Goal: Task Accomplishment & Management: Complete application form

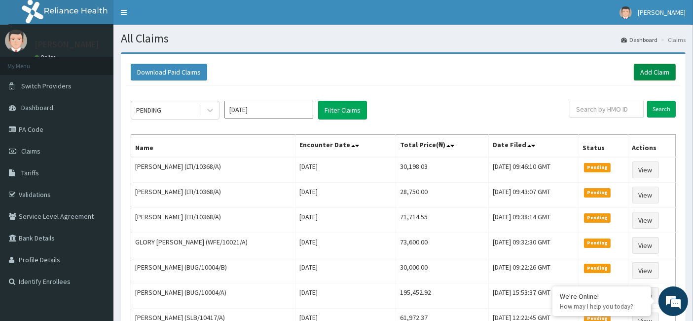
click at [658, 68] on link "Add Claim" at bounding box center [655, 72] width 42 height 17
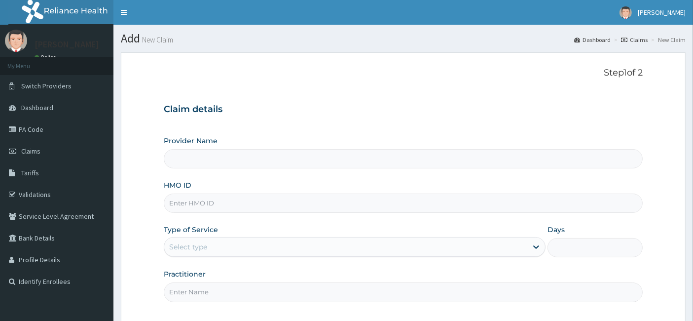
drag, startPoint x: 0, startPoint y: 0, endPoint x: 207, endPoint y: 195, distance: 284.5
click at [207, 195] on input "HMO ID" at bounding box center [404, 202] width 480 height 19
type input "KOM/10001/A"
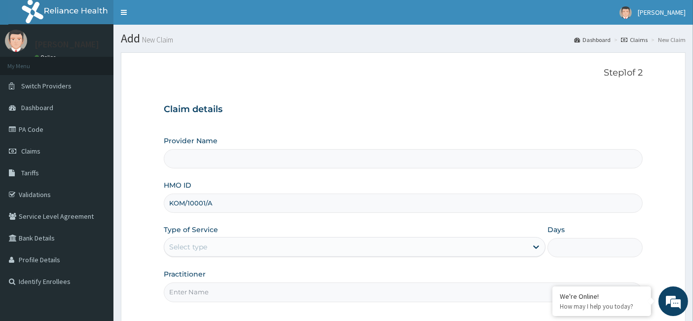
type input "[GEOGRAPHIC_DATA]"
click at [220, 245] on div "Select type" at bounding box center [345, 247] width 363 height 16
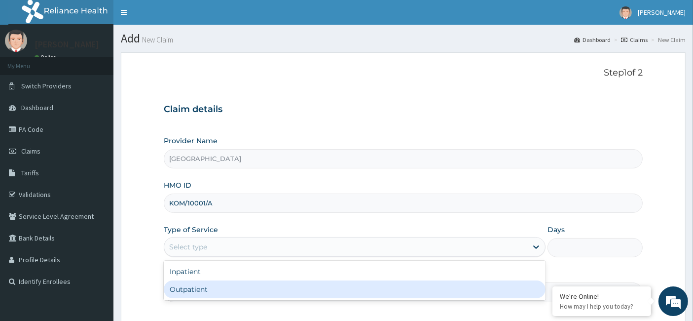
click at [214, 287] on div "Outpatient" at bounding box center [355, 289] width 382 height 18
type input "1"
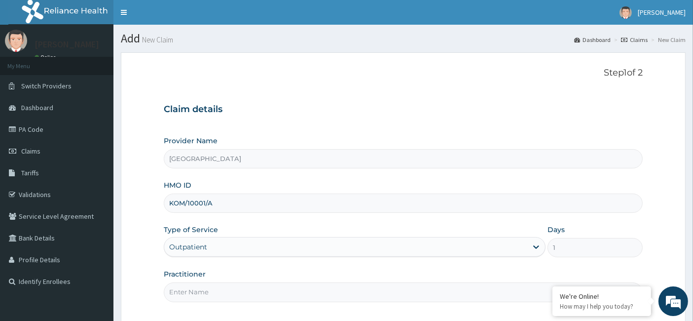
scroll to position [90, 0]
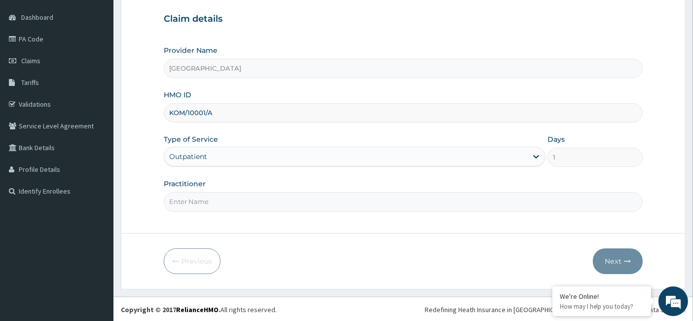
click at [244, 208] on input "Practitioner" at bounding box center [404, 201] width 480 height 19
type input "Vivian Ukomadu"
click at [616, 257] on button "Next" at bounding box center [618, 261] width 50 height 26
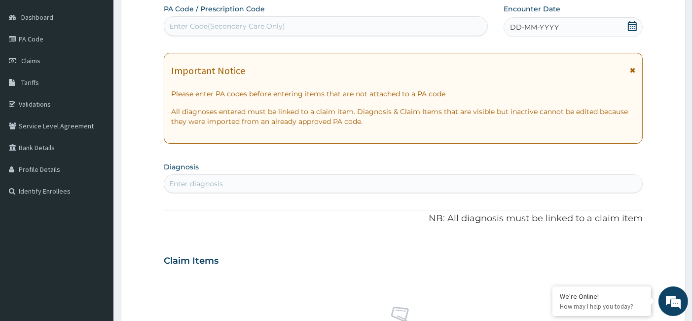
click at [223, 22] on div "Enter Code(Secondary Care Only)" at bounding box center [227, 26] width 116 height 10
click at [563, 27] on div "DD-MM-YYYY" at bounding box center [573, 27] width 139 height 20
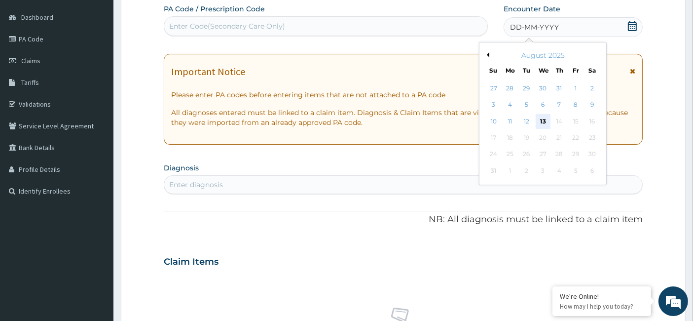
click at [543, 119] on div "13" at bounding box center [543, 121] width 15 height 15
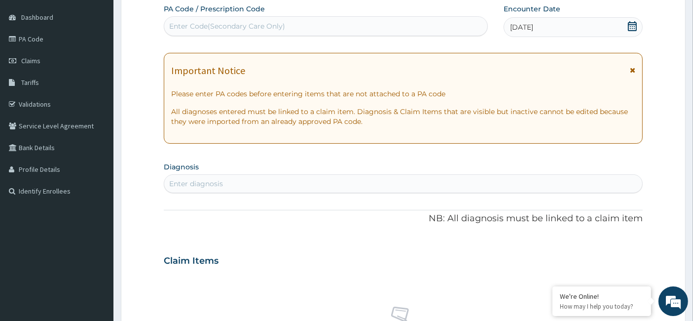
click at [229, 185] on div "Enter diagnosis" at bounding box center [403, 184] width 479 height 16
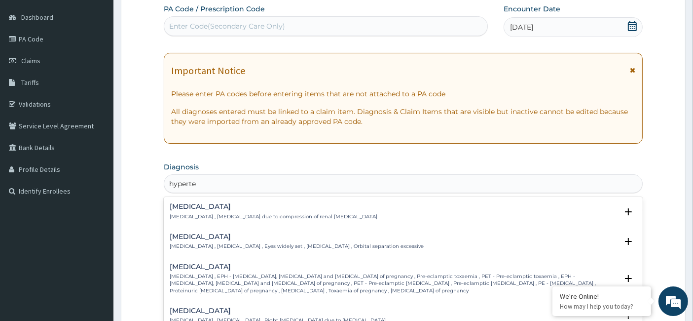
type input "hyperten"
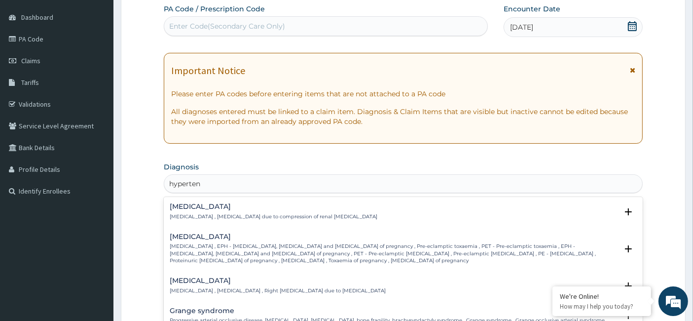
click at [215, 213] on p "Page kidney , Hypertension due to compression of renal parenchyma" at bounding box center [274, 216] width 208 height 7
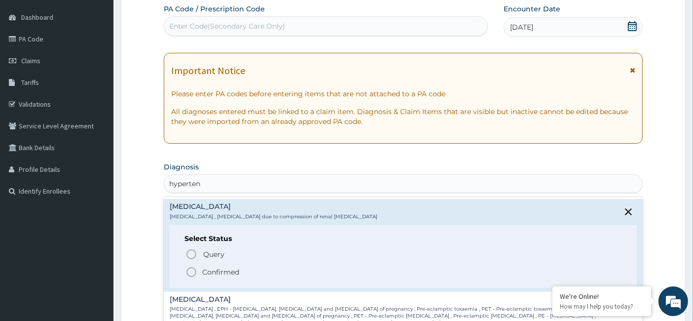
click at [188, 268] on circle "status option filled" at bounding box center [191, 271] width 9 height 9
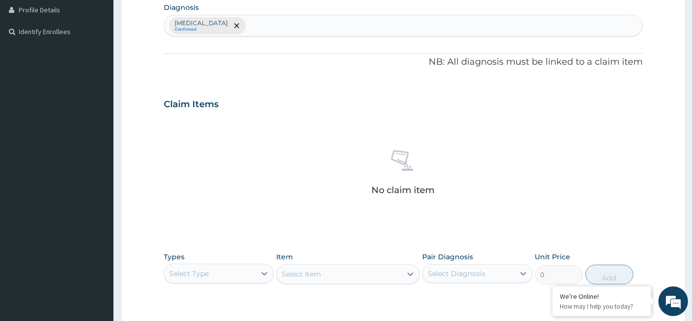
scroll to position [310, 0]
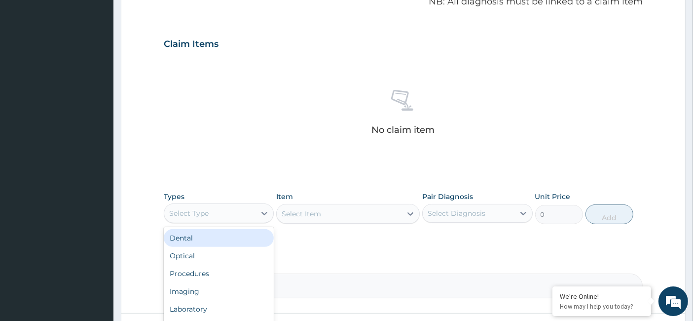
click at [199, 214] on div "Select Type" at bounding box center [188, 213] width 39 height 10
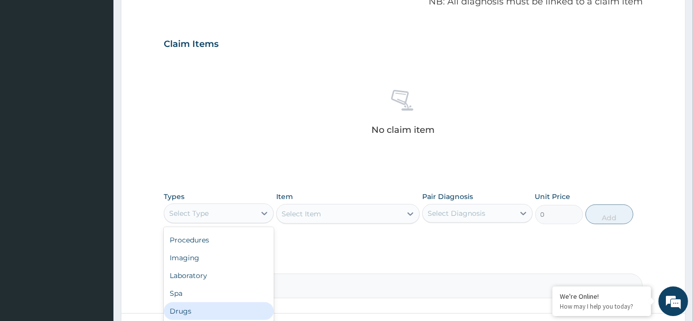
drag, startPoint x: 194, startPoint y: 305, endPoint x: 224, endPoint y: 290, distance: 33.1
click at [195, 305] on div "Drugs" at bounding box center [219, 311] width 110 height 18
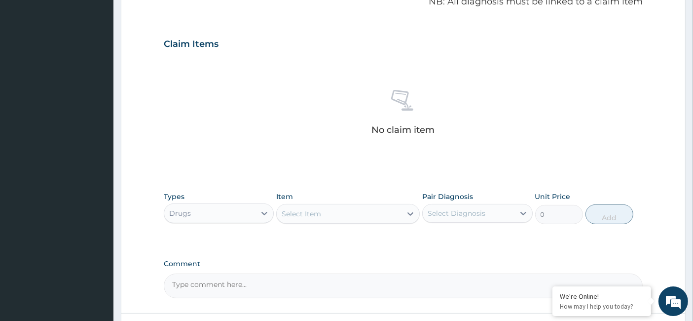
click at [316, 210] on div "Select Item" at bounding box center [301, 214] width 39 height 10
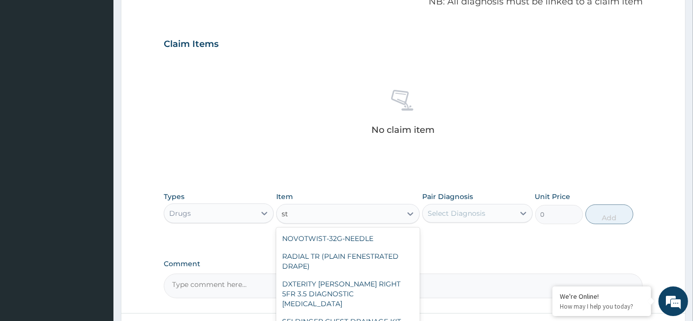
type input "s"
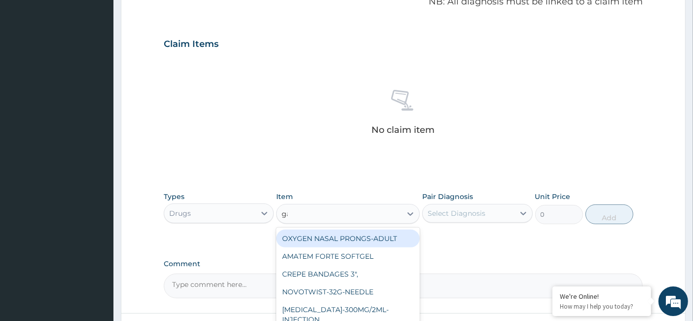
type input "gau"
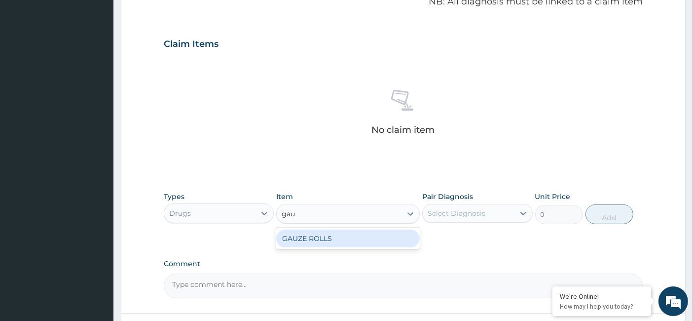
click at [315, 233] on div "GAUZE ROLLS" at bounding box center [348, 238] width 144 height 18
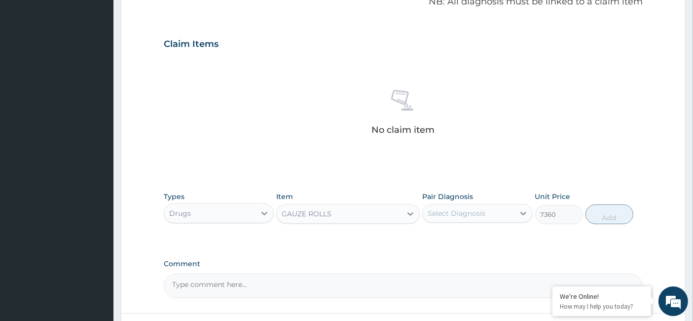
type input "7360"
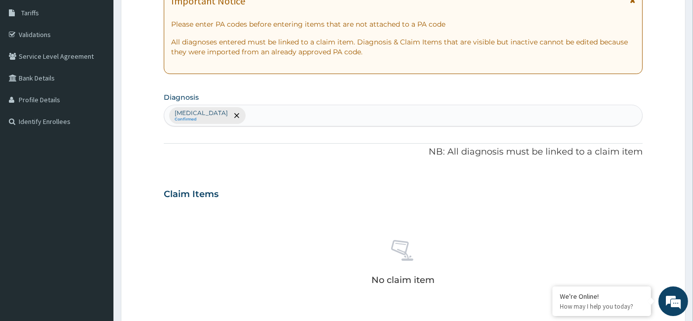
scroll to position [60, 0]
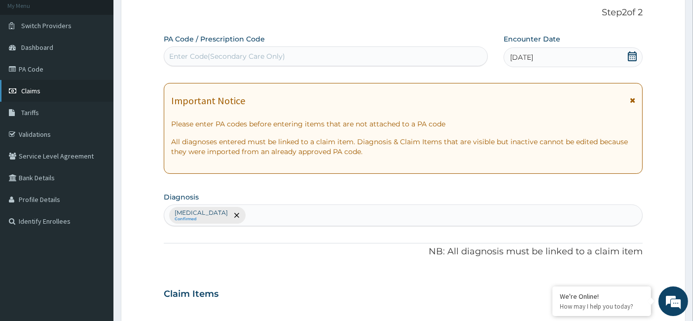
click at [38, 90] on span "Claims" at bounding box center [30, 90] width 19 height 9
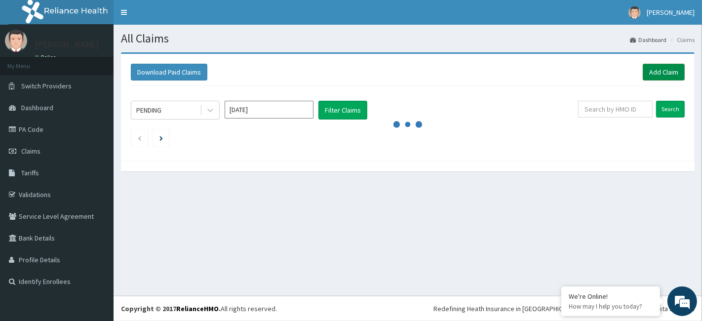
click at [664, 73] on link "Add Claim" at bounding box center [664, 72] width 42 height 17
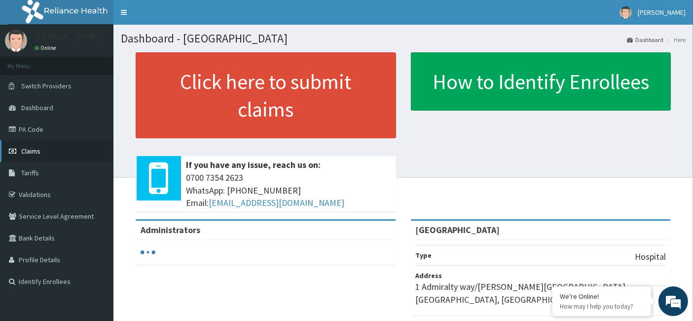
click at [35, 150] on span "Claims" at bounding box center [30, 151] width 19 height 9
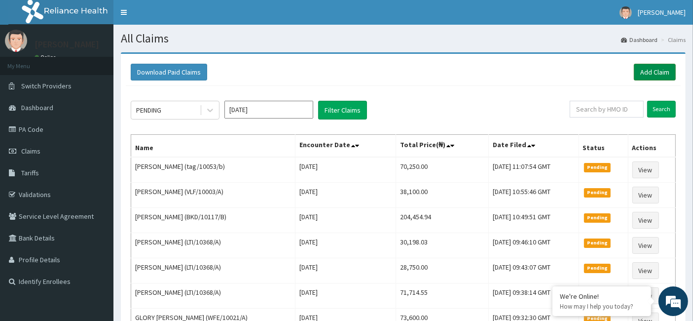
click at [655, 71] on link "Add Claim" at bounding box center [655, 72] width 42 height 17
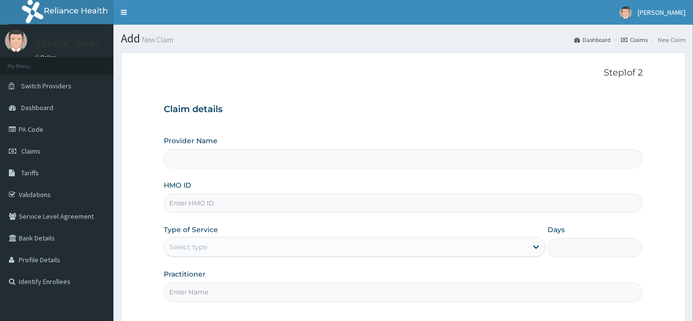
click at [208, 208] on input "HMO ID" at bounding box center [404, 202] width 480 height 19
paste input "SHL/10058/C"
type input "SHL/10058/C"
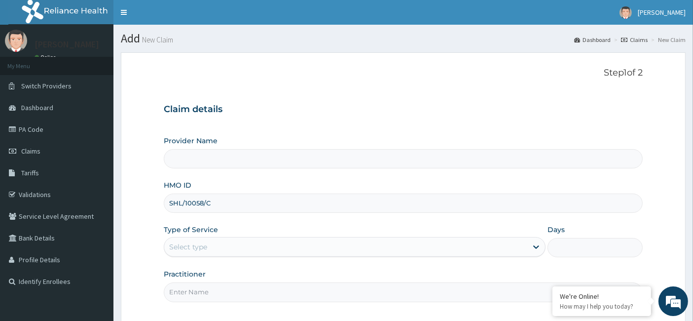
type input "[GEOGRAPHIC_DATA]"
type input "SHL/10058/C"
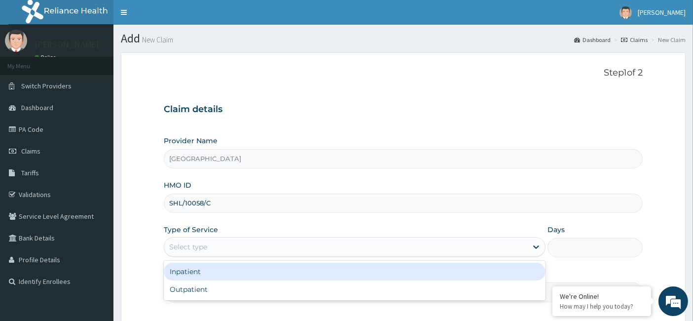
click at [220, 248] on div "Select type" at bounding box center [345, 247] width 363 height 16
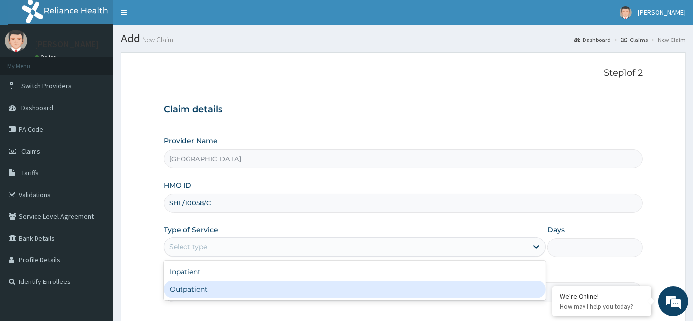
click at [206, 272] on div "Inpatient" at bounding box center [355, 272] width 382 height 18
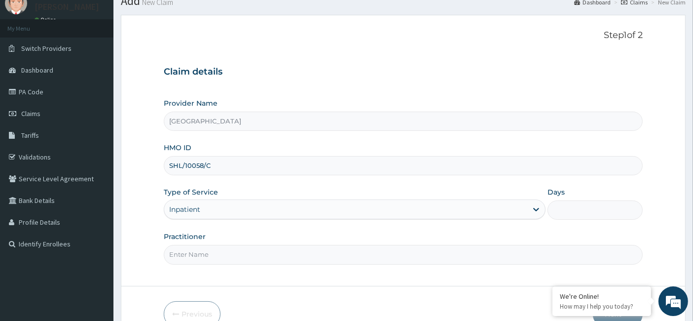
scroll to position [55, 0]
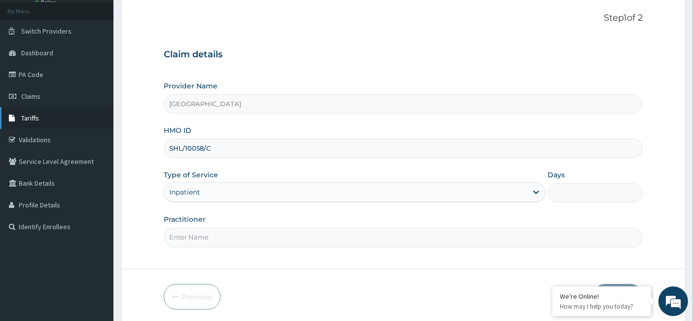
drag, startPoint x: 187, startPoint y: 236, endPoint x: 111, endPoint y: 127, distance: 133.3
click at [187, 236] on input "Practitioner" at bounding box center [404, 237] width 480 height 19
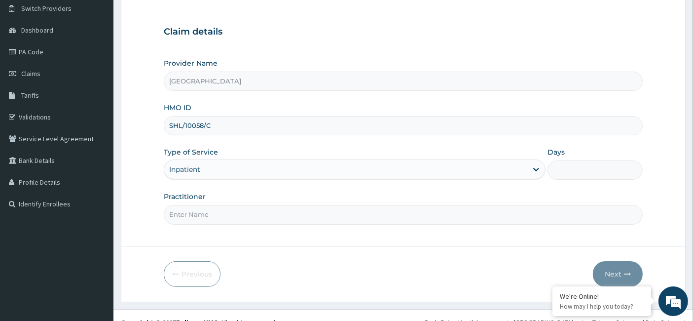
scroll to position [90, 0]
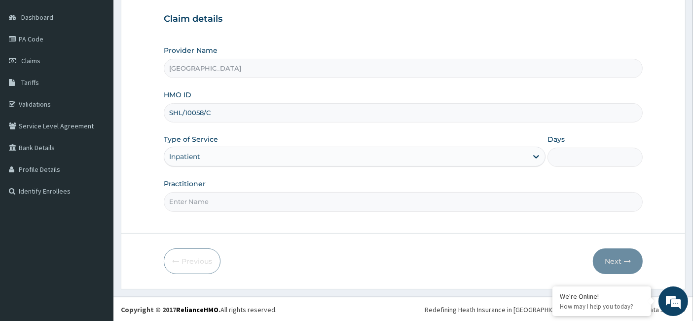
click at [240, 200] on input "Practitioner" at bounding box center [404, 201] width 480 height 19
paste input "[PERSON_NAME]"
type input "[PERSON_NAME]"
click at [569, 157] on input "Days" at bounding box center [596, 157] width 96 height 19
type input "7"
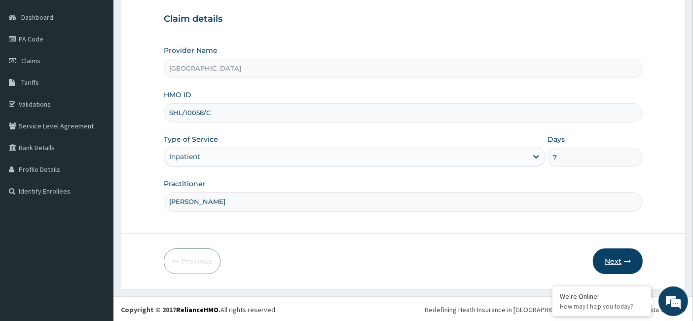
click at [622, 260] on button "Next" at bounding box center [618, 261] width 50 height 26
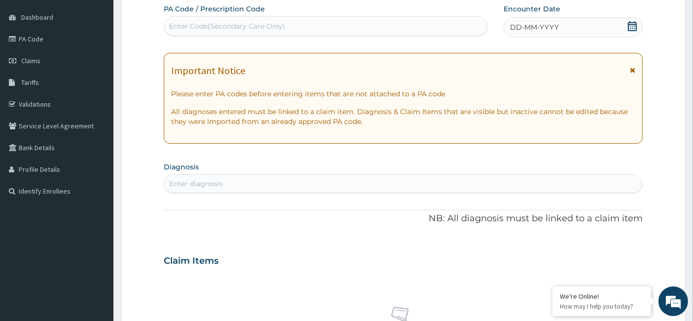
click at [630, 27] on icon at bounding box center [633, 26] width 10 height 10
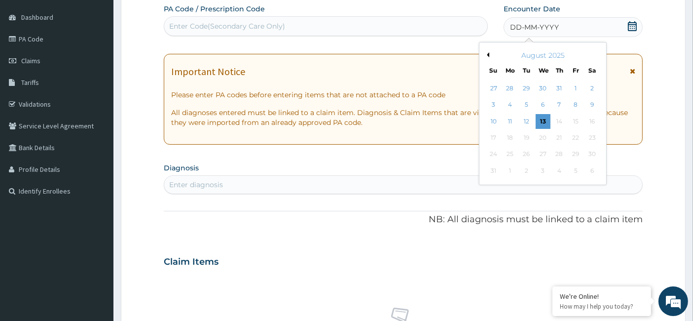
click at [489, 52] on button "Previous Month" at bounding box center [487, 54] width 5 height 5
click at [524, 136] on div "22" at bounding box center [527, 137] width 15 height 15
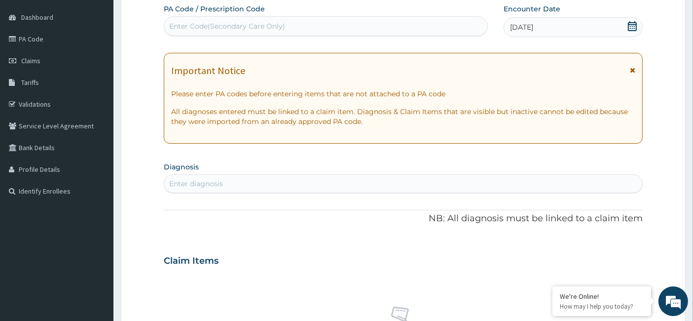
drag, startPoint x: 226, startPoint y: 185, endPoint x: 198, endPoint y: 173, distance: 30.5
click at [226, 185] on div "Enter diagnosis" at bounding box center [403, 184] width 479 height 16
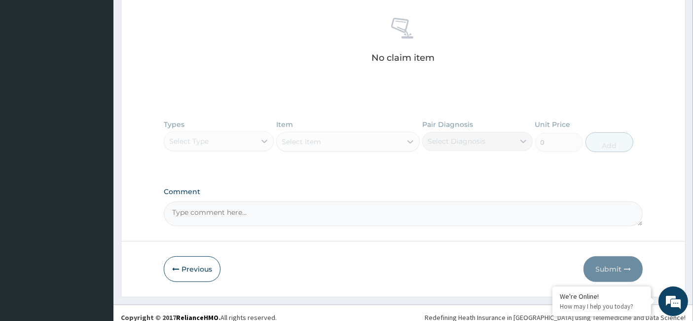
scroll to position [386, 0]
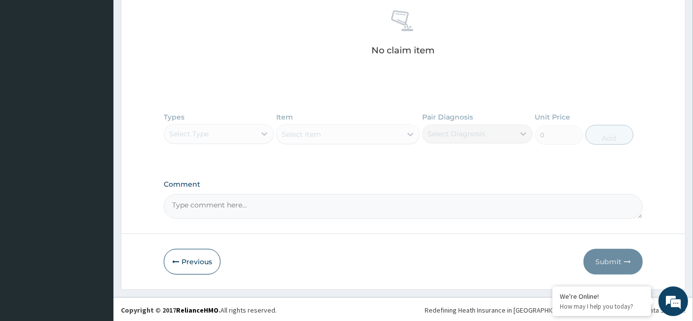
click at [249, 210] on textarea "Comment" at bounding box center [404, 206] width 480 height 25
paste textarea "Bone pain crisis, Possible [MEDICAL_DATA], Rule out hyperhaemolysis"
type textarea "Bone pain crisis, Possible [MEDICAL_DATA], Rule out hyperhaemolysis"
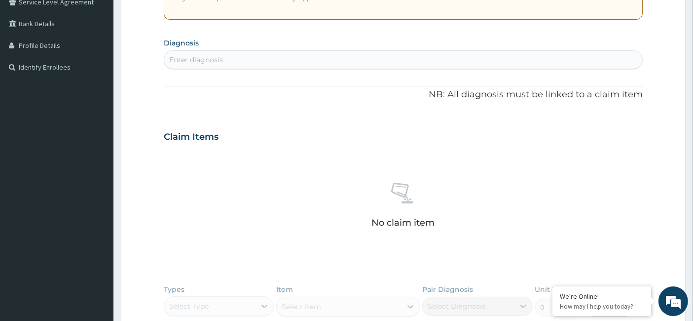
scroll to position [167, 0]
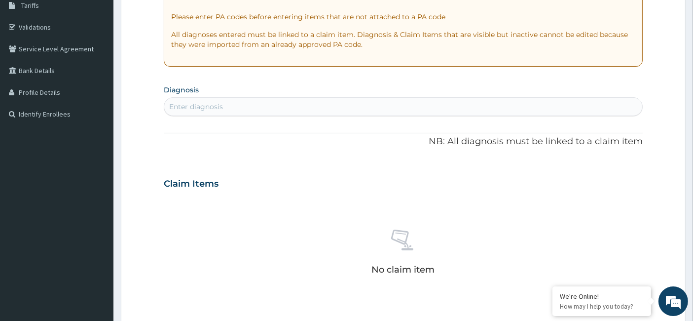
click at [209, 102] on div "Enter diagnosis" at bounding box center [196, 107] width 54 height 10
type input "[PERSON_NAME]"
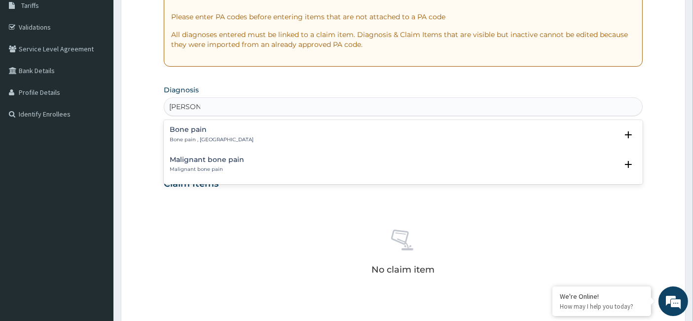
click at [208, 130] on h4 "Bone pain" at bounding box center [212, 129] width 84 height 7
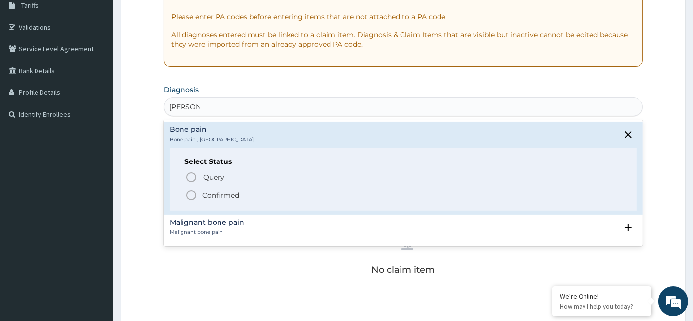
click at [191, 193] on icon "status option filled" at bounding box center [192, 195] width 12 height 12
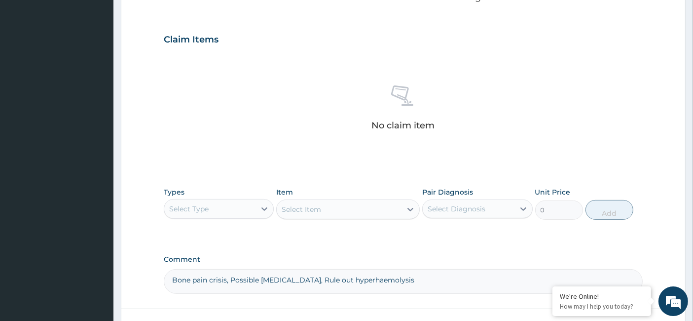
scroll to position [332, 0]
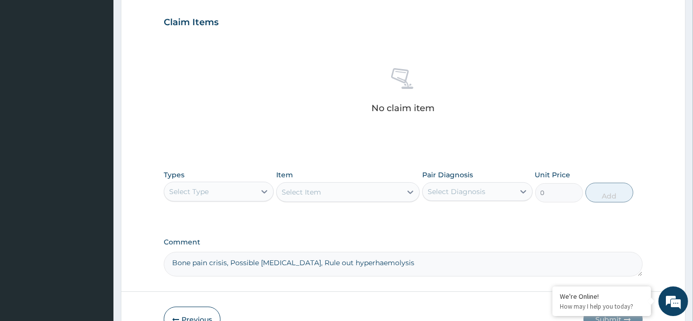
click at [194, 188] on div "Select Type" at bounding box center [188, 192] width 39 height 10
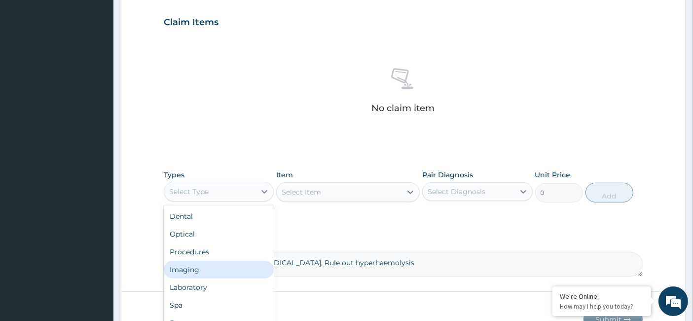
scroll to position [34, 0]
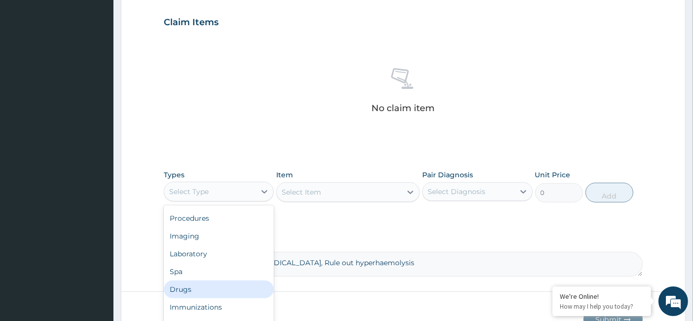
click at [194, 286] on div "Drugs" at bounding box center [219, 289] width 110 height 18
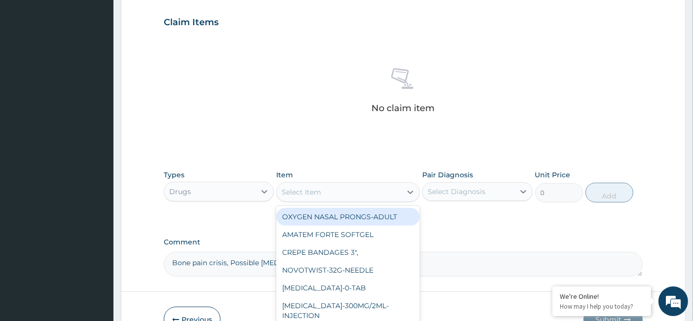
click at [293, 193] on div "Select Item" at bounding box center [301, 192] width 39 height 10
paste input "5% [MEDICAL_DATA] Water (Bioflex)-500ml-Fluid"
type input "5% [MEDICAL_DATA] Water (Bioflex)-500ml-Fluid"
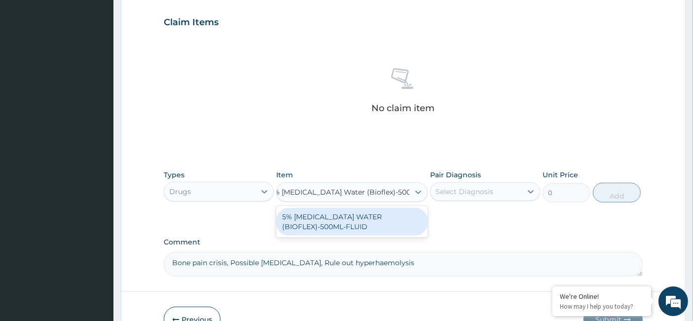
click at [322, 218] on div "5% [MEDICAL_DATA] WATER (BIOFLEX)-500ML-FLUID" at bounding box center [352, 222] width 152 height 28
type input "1305"
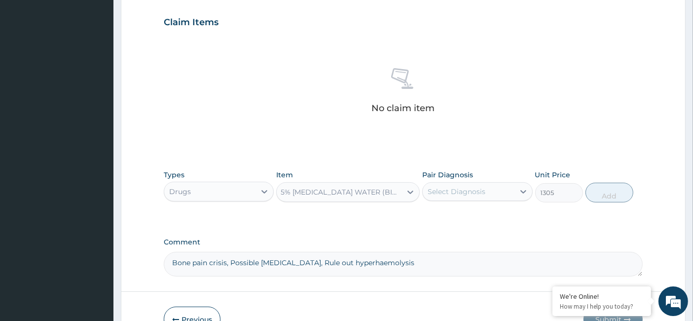
click at [453, 195] on div "Select Diagnosis" at bounding box center [468, 192] width 91 height 16
click at [448, 217] on label "Bone pain" at bounding box center [457, 216] width 37 height 10
checkbox input "true"
click at [607, 189] on button "Add" at bounding box center [610, 193] width 48 height 20
type input "0"
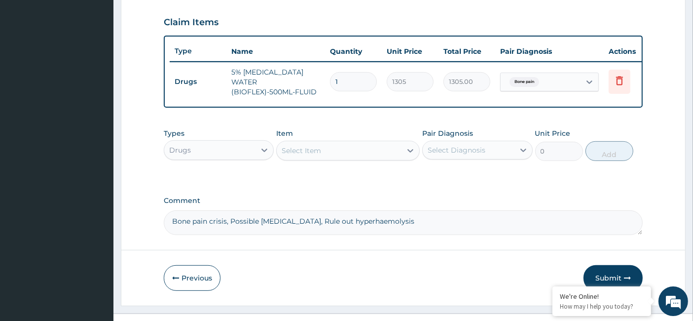
scroll to position [0, 0]
click at [352, 78] on input "1" at bounding box center [353, 81] width 47 height 19
type input "11"
type input "14355.00"
type input "11"
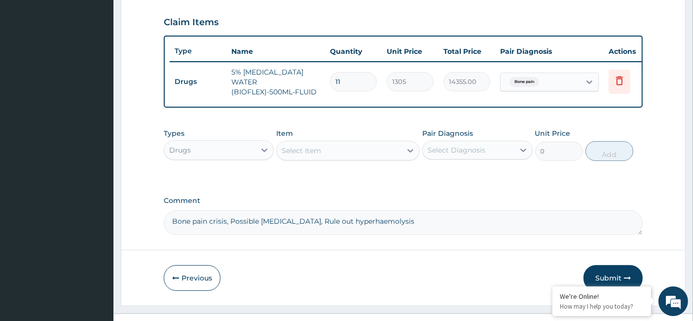
click at [208, 151] on div "Drugs" at bounding box center [209, 150] width 91 height 16
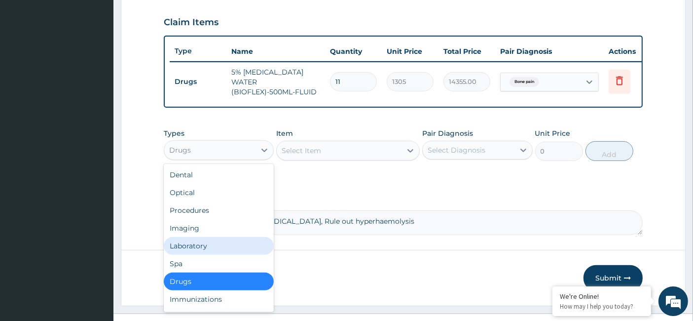
click at [213, 240] on div "Laboratory" at bounding box center [219, 246] width 110 height 18
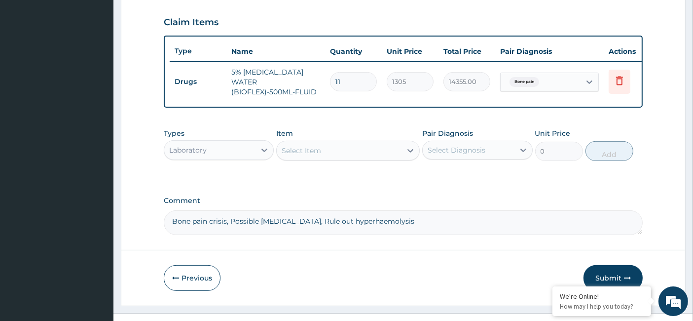
click at [302, 147] on div "Select Item" at bounding box center [301, 151] width 39 height 10
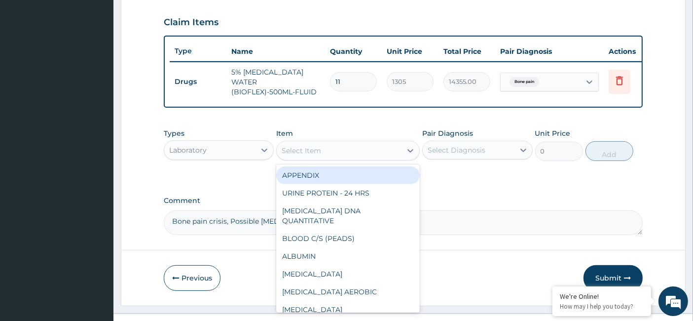
type input "v"
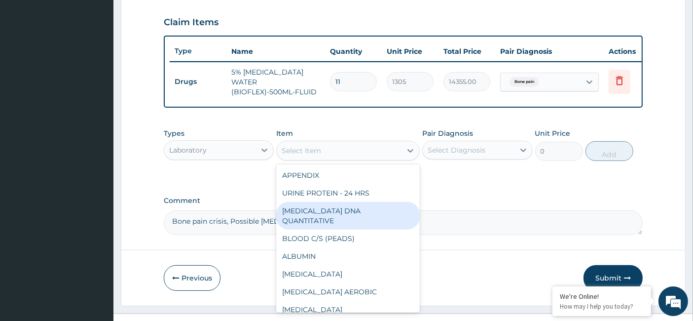
paste input "Abo Group & Rh"
type input "Abo Group & Rh"
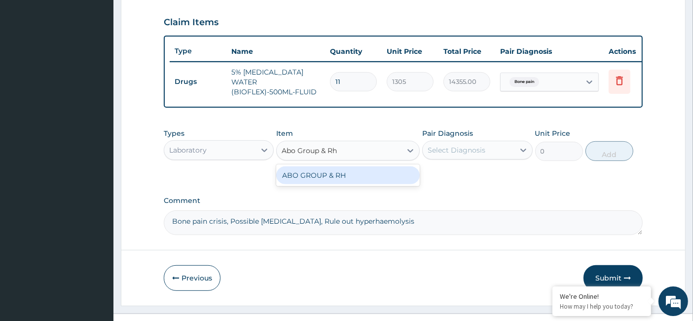
click at [321, 177] on div "ABO GROUP & RH" at bounding box center [348, 175] width 144 height 18
type input "6200"
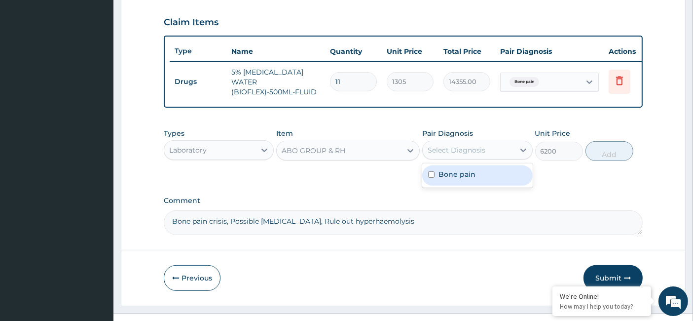
click at [466, 152] on div "Select Diagnosis" at bounding box center [457, 150] width 58 height 10
click at [436, 179] on div "Bone pain" at bounding box center [477, 175] width 110 height 20
checkbox input "true"
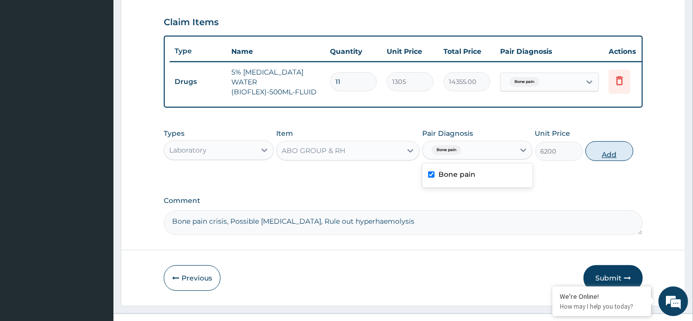
click at [603, 150] on button "Add" at bounding box center [610, 151] width 48 height 20
type input "0"
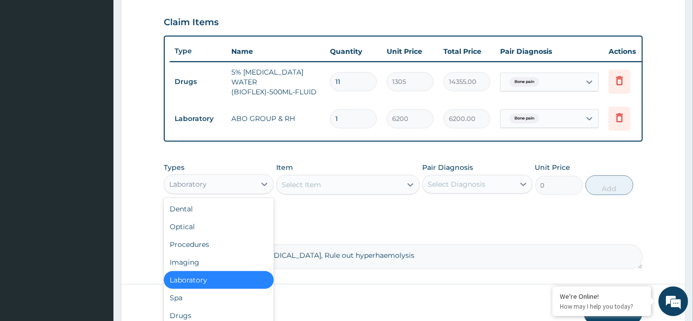
click at [236, 186] on div "Laboratory" at bounding box center [209, 184] width 91 height 16
click at [223, 311] on div "Drugs" at bounding box center [219, 315] width 110 height 18
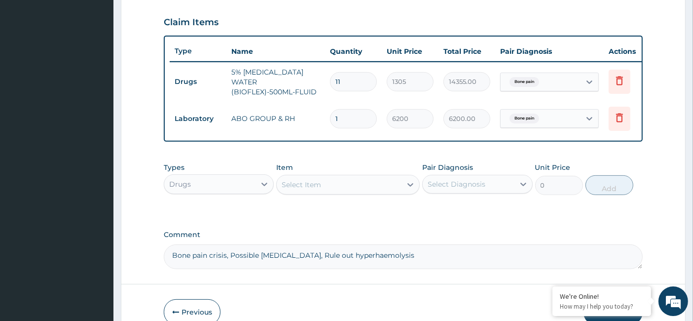
click at [297, 181] on div "Select Item" at bounding box center [301, 185] width 39 height 10
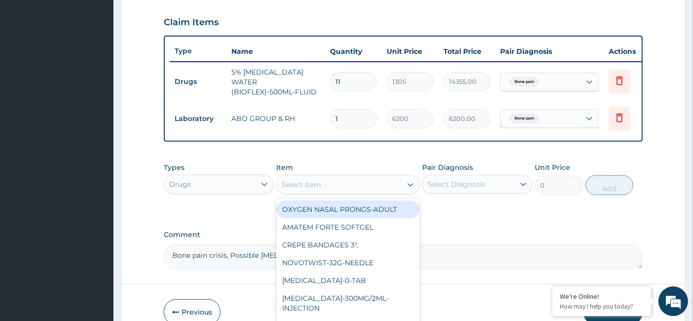
paste input "Anti [MEDICAL_DATA] Below Knee Standard"
type input "Anti [MEDICAL_DATA] Below Knee Standard"
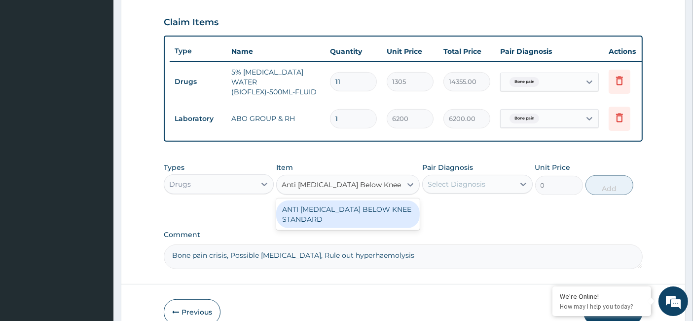
scroll to position [0, 8]
click at [310, 216] on div "ANTI [MEDICAL_DATA] BELOW KNEE STANDARD" at bounding box center [348, 214] width 144 height 28
type input "11945.94750854908"
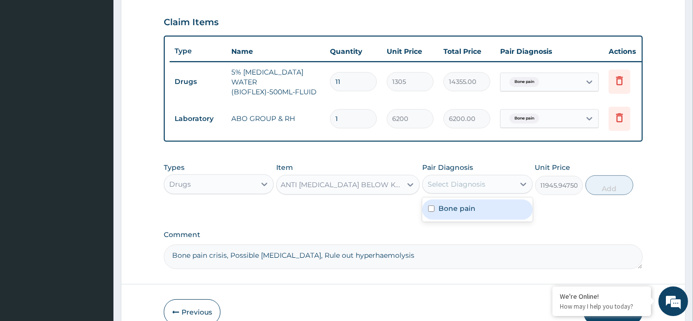
click at [458, 185] on div "Select Diagnosis" at bounding box center [457, 184] width 58 height 10
click at [441, 212] on label "Bone pain" at bounding box center [457, 208] width 37 height 10
checkbox input "true"
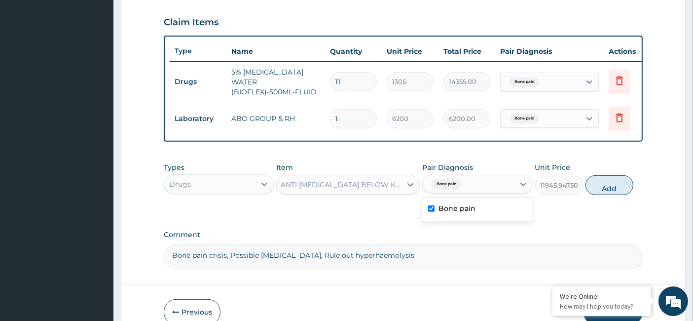
click at [616, 187] on button "Add" at bounding box center [610, 185] width 48 height 20
type input "0"
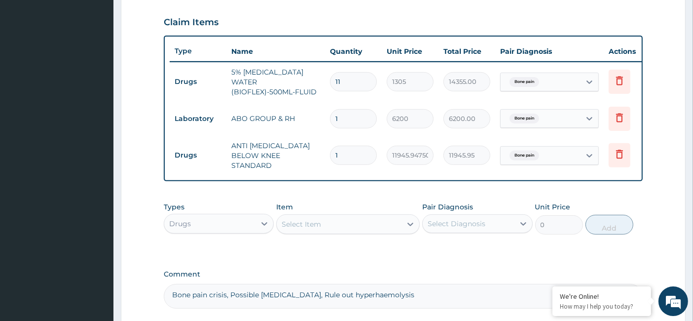
scroll to position [0, 0]
click at [317, 220] on div "Select Item" at bounding box center [301, 224] width 39 height 10
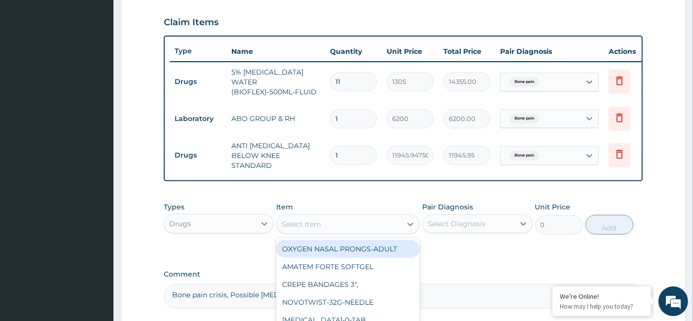
paste input "[MEDICAL_DATA]-500MG-TABLET"
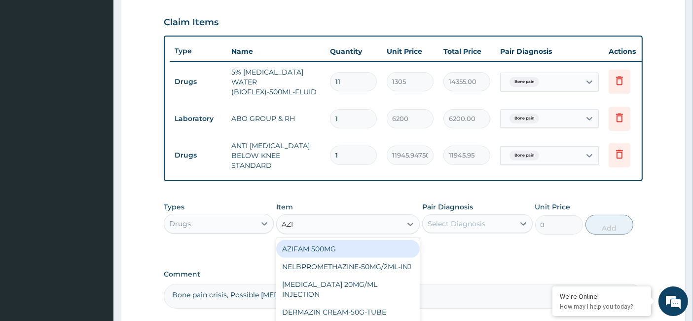
type input "AZ"
click at [320, 240] on div "AZIFAM 500MG" at bounding box center [348, 249] width 144 height 18
type input "521.04"
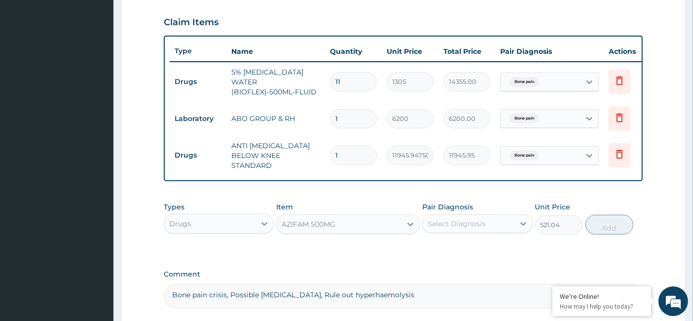
click at [464, 219] on div "Select Diagnosis" at bounding box center [457, 224] width 58 height 10
drag, startPoint x: 435, startPoint y: 251, endPoint x: 441, endPoint y: 249, distance: 6.6
click at [435, 250] on div "Bone pain" at bounding box center [477, 249] width 110 height 20
checkbox input "true"
click at [608, 223] on button "Add" at bounding box center [610, 225] width 48 height 20
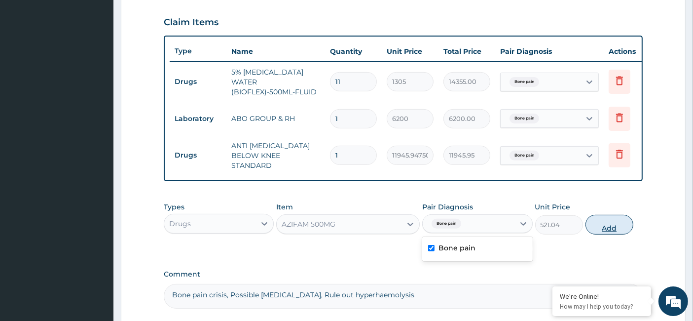
type input "0"
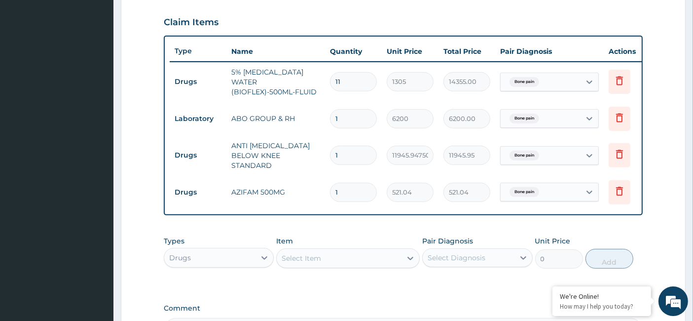
drag, startPoint x: 344, startPoint y: 180, endPoint x: 322, endPoint y: 182, distance: 21.8
click at [322, 182] on tr "Drugs AZIFAM 500MG 1 521.04 521.04 Bone pain Delete" at bounding box center [412, 192] width 484 height 34
type input "4"
type input "2084.16"
type input "4"
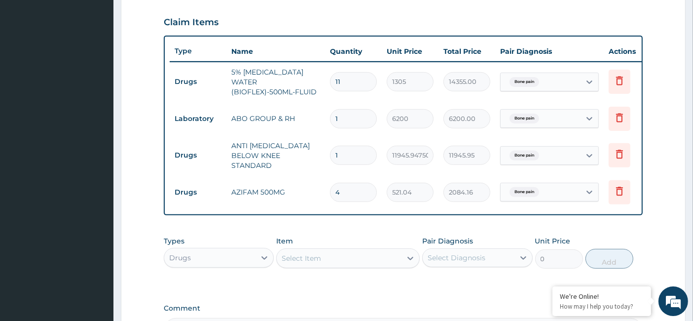
click at [303, 259] on div "Select Item" at bounding box center [339, 258] width 125 height 16
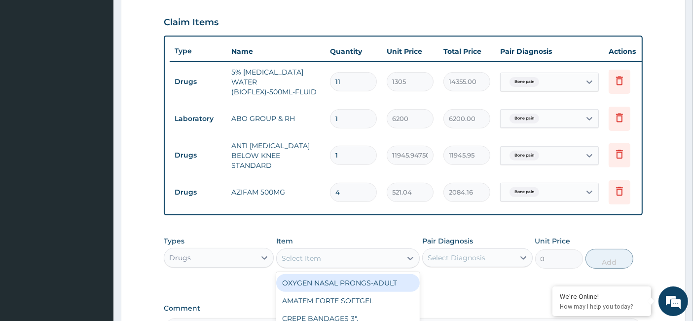
paste input "Blood giving set"
type input "Blood giving set"
click at [323, 274] on div "BLOOD GIVING SET" at bounding box center [348, 283] width 144 height 18
type input "1520"
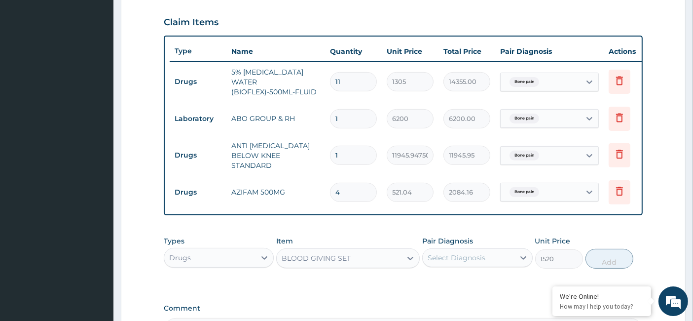
click at [459, 250] on div "Select Diagnosis" at bounding box center [468, 258] width 91 height 16
drag, startPoint x: 447, startPoint y: 280, endPoint x: 537, endPoint y: 272, distance: 91.1
click at [446, 279] on label "Bone pain" at bounding box center [457, 282] width 37 height 10
checkbox input "true"
click at [605, 254] on button "Add" at bounding box center [610, 259] width 48 height 20
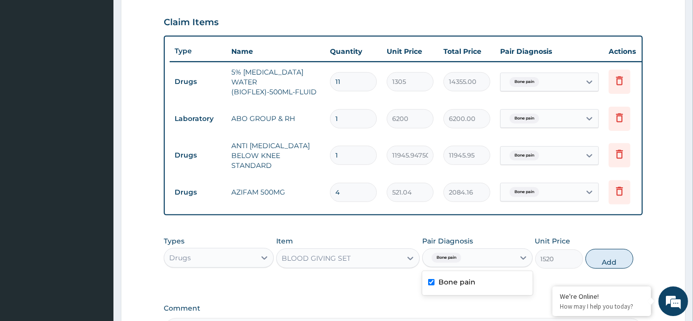
type input "0"
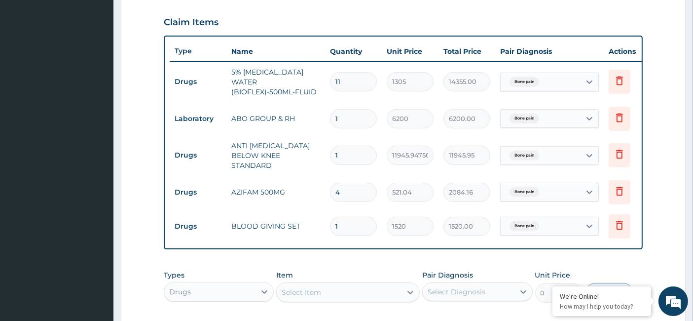
drag, startPoint x: 326, startPoint y: 218, endPoint x: 319, endPoint y: 220, distance: 7.1
click at [319, 220] on tr "Drugs BLOOD GIVING SET 1 1520 1520.00 Bone pain Delete" at bounding box center [412, 226] width 484 height 34
type input "3"
type input "4560.00"
type input "3"
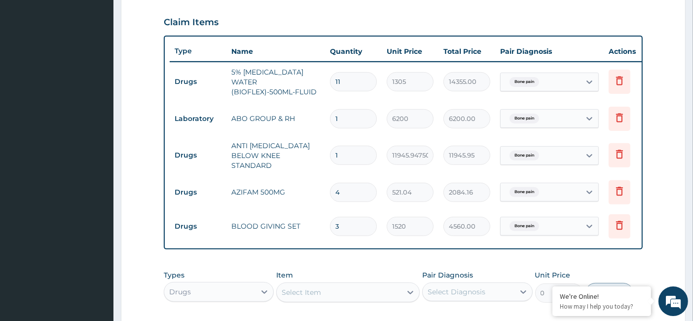
click at [321, 284] on div "Select Item" at bounding box center [339, 292] width 125 height 16
paste input "Cameral Cover"
type input "Cameral Cover"
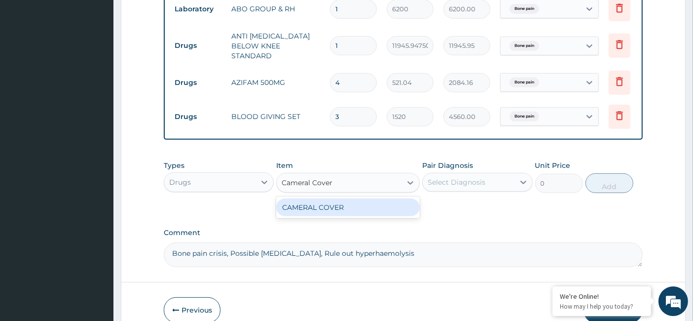
scroll to position [441, 0]
click at [330, 202] on div "CAMERAL COVER" at bounding box center [348, 207] width 144 height 18
type input "6720"
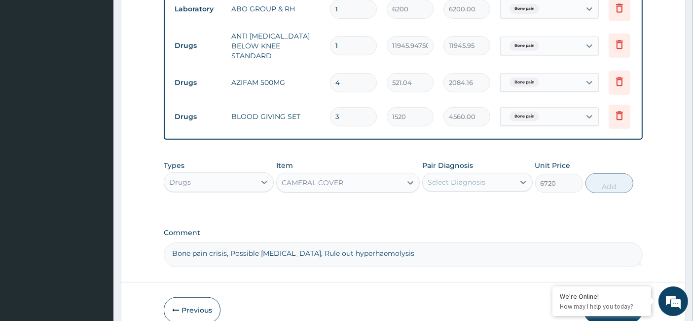
click at [453, 179] on div "Select Diagnosis" at bounding box center [457, 182] width 58 height 10
click at [438, 202] on div "Bone pain" at bounding box center [477, 207] width 110 height 20
checkbox input "true"
click at [604, 181] on button "Add" at bounding box center [610, 183] width 48 height 20
type input "0"
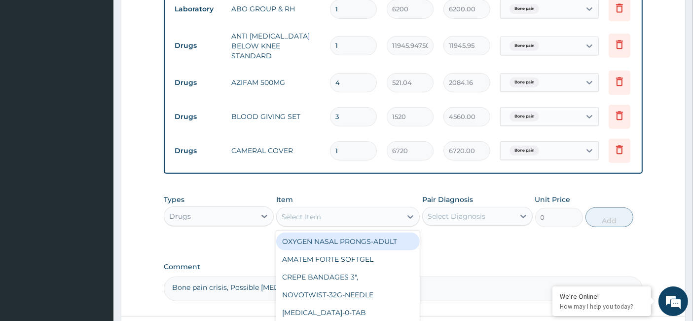
click at [332, 209] on div "Select Item" at bounding box center [339, 217] width 125 height 16
paste input "[MEDICAL_DATA] 7.5"
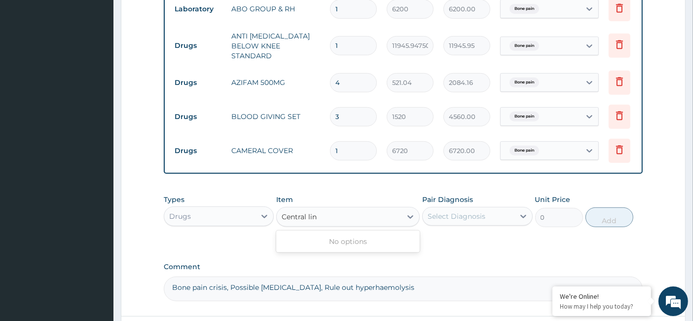
type input "Central lin"
click at [216, 208] on div "Drugs" at bounding box center [209, 216] width 91 height 16
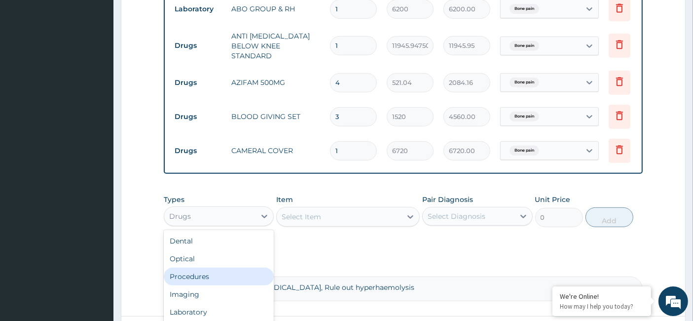
drag, startPoint x: 204, startPoint y: 273, endPoint x: 228, endPoint y: 257, distance: 28.9
click at [204, 272] on div "Procedures" at bounding box center [219, 276] width 110 height 18
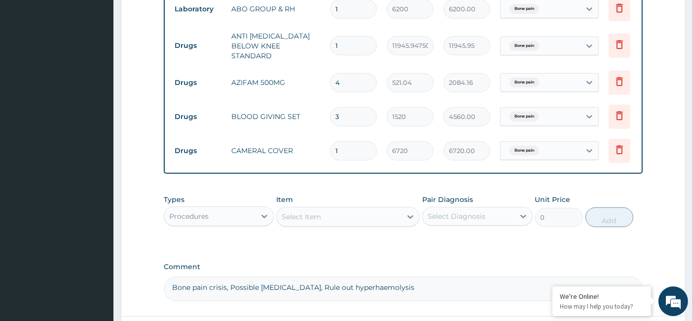
click at [299, 215] on div "Select Item" at bounding box center [301, 217] width 39 height 10
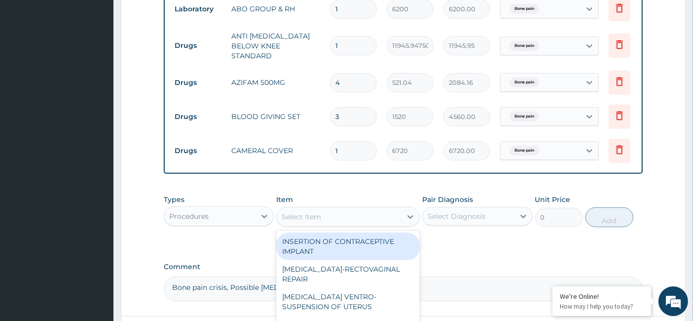
paste input "[MEDICAL_DATA] 7.5"
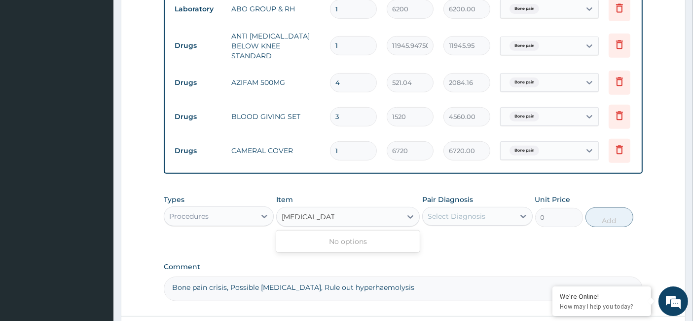
type input "[MEDICAL_DATA] 7.5"
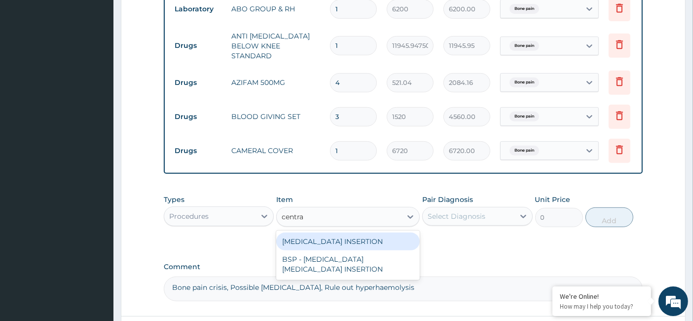
type input "centra"
click at [207, 211] on div "Procedures" at bounding box center [188, 216] width 39 height 10
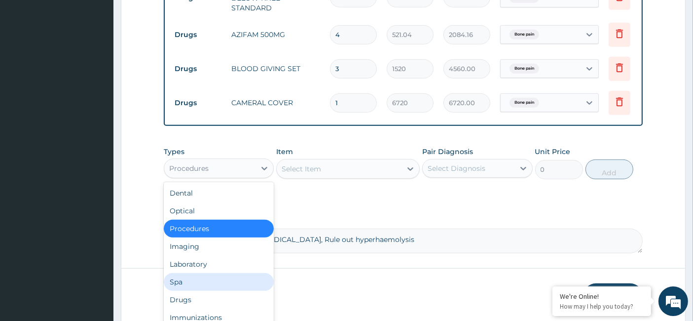
scroll to position [520, 0]
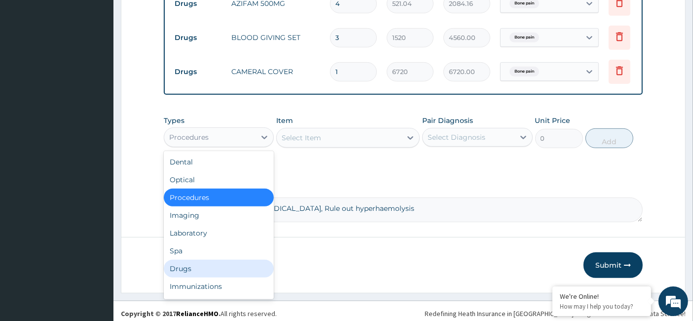
click at [202, 264] on div "Drugs" at bounding box center [219, 269] width 110 height 18
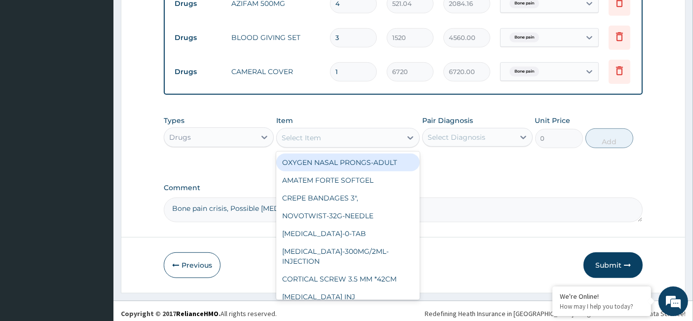
click at [322, 141] on div "Select Item" at bounding box center [339, 138] width 125 height 16
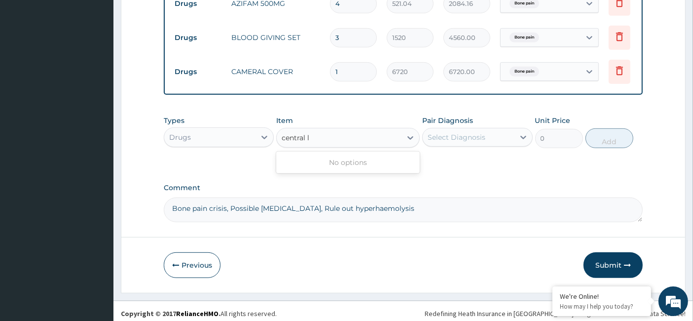
type input "central l"
type input "central li"
click at [194, 131] on div "Drugs" at bounding box center [209, 137] width 91 height 16
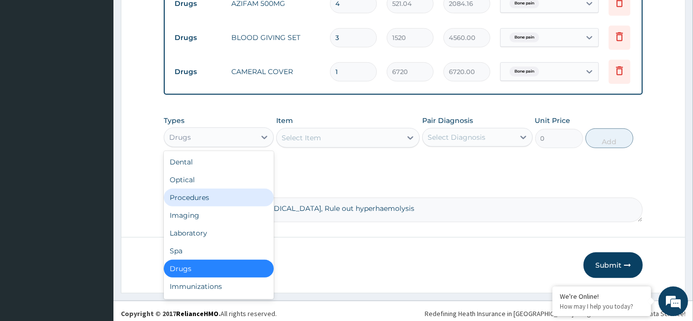
click at [200, 196] on div "Procedures" at bounding box center [219, 198] width 110 height 18
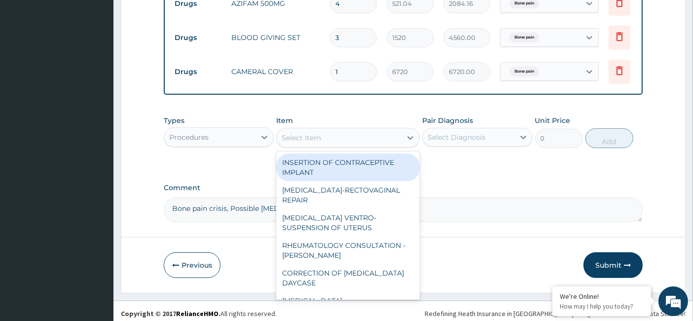
click at [320, 141] on div "Select Item" at bounding box center [339, 138] width 125 height 16
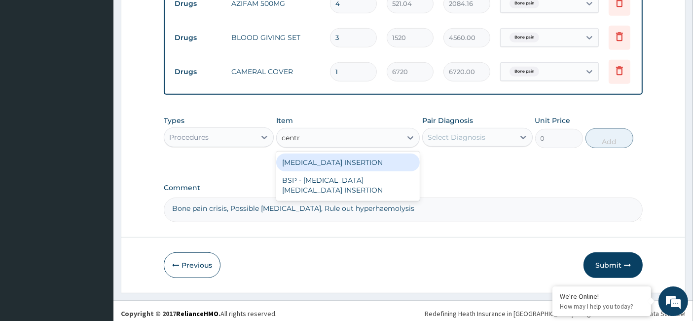
type input "centra"
click at [330, 156] on div "[MEDICAL_DATA] INSERTION" at bounding box center [348, 162] width 144 height 18
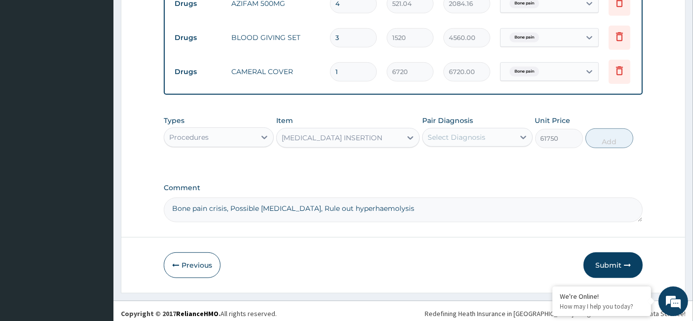
click at [195, 133] on div "Procedures" at bounding box center [188, 137] width 39 height 10
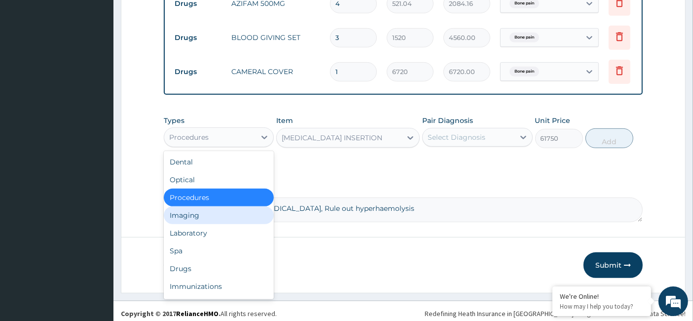
click at [201, 217] on div "Imaging" at bounding box center [219, 215] width 110 height 18
type input "0"
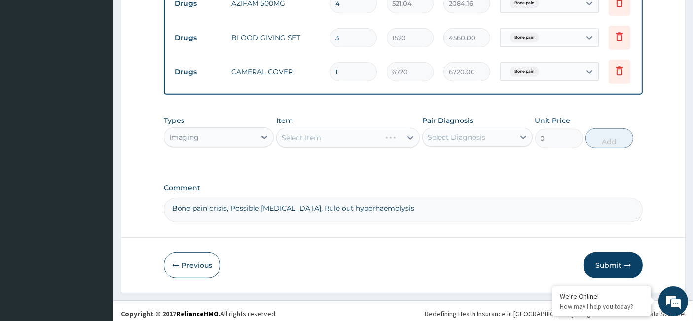
click at [305, 134] on div "Select Item" at bounding box center [348, 138] width 144 height 20
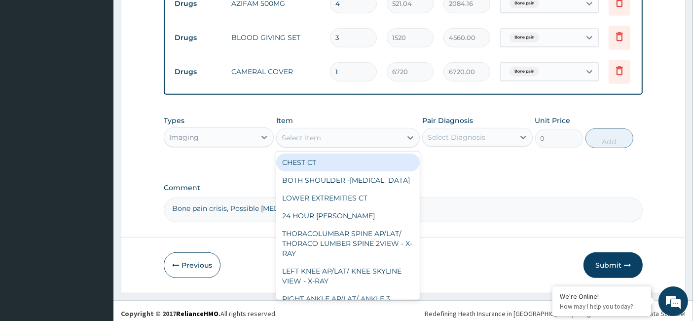
click at [313, 133] on div "Select Item" at bounding box center [301, 138] width 39 height 10
paste input "CHEST AP (SUPINE)/ Chest Xray 1 View - X-Ray"
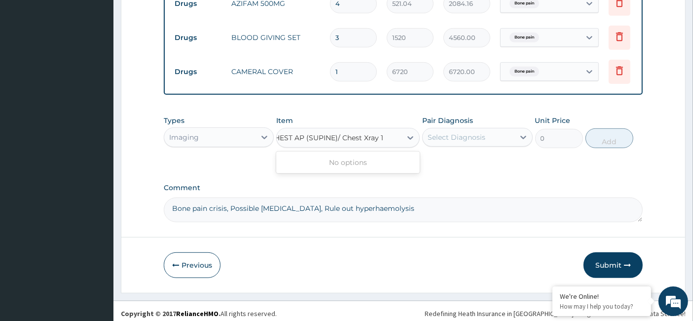
scroll to position [0, 0]
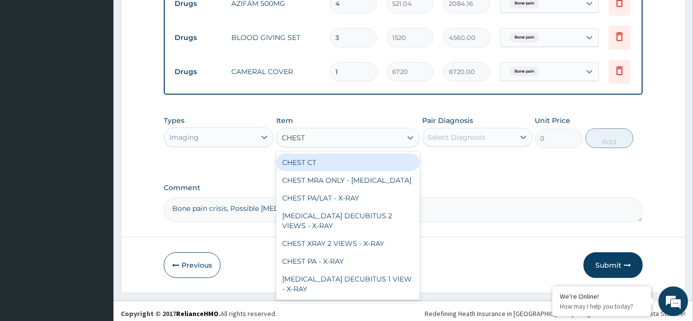
type input "CHEST"
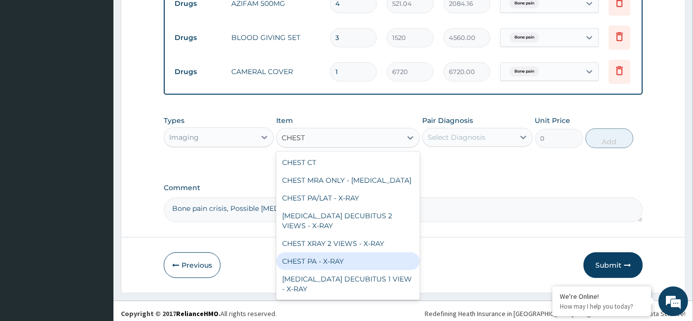
click at [327, 254] on div "CHEST PA - X-RAY" at bounding box center [348, 261] width 144 height 18
type input "7600"
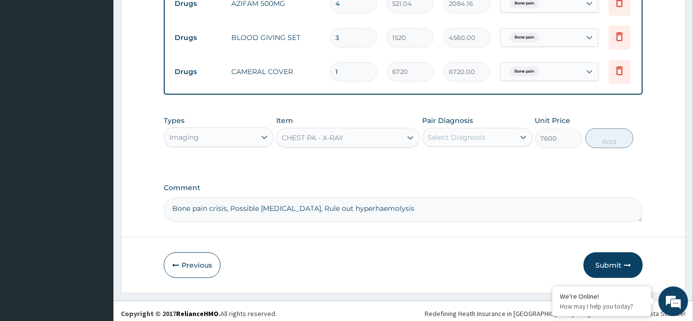
click at [434, 132] on div "Select Diagnosis" at bounding box center [457, 137] width 58 height 10
click at [440, 157] on label "Bone pain" at bounding box center [457, 161] width 37 height 10
checkbox input "true"
click at [610, 135] on button "Add" at bounding box center [610, 138] width 48 height 20
type input "0"
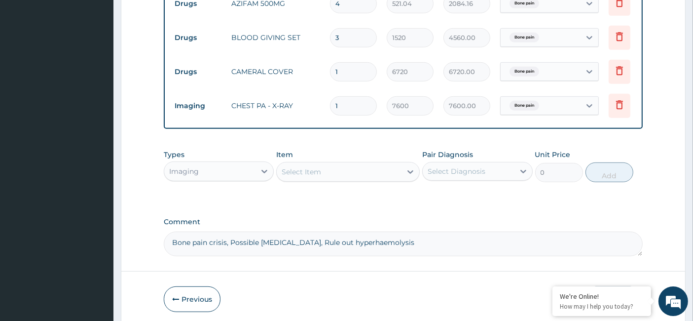
click at [220, 166] on div "Imaging" at bounding box center [209, 171] width 91 height 16
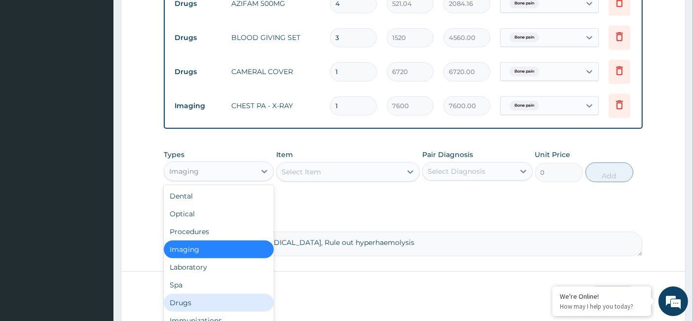
click at [193, 298] on div "Drugs" at bounding box center [219, 303] width 110 height 18
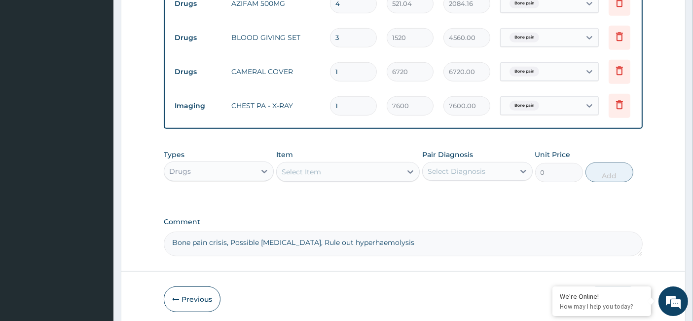
click at [302, 167] on div "Select Item" at bounding box center [301, 172] width 39 height 10
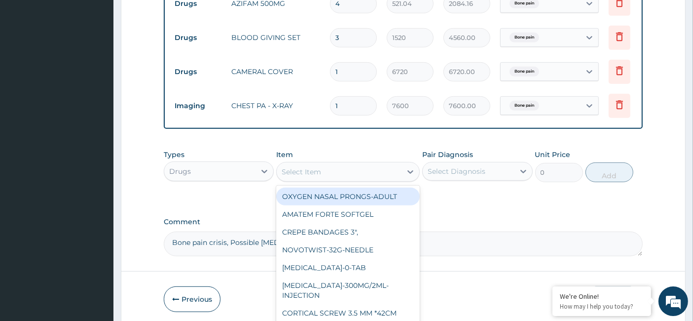
paste input "CLEXANE 40MG-4000IU-INJECTION"
type input "CLEXANE 40MG-4000IU-INJECTION"
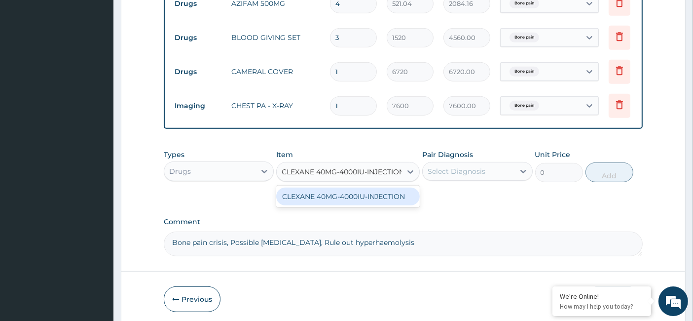
scroll to position [0, 4]
click at [316, 190] on div "CLEXANE 40MG-4000IU-INJECTION" at bounding box center [348, 197] width 144 height 18
type input "8672.4"
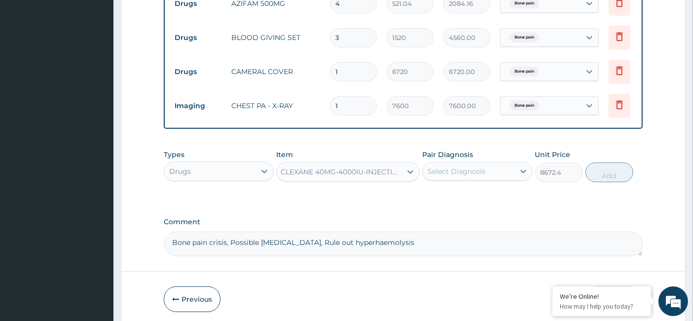
click at [453, 171] on div "Select Diagnosis" at bounding box center [457, 171] width 58 height 10
click at [437, 195] on div "Bone pain" at bounding box center [477, 197] width 110 height 20
checkbox input "true"
click at [610, 169] on button "Add" at bounding box center [610, 172] width 48 height 20
type input "0"
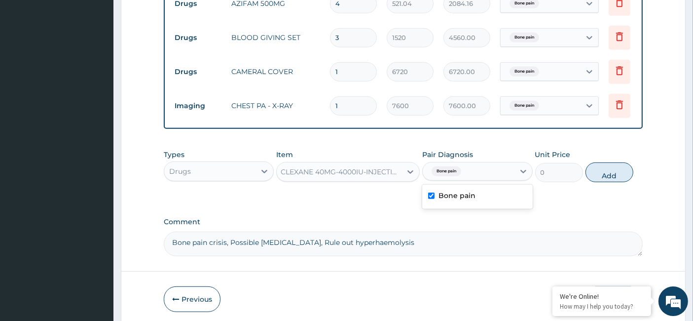
scroll to position [0, 0]
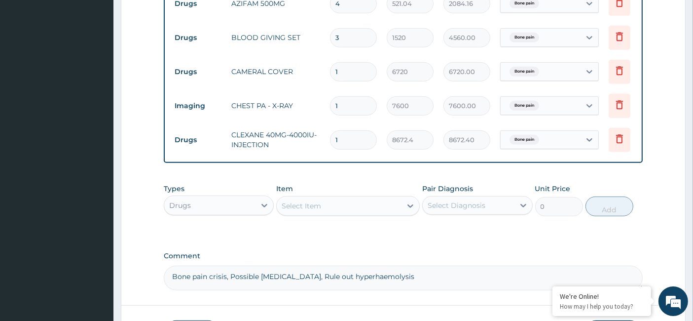
drag, startPoint x: 343, startPoint y: 127, endPoint x: 324, endPoint y: 130, distance: 18.9
click at [324, 130] on tr "Drugs CLEXANE 40MG-4000IU-INJECTION 1 8672.4 8672.40 Bone pain Delete" at bounding box center [412, 140] width 484 height 34
type input "4"
type input "34689.60"
type input "4"
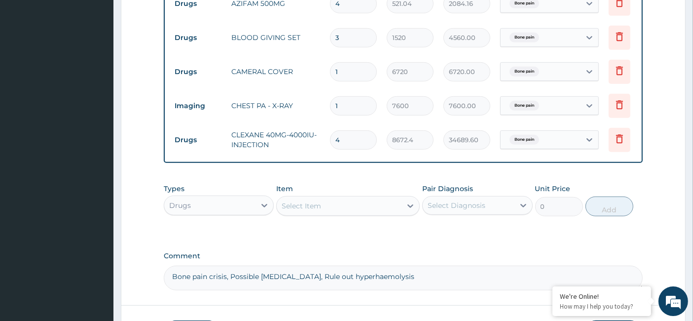
click at [209, 202] on div "Drugs" at bounding box center [209, 205] width 91 height 16
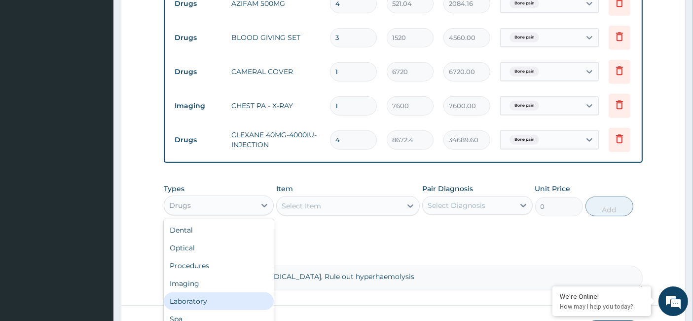
click at [213, 297] on div "Laboratory" at bounding box center [219, 301] width 110 height 18
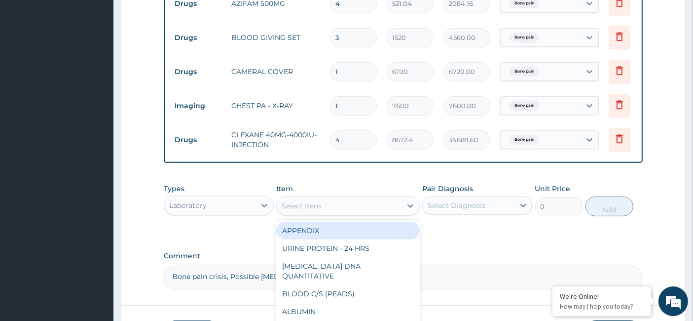
click at [297, 201] on div "Select Item" at bounding box center [301, 206] width 39 height 10
paste input "[MEDICAL_DATA])"
type input "[MEDICAL_DATA])"
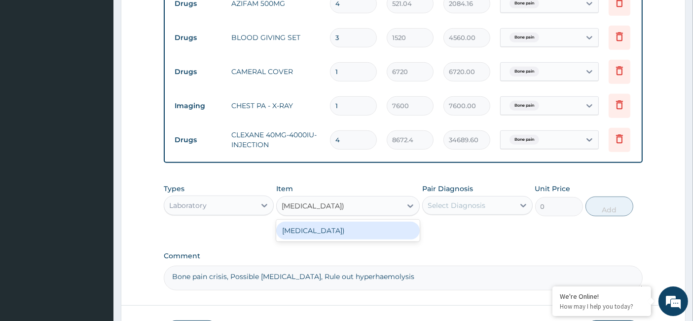
click at [377, 228] on div "[MEDICAL_DATA])" at bounding box center [348, 231] width 144 height 18
type input "11400"
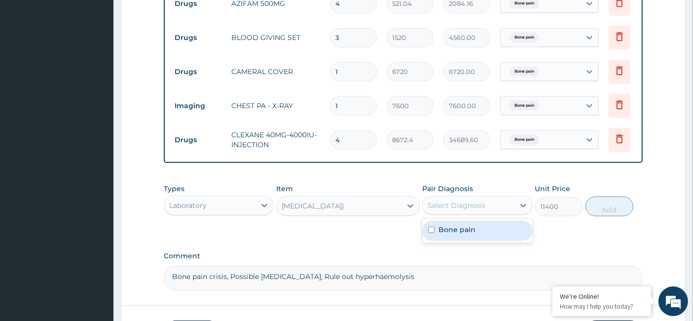
click at [457, 200] on div "Select Diagnosis" at bounding box center [457, 205] width 58 height 10
click at [440, 225] on label "Bone pain" at bounding box center [457, 230] width 37 height 10
checkbox input "true"
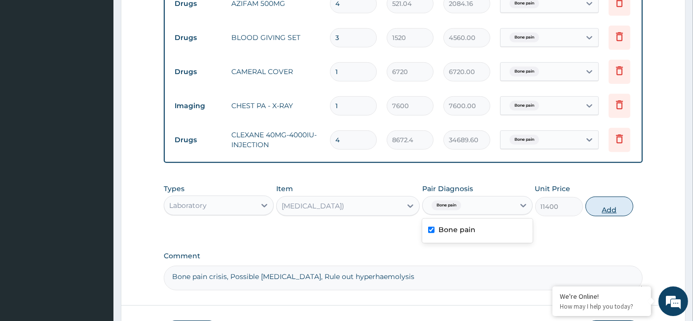
click at [608, 203] on button "Add" at bounding box center [610, 206] width 48 height 20
type input "0"
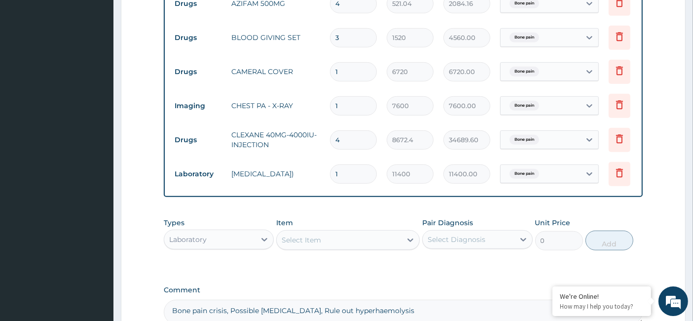
drag, startPoint x: 341, startPoint y: 158, endPoint x: 319, endPoint y: 166, distance: 22.9
click at [319, 166] on tr "Laboratory [MEDICAL_DATA]) 1 11400 11400.00 Bone pain Delete" at bounding box center [412, 174] width 484 height 34
type input "2"
type input "22800.00"
type input "2"
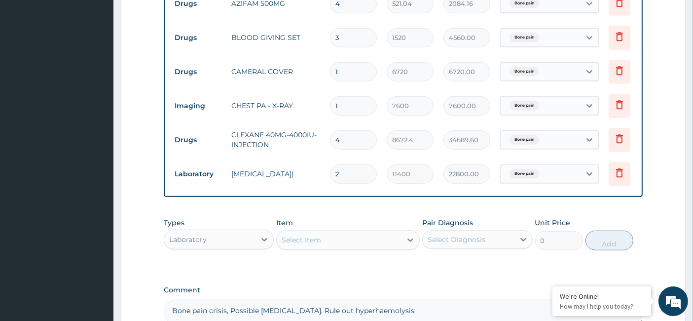
click at [310, 237] on div "Select Item" at bounding box center [301, 240] width 39 height 10
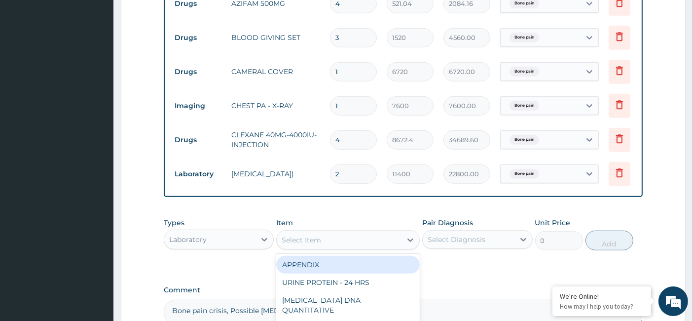
paste input "Crossmatch Blood"
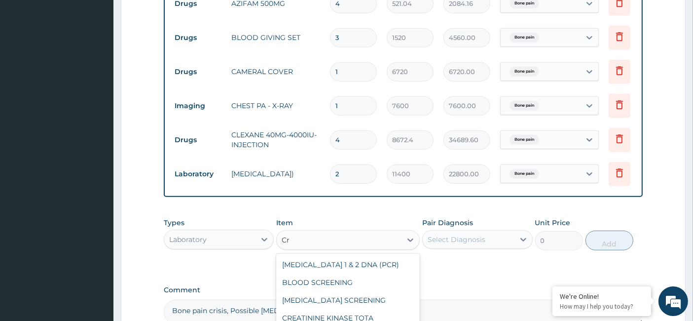
type input "C"
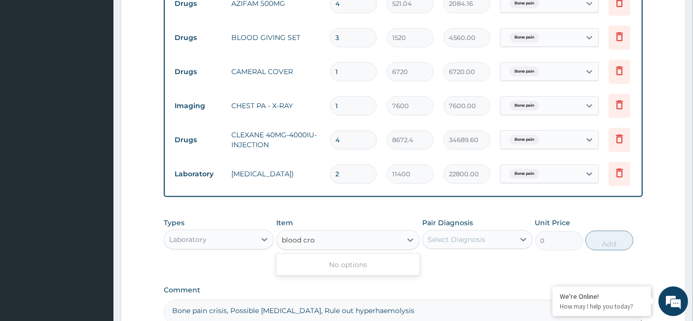
type input "blood cross"
drag, startPoint x: 354, startPoint y: 232, endPoint x: 304, endPoint y: 232, distance: 49.8
click at [304, 232] on div "Select Item" at bounding box center [339, 240] width 125 height 16
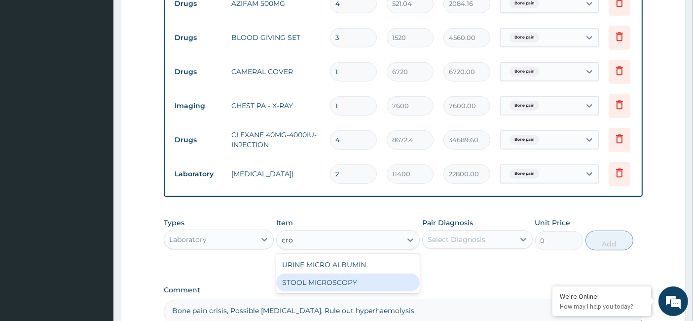
type input "cro"
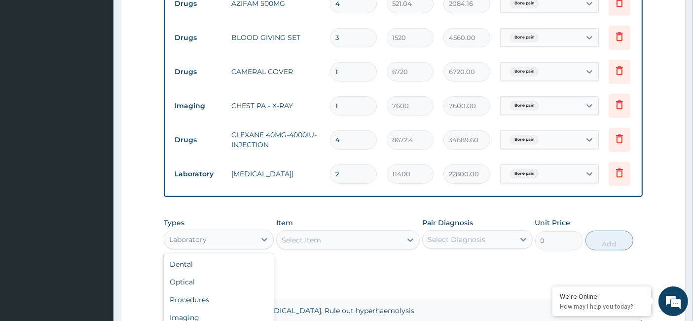
click at [231, 235] on div "Laboratory" at bounding box center [209, 239] width 91 height 16
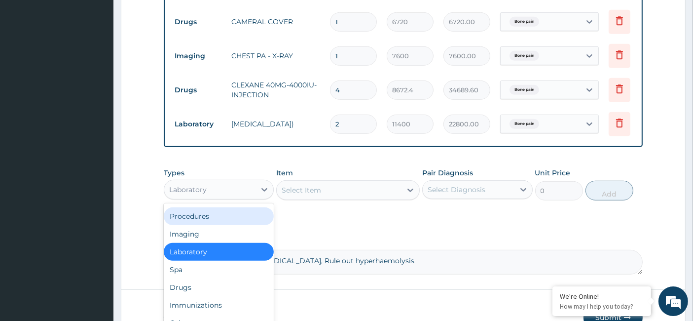
scroll to position [623, 0]
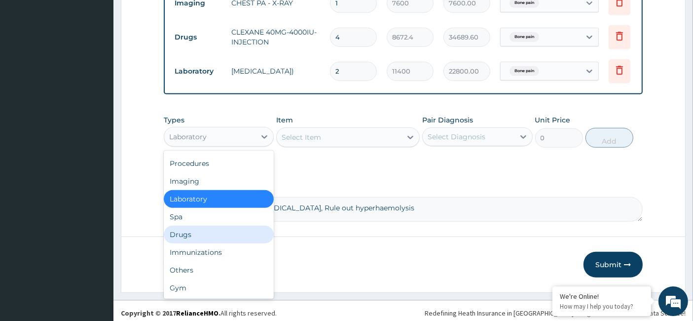
click at [189, 232] on div "Drugs" at bounding box center [219, 235] width 110 height 18
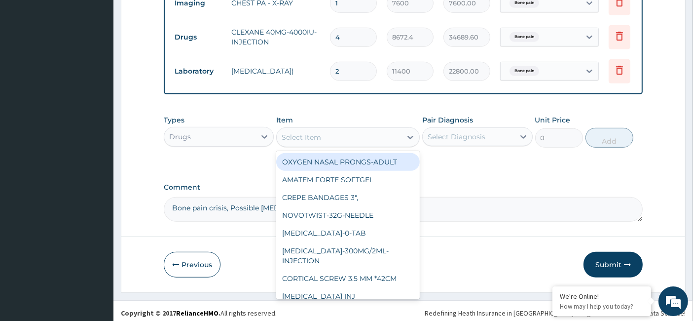
click at [320, 134] on div "Select Item" at bounding box center [301, 137] width 39 height 10
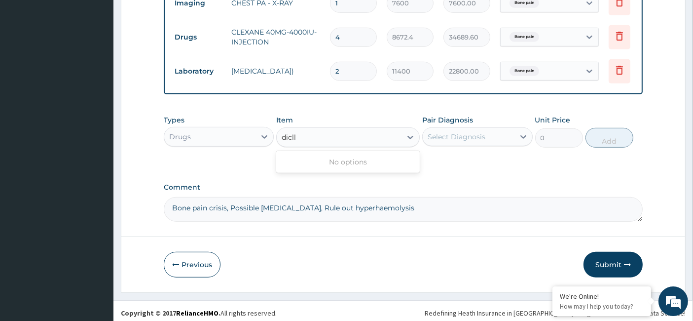
type input "dicl"
click at [332, 153] on div "[MEDICAL_DATA] 75MG" at bounding box center [348, 162] width 144 height 18
type input "200"
click at [445, 132] on div "Select Diagnosis" at bounding box center [457, 137] width 58 height 10
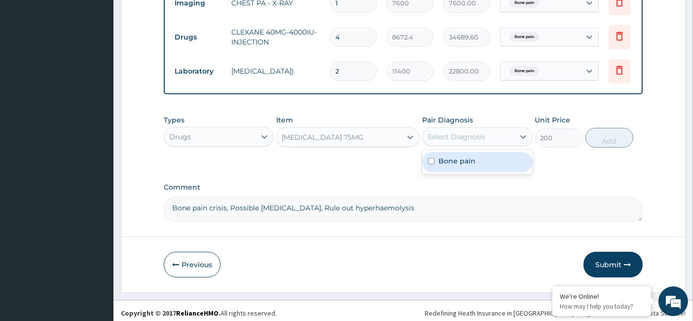
click at [439, 157] on label "Bone pain" at bounding box center [457, 161] width 37 height 10
checkbox input "true"
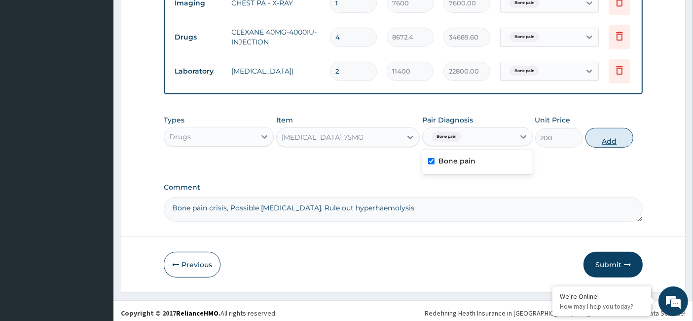
click at [609, 132] on button "Add" at bounding box center [610, 138] width 48 height 20
type input "0"
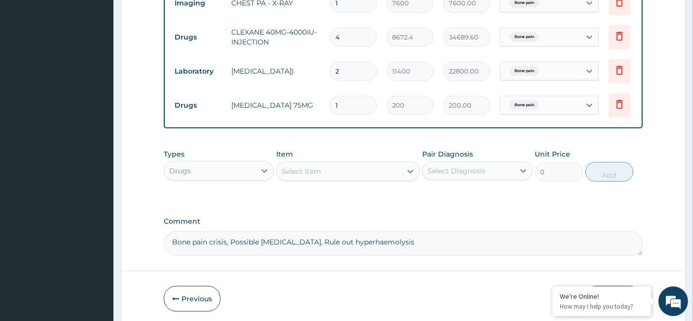
type input "10"
type input "2000.00"
type input "10"
click at [320, 168] on div "Select Item" at bounding box center [339, 171] width 125 height 16
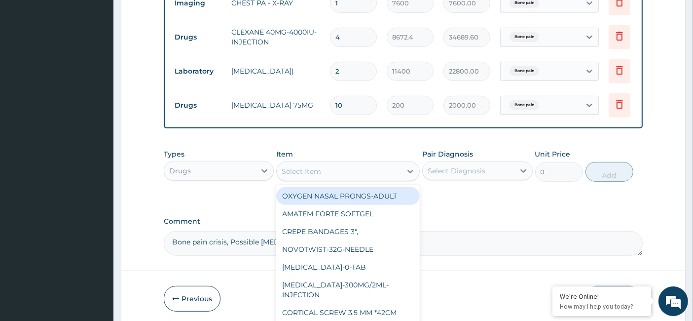
paste input "Disposable Gloves Powdered"
type input "Disposable Gloves Powdered"
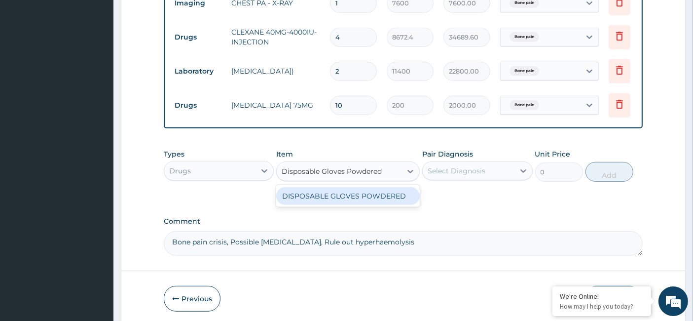
click at [327, 188] on div "DISPOSABLE GLOVES POWDERED" at bounding box center [348, 196] width 144 height 18
type input "193.8907375563294"
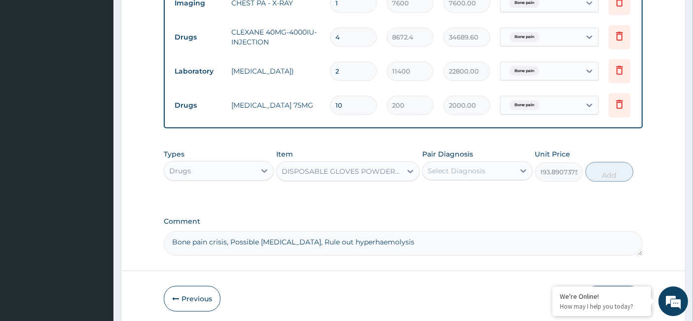
click at [469, 166] on div "Select Diagnosis" at bounding box center [457, 171] width 58 height 10
click at [441, 190] on label "Bone pain" at bounding box center [457, 195] width 37 height 10
checkbox input "true"
click at [612, 168] on button "Add" at bounding box center [610, 172] width 48 height 20
type input "0"
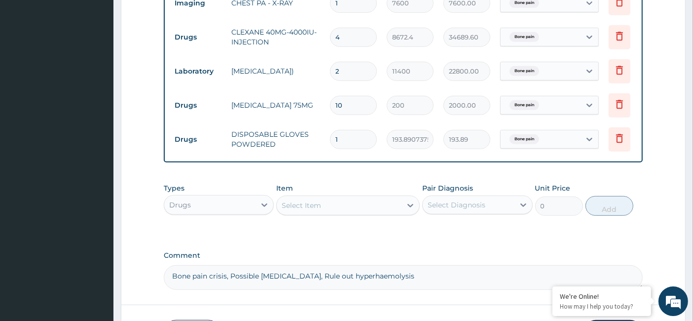
drag, startPoint x: 334, startPoint y: 137, endPoint x: 344, endPoint y: 131, distance: 11.3
click at [336, 136] on div "1" at bounding box center [353, 139] width 47 height 19
drag, startPoint x: 345, startPoint y: 129, endPoint x: 324, endPoint y: 130, distance: 21.7
click at [324, 130] on tr "Drugs DISPOSABLE GLOVES POWDERED 1 193.8907375563294 193.89 Bone pain Delete" at bounding box center [412, 139] width 484 height 34
type input "2"
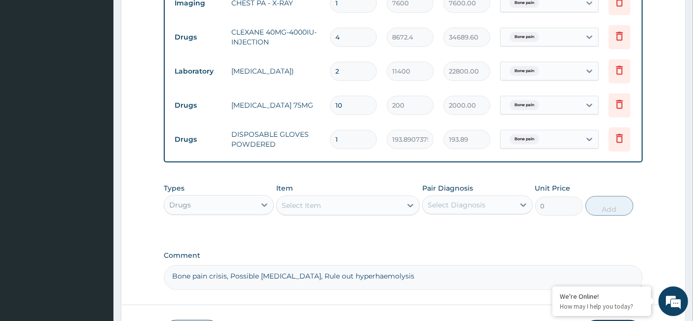
type input "387.78"
type input "20"
type input "3877.81"
type input "200"
type input "38778.15"
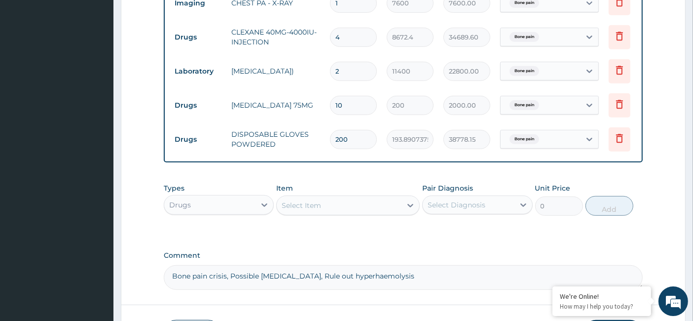
type input "200"
click at [319, 201] on div "Select Item" at bounding box center [301, 205] width 39 height 10
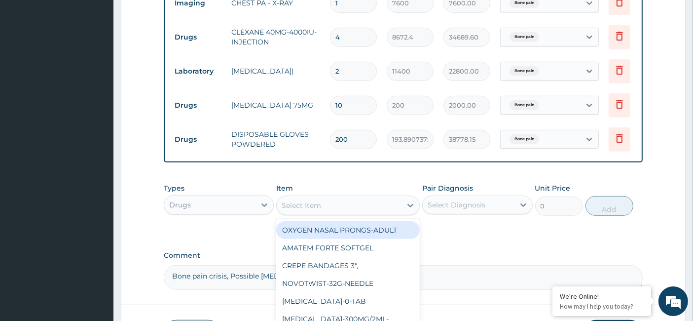
paste input "[MEDICAL_DATA]-10mg-Suppository"
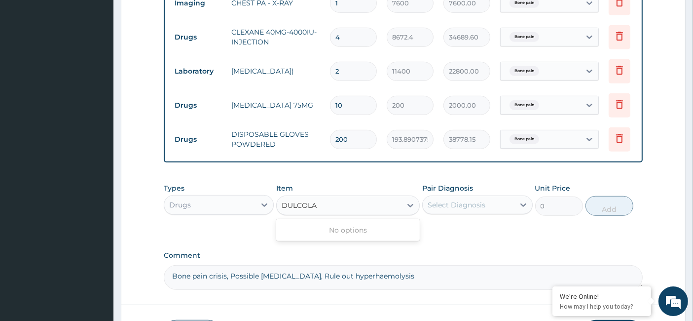
type input "DULCOL"
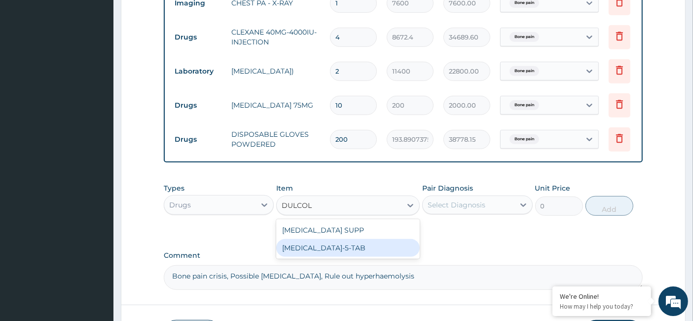
click at [351, 239] on div "[MEDICAL_DATA]-5-TAB" at bounding box center [348, 248] width 144 height 18
type input "354.33"
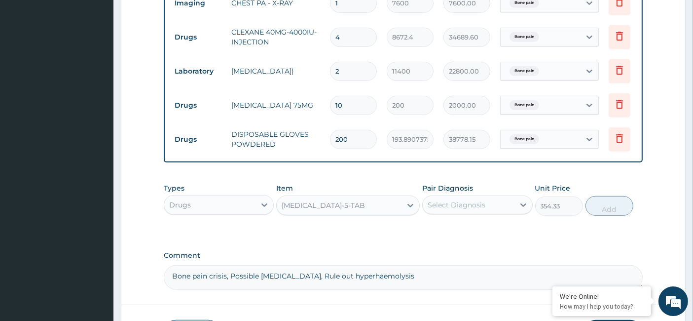
click at [457, 195] on div "Select Diagnosis" at bounding box center [477, 204] width 110 height 19
click at [440, 226] on label "Bone pain" at bounding box center [457, 229] width 37 height 10
checkbox input "true"
click at [616, 203] on button "Add" at bounding box center [610, 206] width 48 height 20
type input "0"
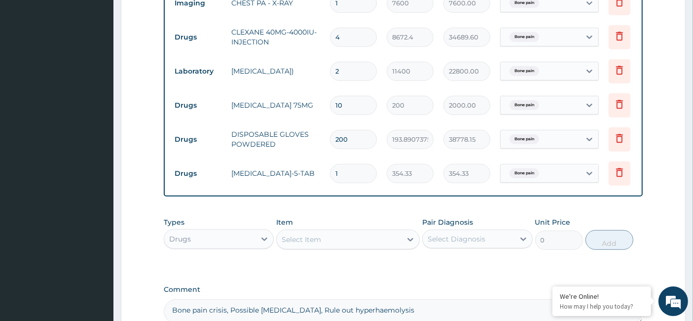
drag, startPoint x: 353, startPoint y: 159, endPoint x: 323, endPoint y: 164, distance: 30.4
click at [323, 164] on tr "Drugs [MEDICAL_DATA]-5-TAB 1 354.33 354.33 Bone pain Delete" at bounding box center [412, 173] width 484 height 34
type input "5"
type input "1771.65"
click at [318, 165] on tr "Drugs [MEDICAL_DATA]-5-TAB 5 354.33 1771.65 Bone pain Delete" at bounding box center [412, 173] width 484 height 34
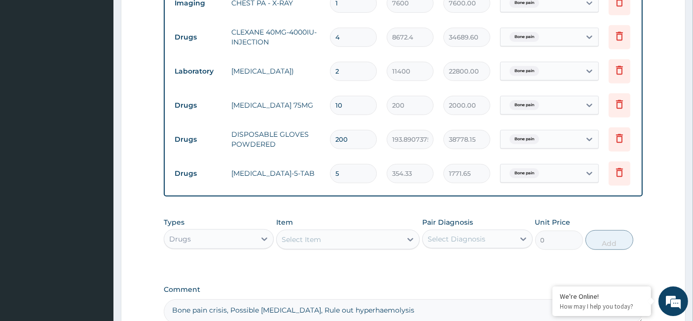
type input "1"
type input "354.33"
type input "10"
type input "3543.30"
click at [342, 164] on input "10" at bounding box center [353, 173] width 47 height 19
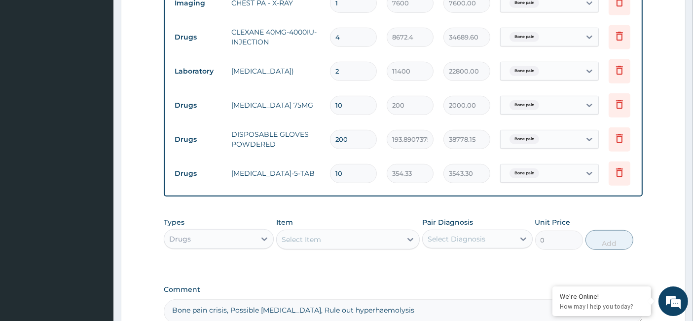
type input "1"
type input "354.33"
type input "12"
type input "4251.96"
type input "12"
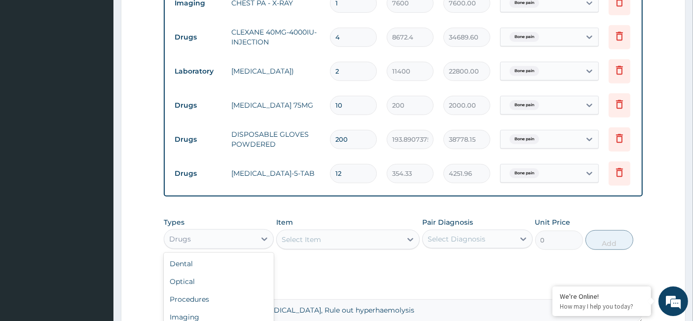
click at [236, 233] on div "Drugs" at bounding box center [209, 239] width 91 height 16
click at [227, 294] on div "Procedures" at bounding box center [219, 299] width 110 height 18
click at [304, 232] on div "Select Item" at bounding box center [348, 239] width 144 height 20
click at [301, 234] on div "Select Item" at bounding box center [301, 239] width 39 height 10
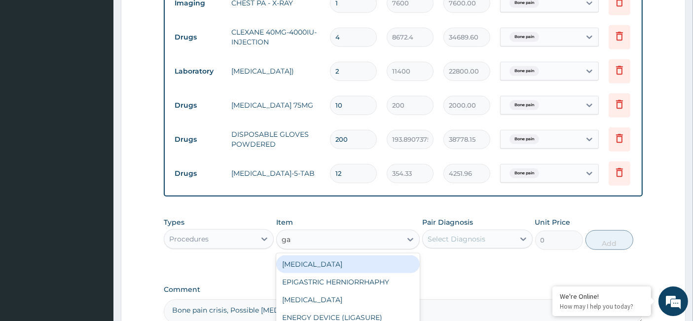
type input "gau"
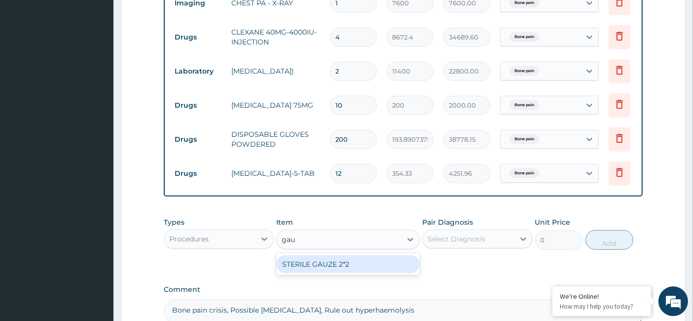
click at [335, 259] on div "STERILE GAUZE 2*2" at bounding box center [348, 264] width 144 height 18
type input "800"
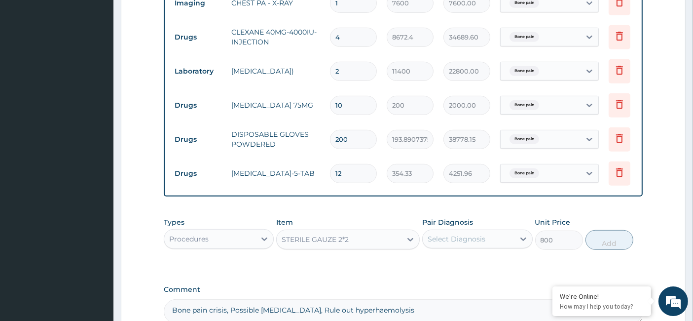
click at [449, 235] on div "Select Diagnosis" at bounding box center [457, 239] width 58 height 10
click at [435, 262] on div "Bone pain" at bounding box center [477, 264] width 110 height 20
checkbox input "true"
click at [600, 240] on button "Add" at bounding box center [610, 240] width 48 height 20
type input "0"
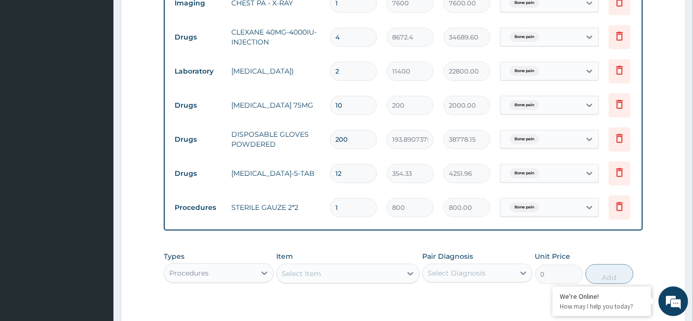
type input "10"
type input "8000.00"
type input "1"
type input "800.00"
type input "11"
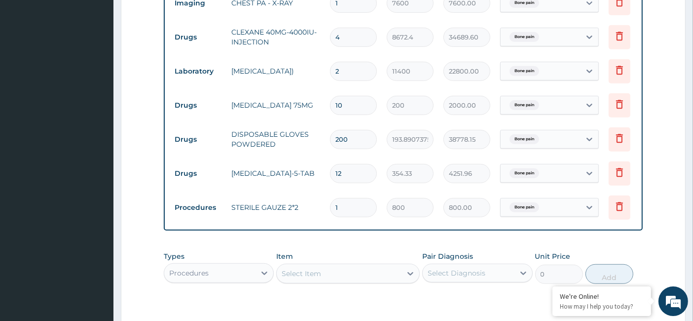
type input "8800.00"
type input "11"
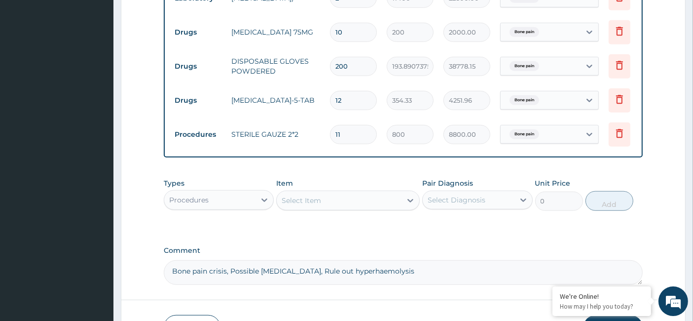
scroll to position [732, 0]
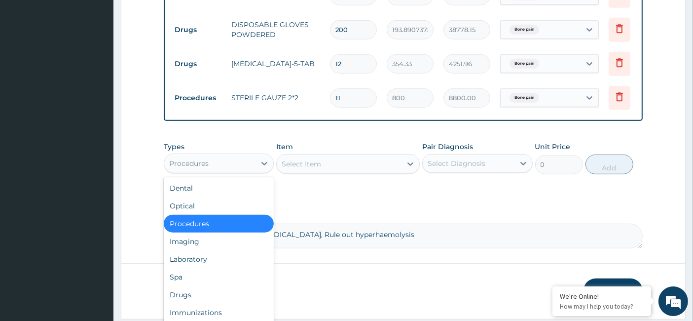
drag, startPoint x: 221, startPoint y: 159, endPoint x: 223, endPoint y: 213, distance: 54.3
click at [221, 159] on div "Procedures" at bounding box center [209, 163] width 91 height 16
click at [213, 258] on div "Laboratory" at bounding box center [219, 259] width 110 height 18
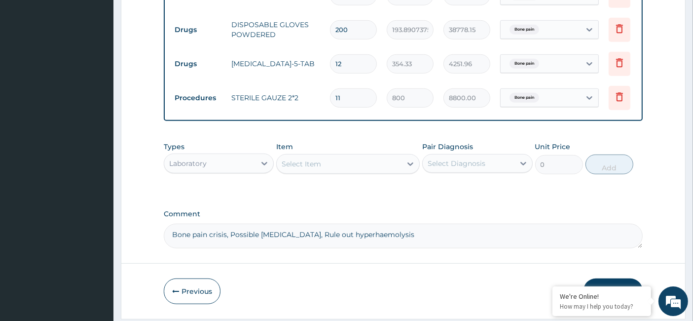
click at [308, 159] on div "Select Item" at bounding box center [301, 164] width 39 height 10
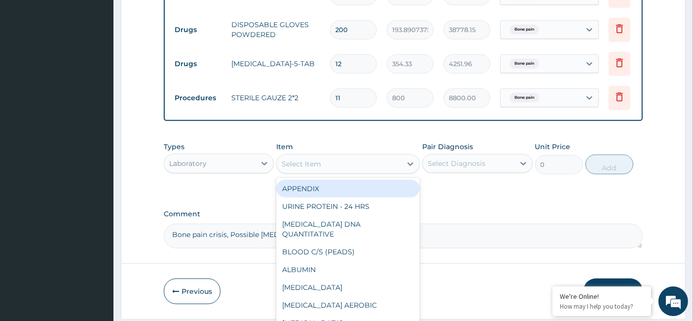
paste input "Electrolyte [MEDICAL_DATA] and Creatinine"
type input "Electrolyte [MEDICAL_DATA] and Creatinine"
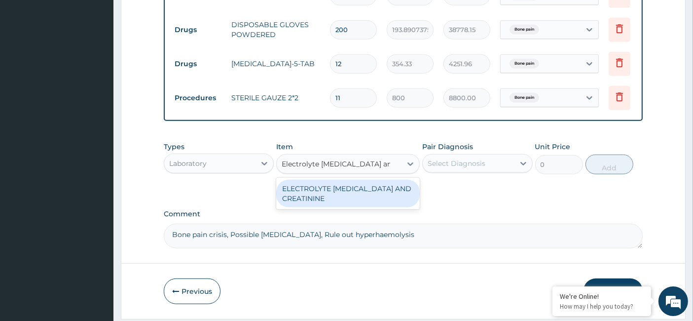
click at [342, 205] on div "ELECTROLYTE [MEDICAL_DATA] AND CREATININE" at bounding box center [348, 194] width 144 height 32
click at [346, 188] on div "ELECTROLYTE [MEDICAL_DATA] AND CREATININE" at bounding box center [348, 194] width 144 height 28
type input "9000"
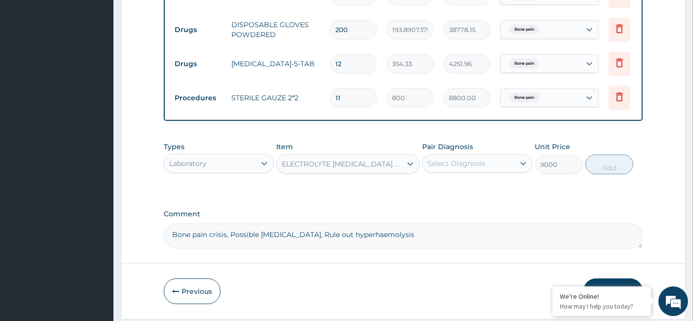
click at [477, 158] on div "Select Diagnosis" at bounding box center [457, 163] width 58 height 10
click at [439, 183] on label "Bone pain" at bounding box center [457, 188] width 37 height 10
checkbox input "true"
click at [613, 163] on button "Add" at bounding box center [610, 164] width 48 height 20
type input "0"
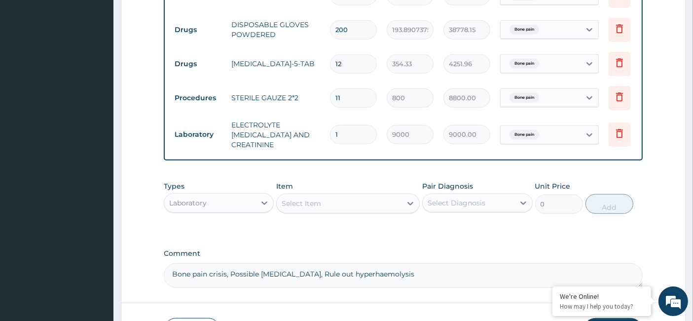
click at [228, 195] on div "Laboratory" at bounding box center [209, 203] width 91 height 16
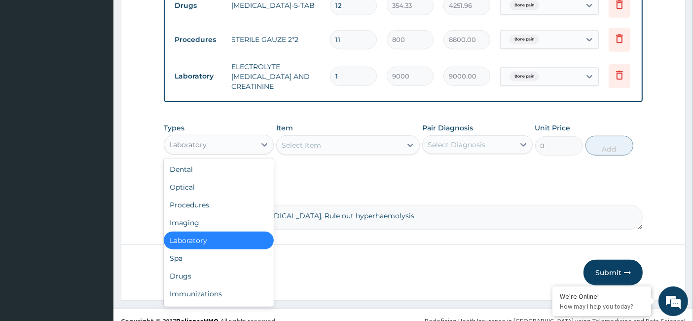
scroll to position [794, 0]
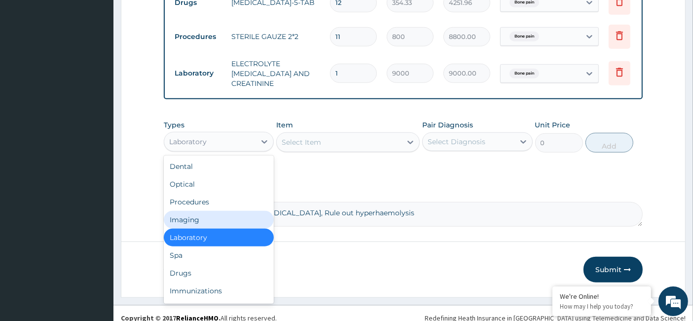
click at [206, 195] on div "Procedures" at bounding box center [219, 202] width 110 height 18
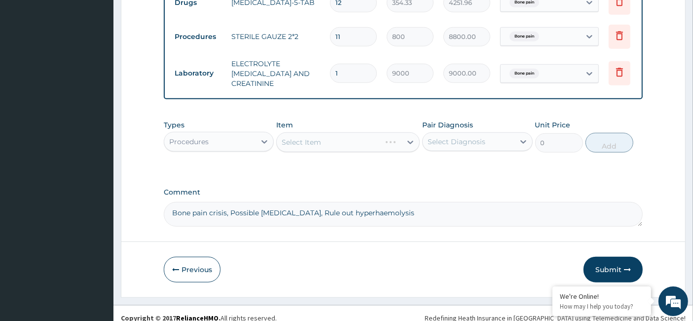
click at [302, 141] on div "Select Item" at bounding box center [348, 142] width 144 height 20
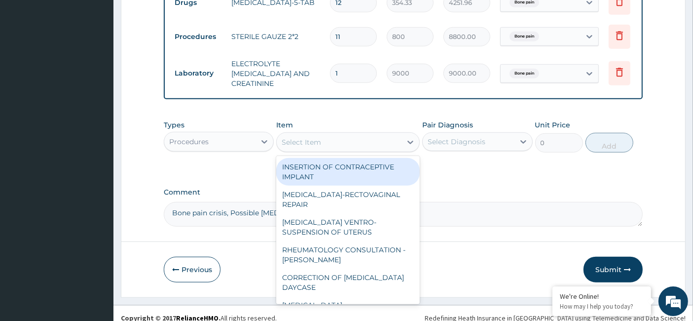
click at [317, 137] on div "Select Item" at bounding box center [301, 142] width 39 height 10
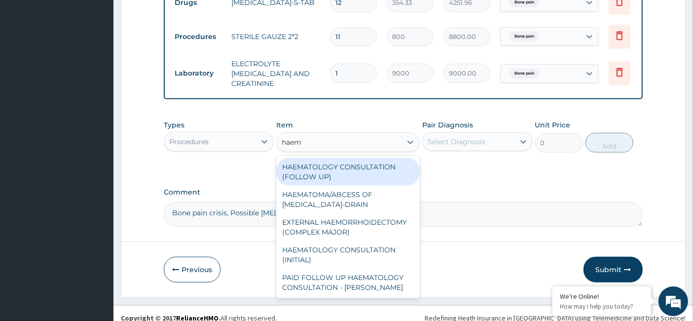
type input "haema"
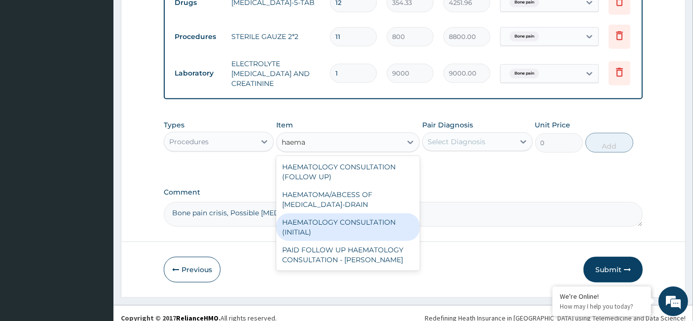
drag, startPoint x: 349, startPoint y: 221, endPoint x: 354, endPoint y: 214, distance: 8.4
click at [349, 220] on div "HAEMATOLOGY CONSULTATION (INITIAL)" at bounding box center [348, 227] width 144 height 28
type input "25000"
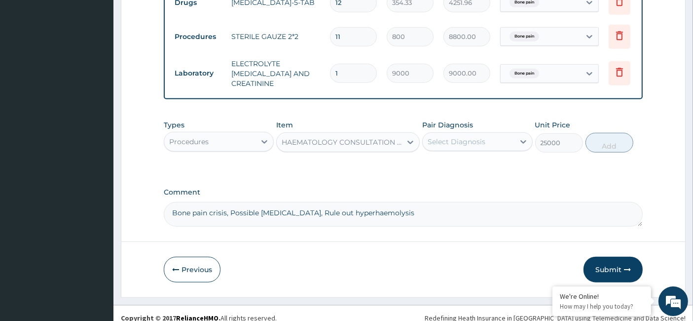
click at [332, 137] on div "HAEMATOLOGY CONSULTATION (INITIAL)" at bounding box center [342, 142] width 121 height 10
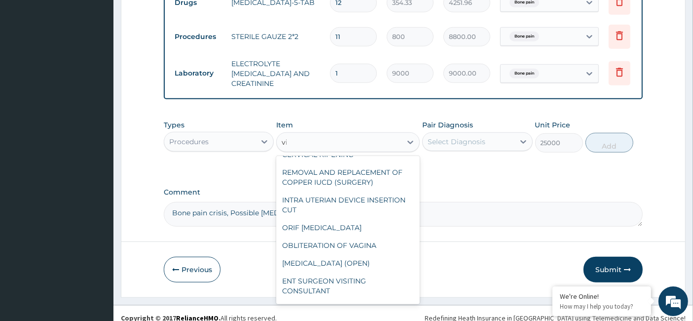
scroll to position [39, 0]
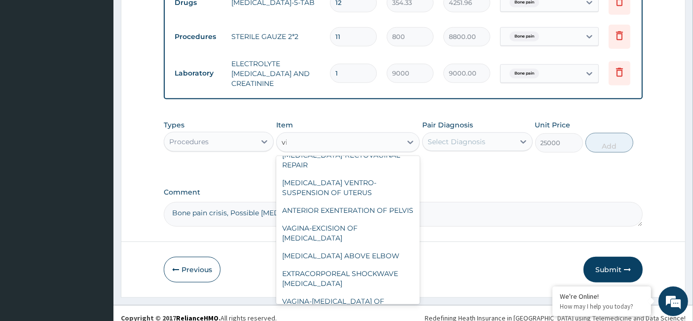
type input "visi"
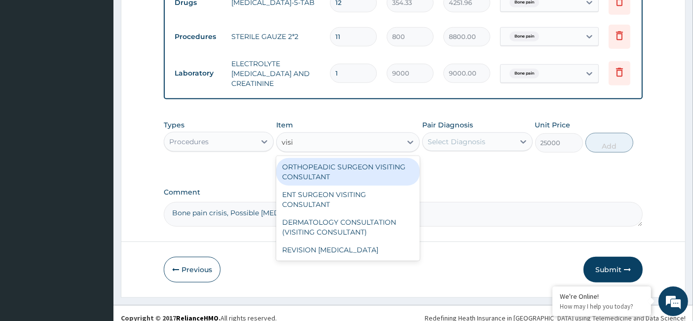
scroll to position [0, 0]
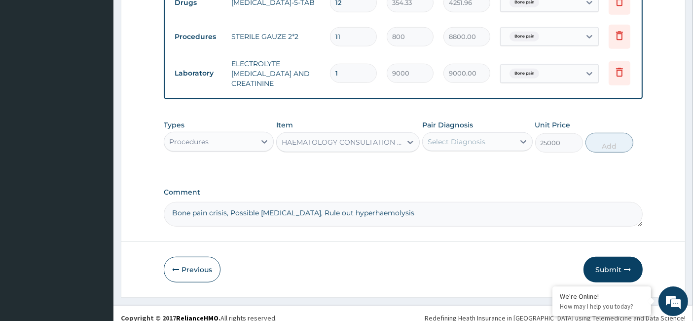
drag, startPoint x: 301, startPoint y: 131, endPoint x: 282, endPoint y: 133, distance: 19.3
click at [282, 134] on div "HAEMATOLOGY CONSULTATION (INITIAL)" at bounding box center [339, 142] width 125 height 16
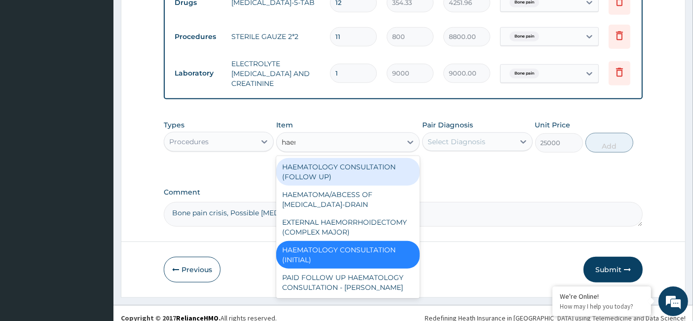
type input "haema"
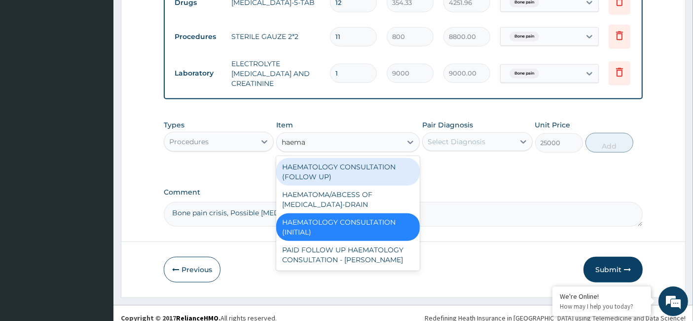
click at [340, 162] on div "HAEMATOLOGY CONSULTATION (FOLLOW UP)" at bounding box center [348, 172] width 144 height 28
type input "17500"
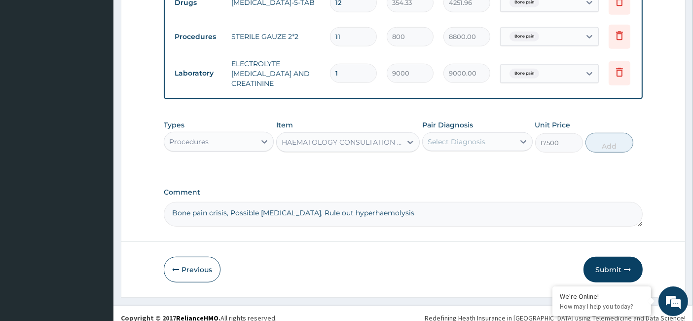
click at [366, 137] on div "HAEMATOLOGY CONSULTATION (FOLLOW UP)" at bounding box center [342, 142] width 121 height 10
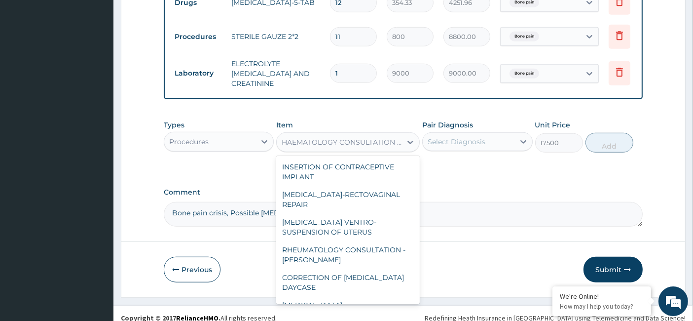
scroll to position [3339, 0]
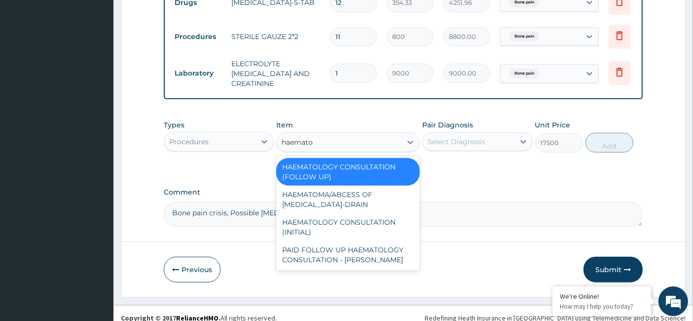
type input "haematol"
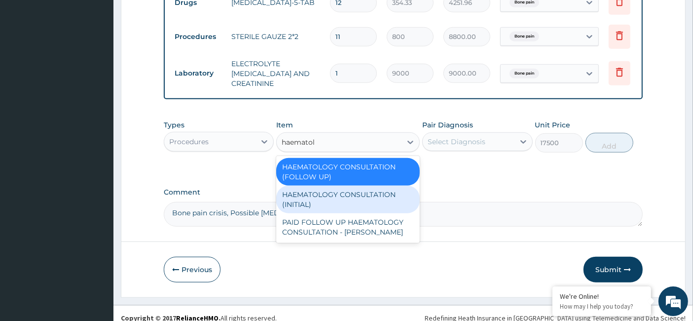
click at [330, 186] on div "HAEMATOLOGY CONSULTATION (INITIAL)" at bounding box center [348, 200] width 144 height 28
type input "25000"
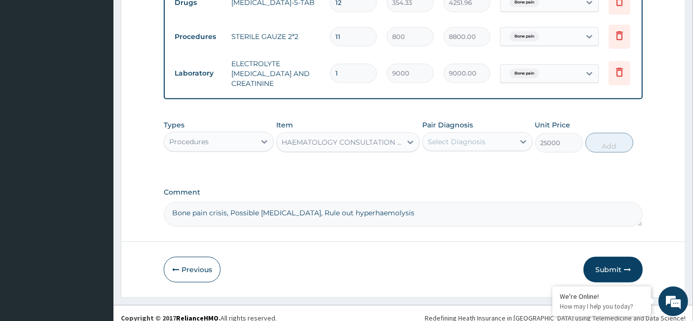
click at [448, 137] on div "Select Diagnosis" at bounding box center [457, 142] width 58 height 10
click at [444, 161] on label "Bone pain" at bounding box center [457, 166] width 37 height 10
checkbox input "true"
click at [618, 135] on button "Add" at bounding box center [610, 143] width 48 height 20
type input "0"
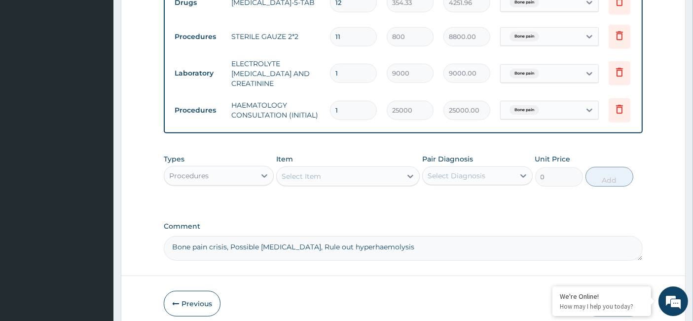
drag, startPoint x: 355, startPoint y: 97, endPoint x: 332, endPoint y: 97, distance: 22.7
click at [332, 101] on input "1" at bounding box center [353, 110] width 47 height 19
type input "6"
type input "150000.00"
drag, startPoint x: 345, startPoint y: 95, endPoint x: 329, endPoint y: 96, distance: 16.8
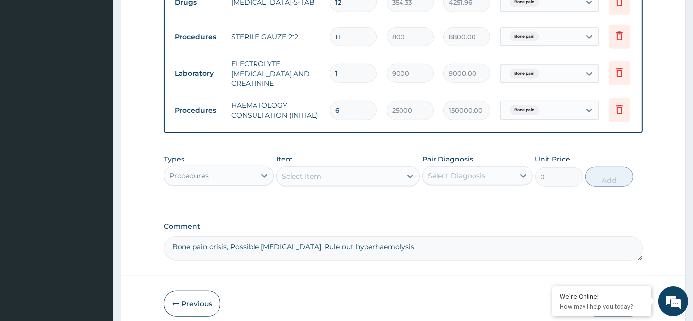
click at [329, 96] on td "6" at bounding box center [353, 110] width 57 height 29
type input "1"
type input "25000.00"
type input "12"
type input "300000.00"
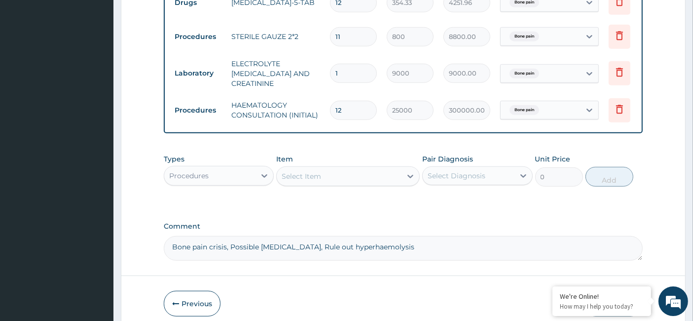
type input "12"
click at [216, 170] on div "Procedures" at bounding box center [209, 176] width 91 height 16
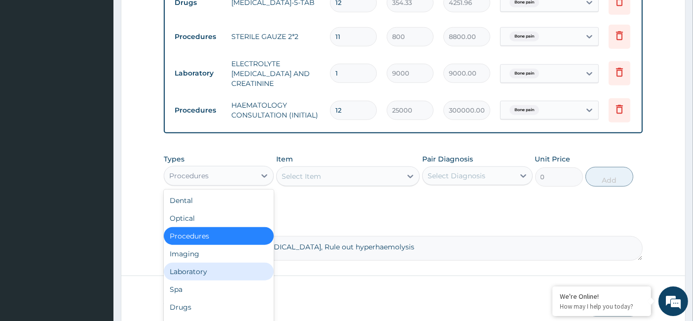
click at [220, 263] on div "Laboratory" at bounding box center [219, 272] width 110 height 18
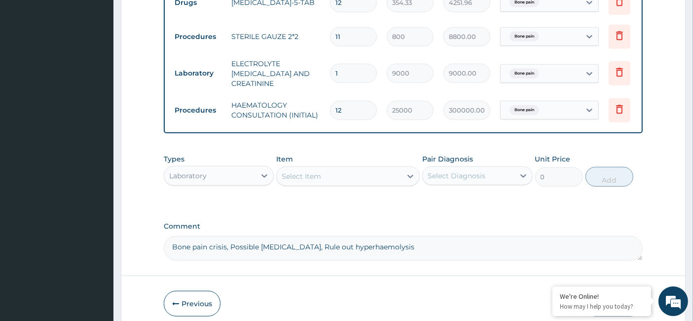
click at [298, 171] on div "Select Item" at bounding box center [301, 176] width 39 height 10
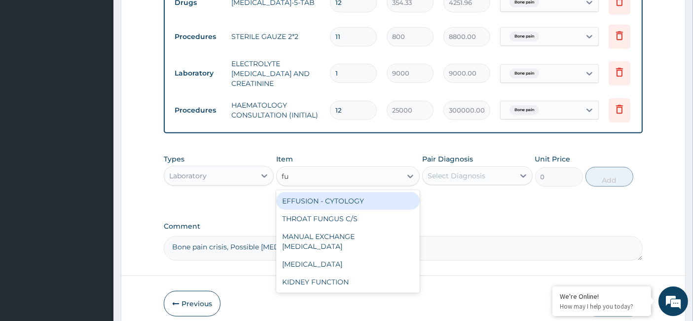
type input "ful"
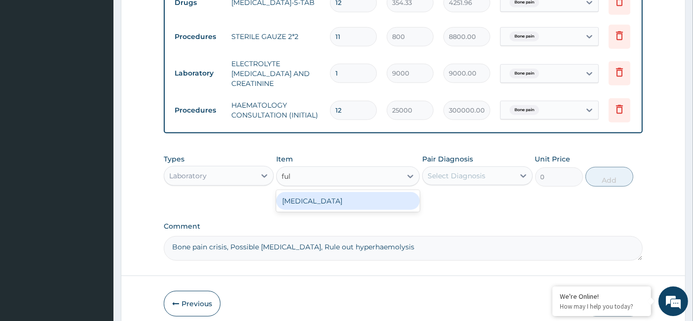
click at [301, 192] on div "[MEDICAL_DATA]" at bounding box center [348, 201] width 144 height 18
type input "7600"
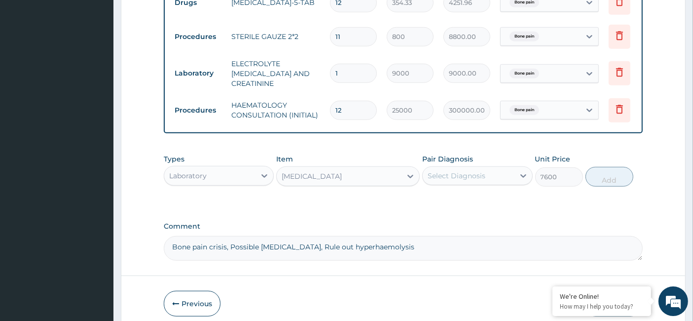
click at [456, 171] on div "Select Diagnosis" at bounding box center [457, 176] width 58 height 10
click at [437, 191] on div "Bone pain" at bounding box center [477, 201] width 110 height 20
checkbox input "true"
click at [606, 171] on button "Add" at bounding box center [610, 177] width 48 height 20
type input "0"
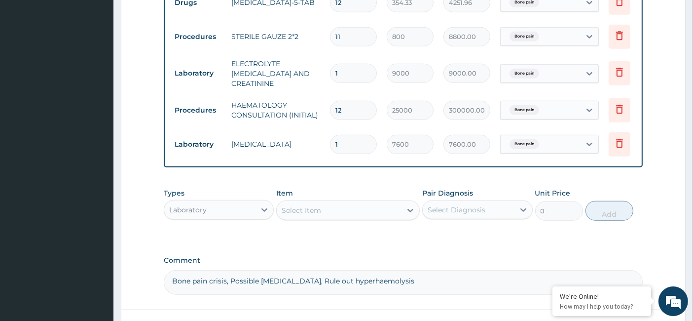
drag, startPoint x: 347, startPoint y: 130, endPoint x: 310, endPoint y: 134, distance: 37.2
click at [310, 134] on tr "Laboratory [MEDICAL_DATA] 1 7600 7600.00 Bone pain Delete" at bounding box center [412, 144] width 484 height 34
type input "3"
type input "22800.00"
type input "3"
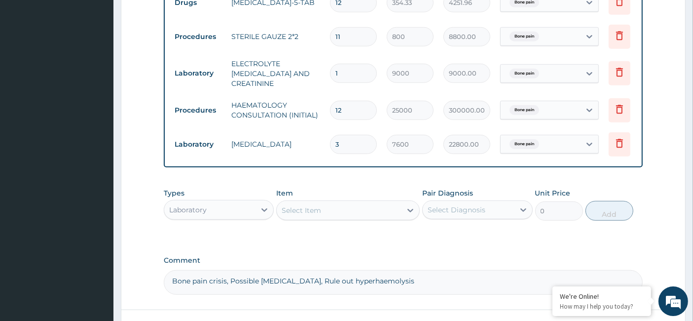
click at [235, 202] on div "Laboratory" at bounding box center [209, 210] width 91 height 16
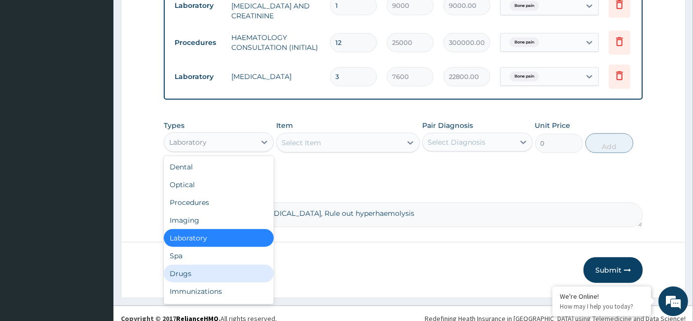
scroll to position [861, 0]
click at [203, 265] on div "Drugs" at bounding box center [219, 274] width 110 height 18
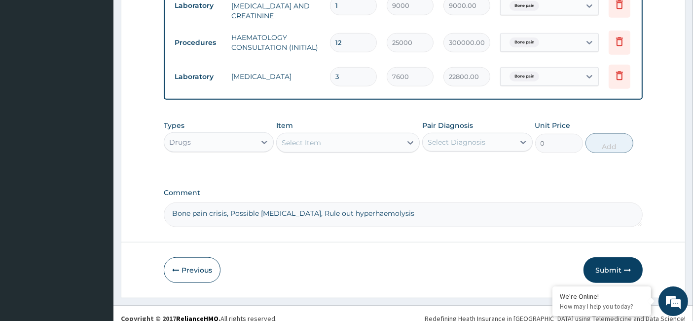
click at [316, 138] on div "Select Item" at bounding box center [301, 143] width 39 height 10
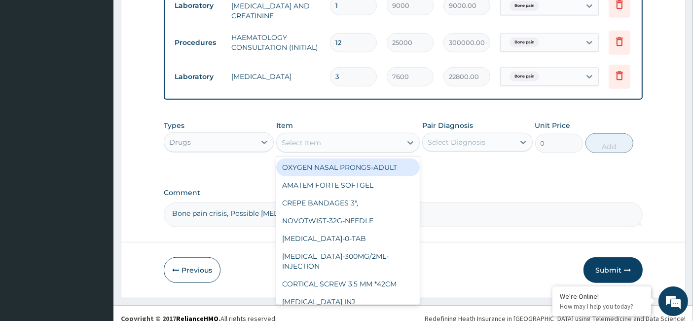
paste input "FYBOGEL-3.5g-Sachet"
type input "FYBOGEL-3.5g-Sachet"
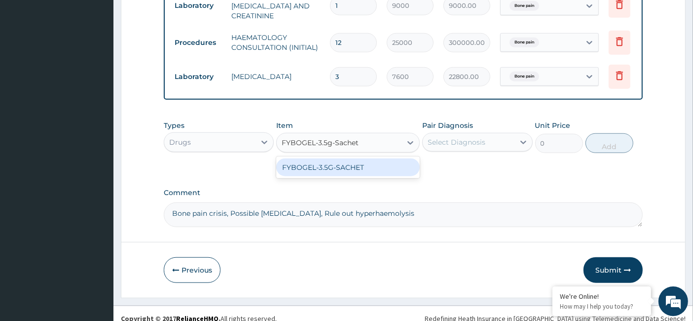
click at [321, 158] on div "FYBOGEL-3.5G-SACHET" at bounding box center [348, 167] width 144 height 18
type input "913.54"
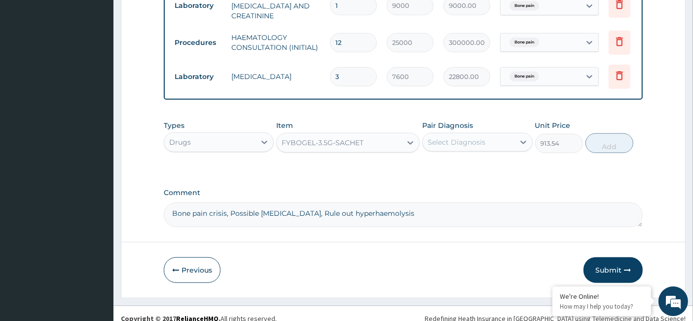
click at [454, 137] on div "Select Diagnosis" at bounding box center [457, 142] width 58 height 10
click at [441, 161] on label "Bone pain" at bounding box center [457, 166] width 37 height 10
checkbox input "true"
click at [617, 136] on button "Add" at bounding box center [610, 143] width 48 height 20
type input "0"
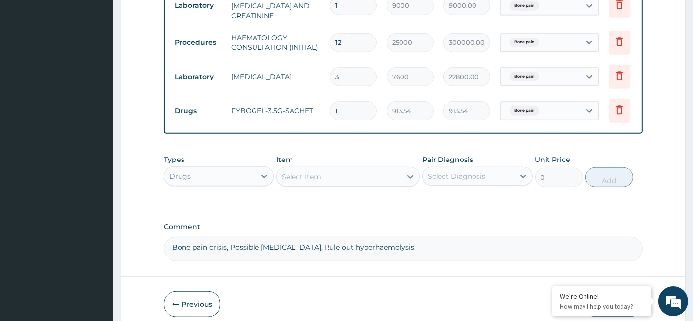
drag, startPoint x: 342, startPoint y: 99, endPoint x: 327, endPoint y: 99, distance: 15.3
click at [327, 99] on td "1" at bounding box center [353, 110] width 57 height 29
type input "2"
type input "1827.08"
type input "2"
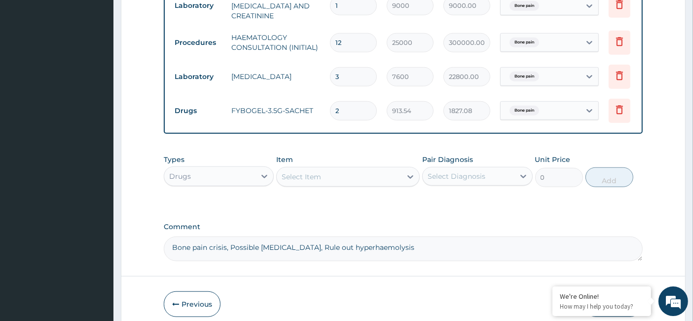
click at [310, 174] on div "Select Item" at bounding box center [339, 177] width 125 height 16
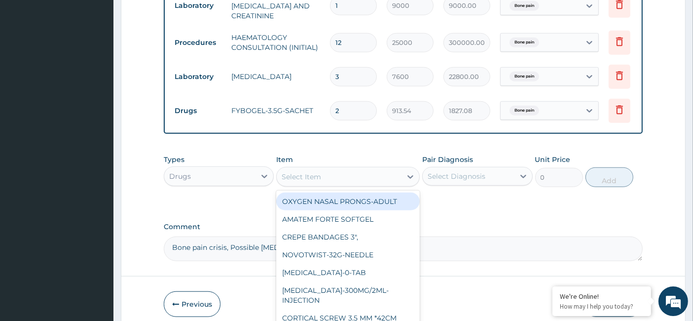
paste input "[MEDICAL_DATA] Double Action Liquid"
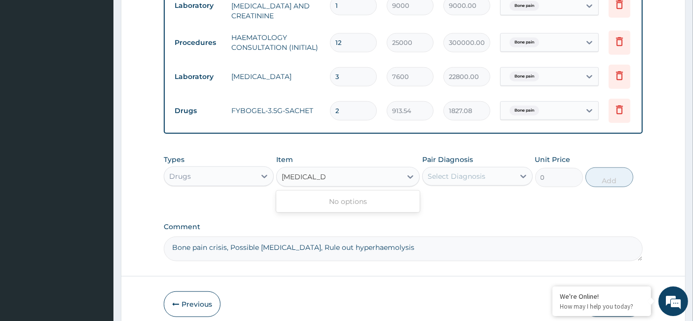
type input "[MEDICAL_DATA]"
click at [326, 192] on div "[MEDICAL_DATA]" at bounding box center [348, 201] width 144 height 18
type input "4390.65"
drag, startPoint x: 443, startPoint y: 166, endPoint x: 444, endPoint y: 177, distance: 11.0
click at [443, 171] on div "Select Diagnosis" at bounding box center [457, 176] width 58 height 10
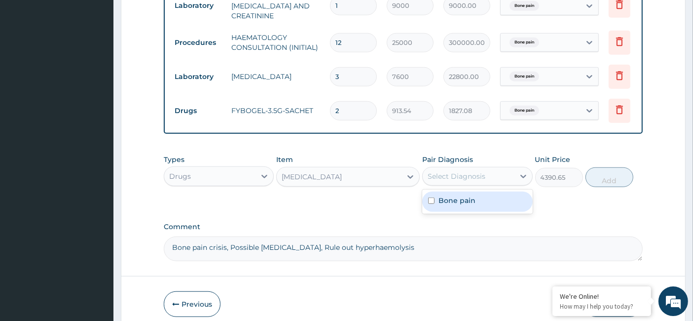
click at [442, 200] on div "Bone pain" at bounding box center [477, 201] width 110 height 20
checkbox input "true"
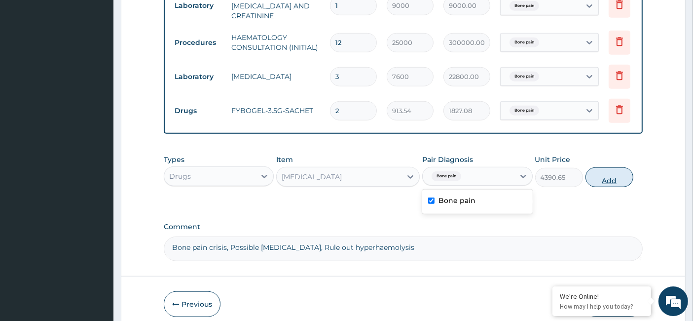
click at [613, 168] on button "Add" at bounding box center [610, 177] width 48 height 20
type input "0"
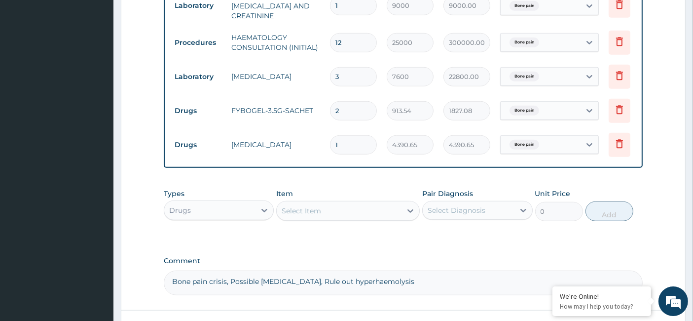
click at [312, 206] on div "Select Item" at bounding box center [301, 211] width 39 height 10
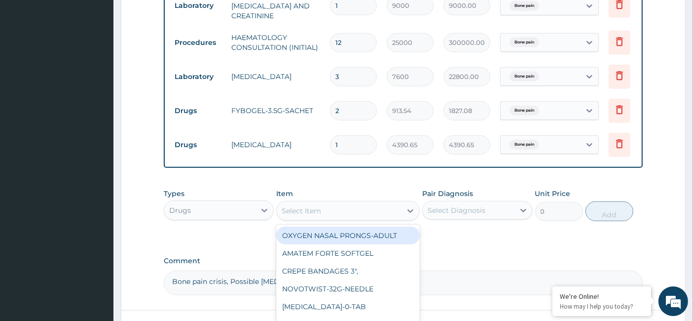
paste input "[MEDICAL_DATA] INJ"
type input "[MEDICAL_DATA] INJ"
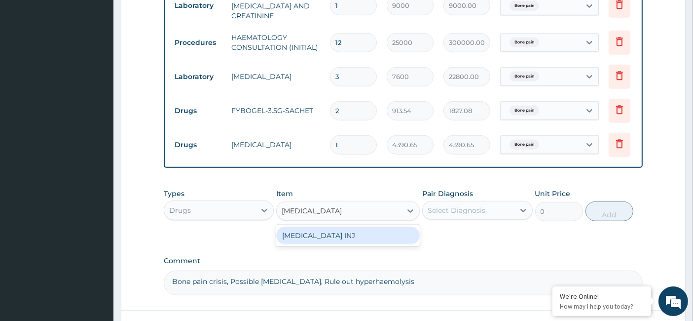
click at [356, 228] on div "[MEDICAL_DATA] INJ" at bounding box center [348, 236] width 144 height 18
type input "1487.16"
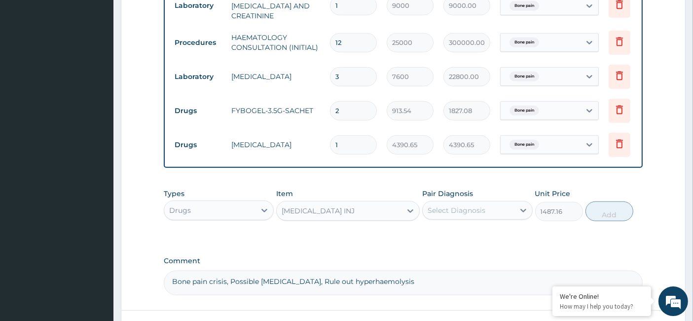
click at [470, 205] on div "Select Diagnosis" at bounding box center [457, 210] width 58 height 10
click at [452, 229] on label "Bone pain" at bounding box center [457, 234] width 37 height 10
checkbox input "true"
click at [595, 201] on button "Add" at bounding box center [610, 211] width 48 height 20
type input "0"
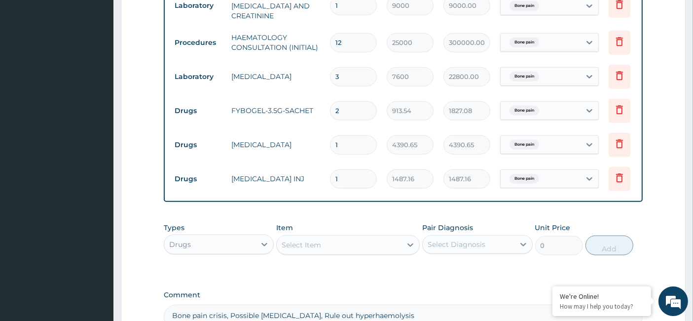
drag, startPoint x: 333, startPoint y: 161, endPoint x: 318, endPoint y: 164, distance: 14.5
click at [318, 164] on tr "Drugs [MEDICAL_DATA] INJ 1 1487.16 1487.16 Bone pain Delete" at bounding box center [412, 179] width 484 height 34
type input "2"
type input "2974.32"
type input "2"
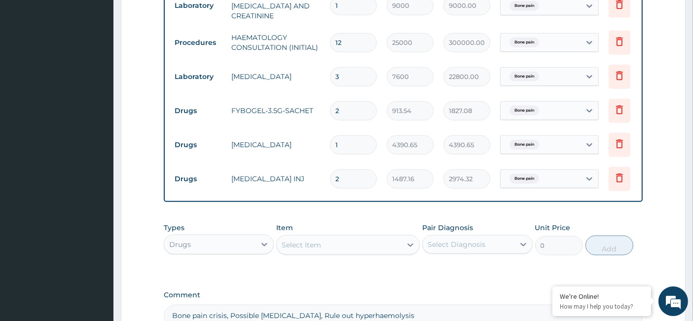
click at [313, 240] on div "Select Item" at bounding box center [301, 245] width 39 height 10
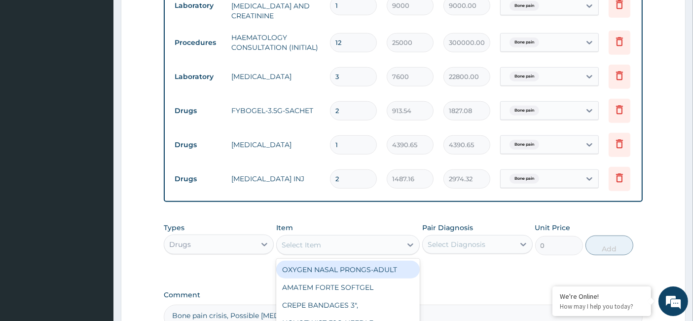
paste input "Infusion giving set"
type input "Infusion giving set"
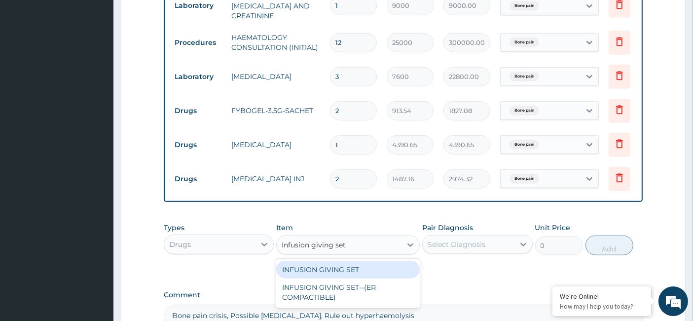
click at [338, 262] on div "INFUSION GIVING SET" at bounding box center [348, 270] width 144 height 18
type input "160"
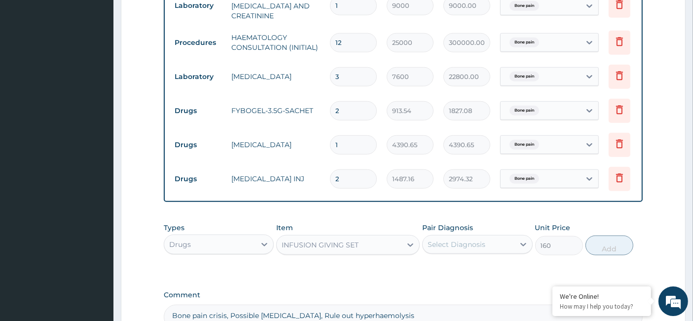
click at [464, 239] on div "Select Diagnosis" at bounding box center [457, 244] width 58 height 10
click at [446, 264] on label "Bone pain" at bounding box center [457, 269] width 37 height 10
checkbox input "true"
click at [604, 235] on button "Add" at bounding box center [610, 245] width 48 height 20
type input "0"
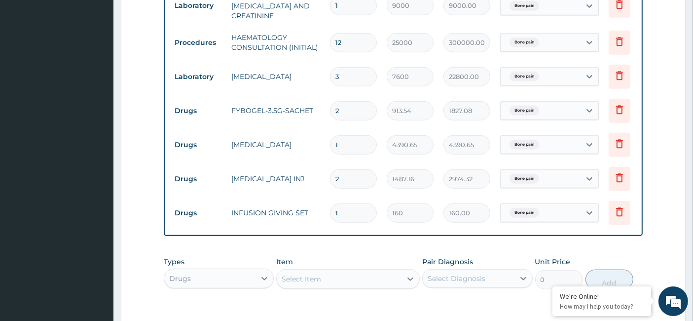
drag, startPoint x: 352, startPoint y: 193, endPoint x: 321, endPoint y: 203, distance: 32.8
click at [321, 203] on tr "Drugs INFUSION GIVING SET 1 160 160.00 Bone pain Delete" at bounding box center [412, 213] width 484 height 34
type input "7"
type input "1120.00"
type input "7"
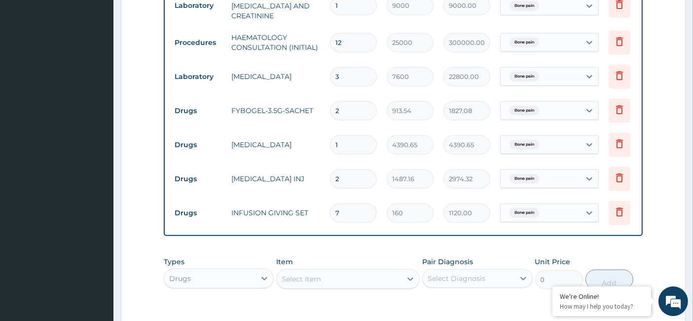
click at [315, 274] on div "Select Item" at bounding box center [301, 279] width 39 height 10
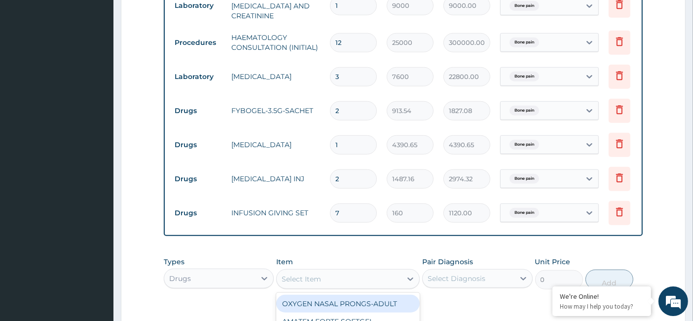
paste input "IV cannulae - 20G (Pink)"
type input "IV cannulae - 20G (Pink)"
click at [333, 295] on div "IV CANNULAE - 20G (PINK)" at bounding box center [348, 304] width 144 height 18
type input "280"
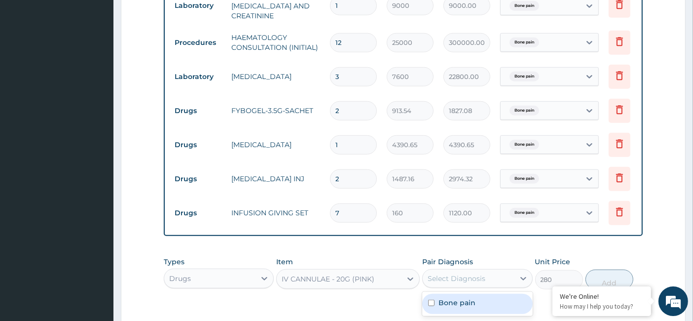
click at [483, 270] on div "Select Diagnosis" at bounding box center [468, 278] width 91 height 16
click at [446, 298] on label "Bone pain" at bounding box center [457, 303] width 37 height 10
checkbox input "true"
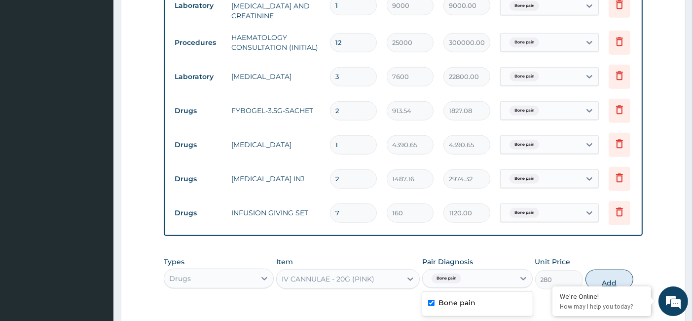
click at [598, 269] on button "Add" at bounding box center [610, 279] width 48 height 20
type input "0"
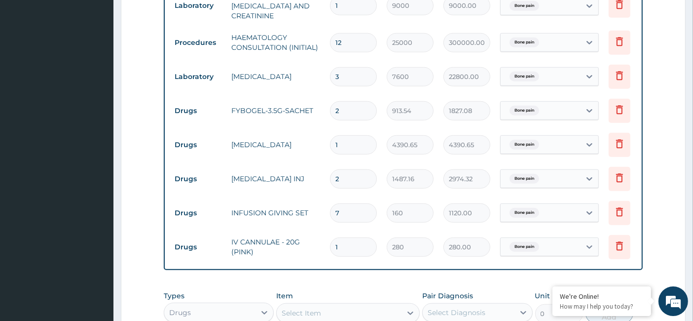
drag, startPoint x: 347, startPoint y: 223, endPoint x: 327, endPoint y: 229, distance: 20.8
click at [327, 232] on td "1" at bounding box center [353, 246] width 57 height 29
type input "3"
type input "840.00"
type input "3"
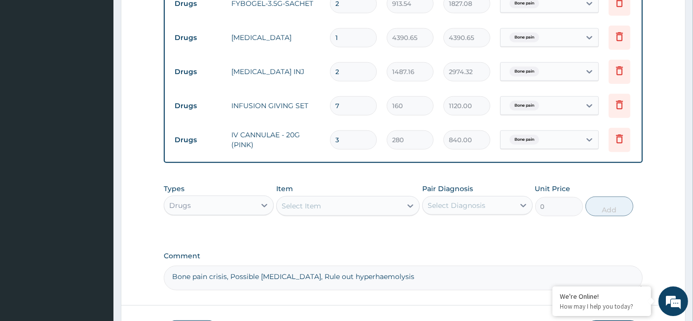
scroll to position [971, 0]
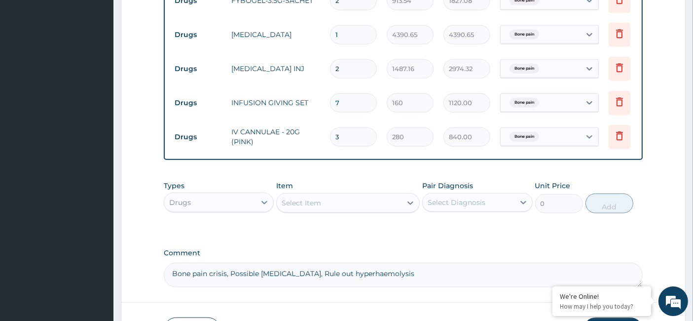
click at [226, 199] on div "Drugs" at bounding box center [209, 202] width 91 height 16
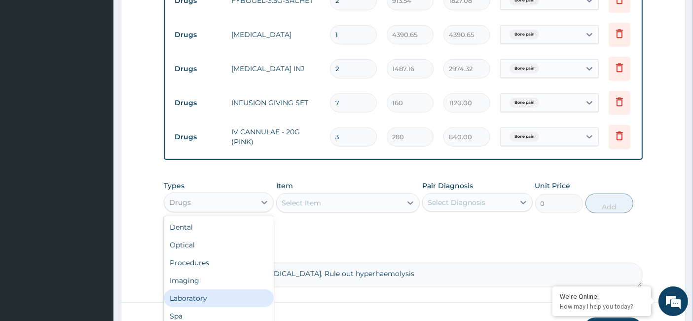
click at [206, 289] on div "Laboratory" at bounding box center [219, 298] width 110 height 18
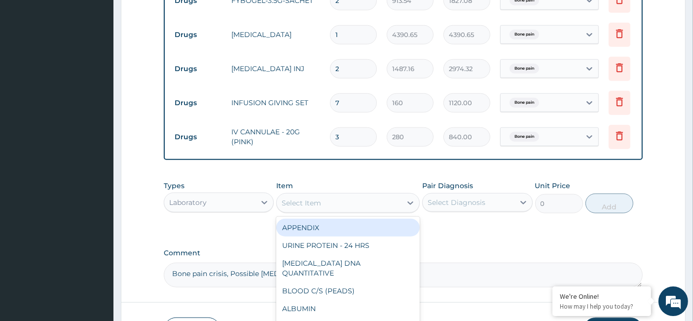
click at [330, 195] on div "Select Item" at bounding box center [339, 203] width 125 height 16
paste input "LFT"
type input "LFT"
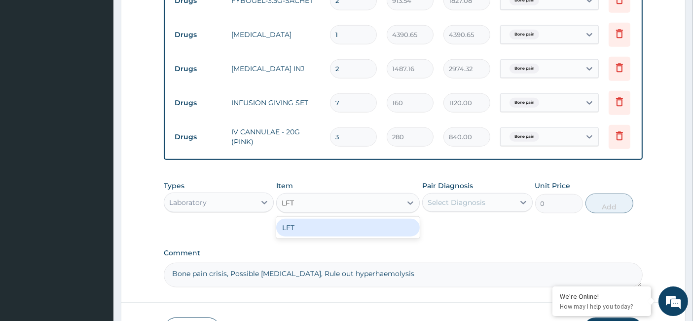
click at [330, 220] on div "LFT" at bounding box center [348, 228] width 144 height 18
type input "12350"
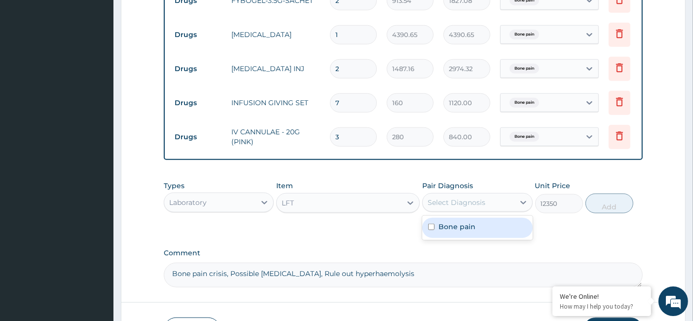
click at [456, 194] on div "Select Diagnosis" at bounding box center [468, 202] width 91 height 16
drag, startPoint x: 447, startPoint y: 219, endPoint x: 545, endPoint y: 212, distance: 98.5
click at [448, 222] on label "Bone pain" at bounding box center [457, 227] width 37 height 10
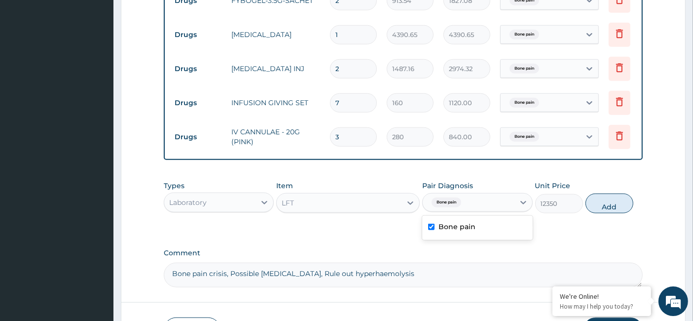
drag, startPoint x: 619, startPoint y: 195, endPoint x: 593, endPoint y: 197, distance: 26.3
click at [619, 194] on button "Add" at bounding box center [610, 203] width 48 height 20
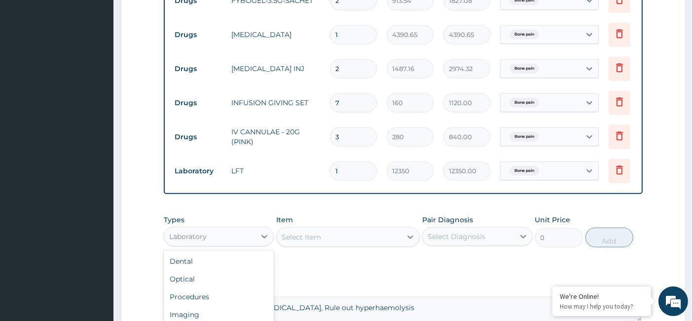
click at [236, 228] on div "Laboratory" at bounding box center [209, 236] width 91 height 16
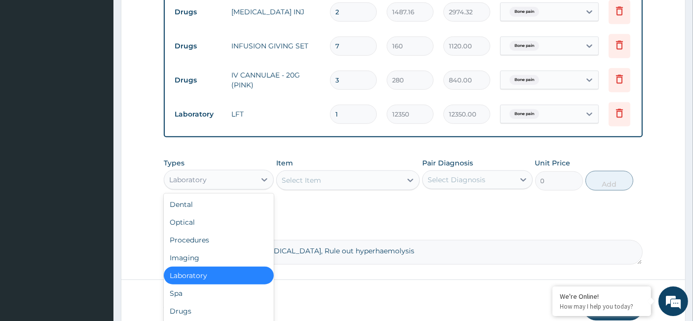
scroll to position [1066, 0]
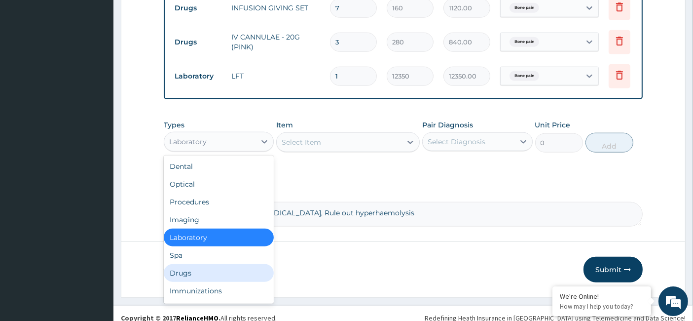
click at [198, 267] on div "Drugs" at bounding box center [219, 273] width 110 height 18
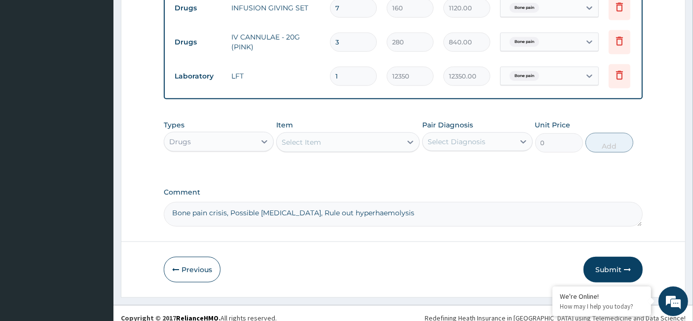
click at [330, 134] on div "Select Item" at bounding box center [339, 142] width 125 height 16
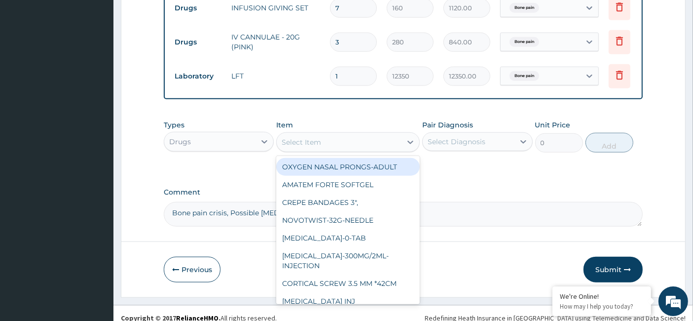
paste input "[MEDICAL_DATA]([GEOGRAPHIC_DATA])"
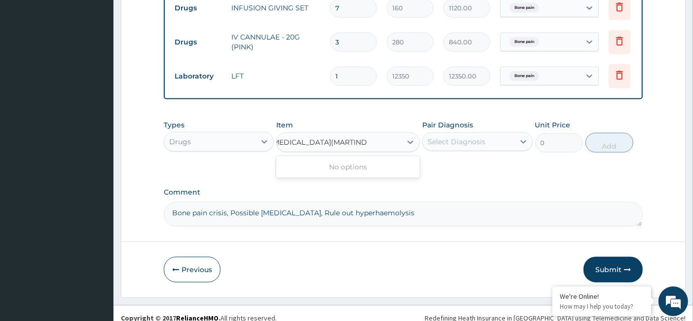
scroll to position [0, 0]
paste input "NELBPROMETHAZINE-50MG/2ML-INJ"
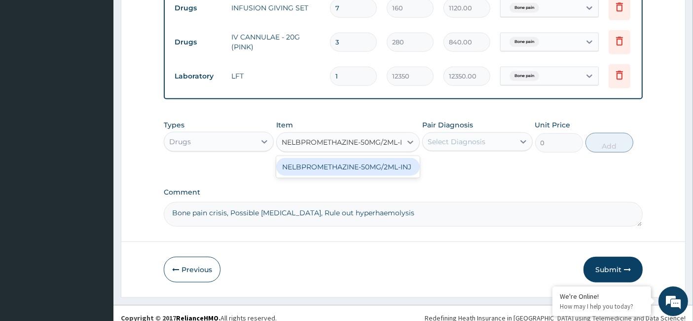
scroll to position [0, 11]
click at [324, 162] on div "NELBPROMETHAZINE-50MG/2ML-INJ" at bounding box center [348, 167] width 144 height 18
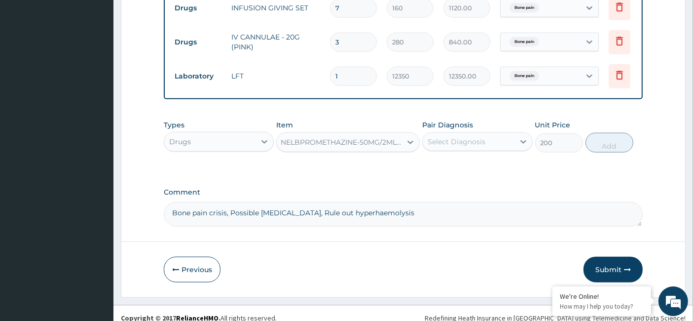
scroll to position [0, 1]
click at [473, 137] on div "Select Diagnosis" at bounding box center [457, 142] width 58 height 10
click at [437, 158] on div "Bone pain" at bounding box center [477, 167] width 110 height 20
click at [608, 133] on button "Add" at bounding box center [610, 143] width 48 height 20
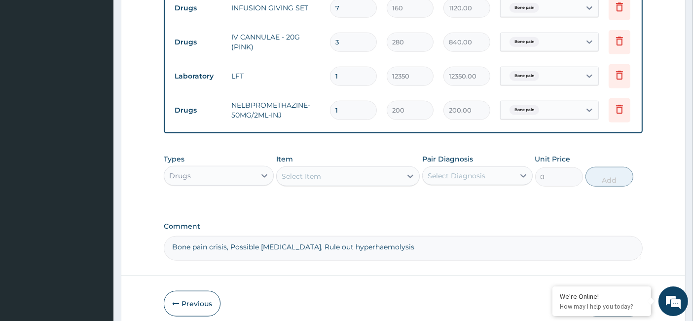
scroll to position [0, 0]
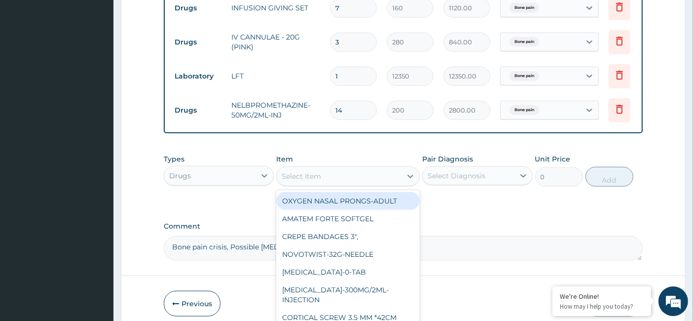
click at [302, 176] on div "Select Item" at bounding box center [348, 176] width 144 height 20
paste input "Nightingale (Spread Sheet)"
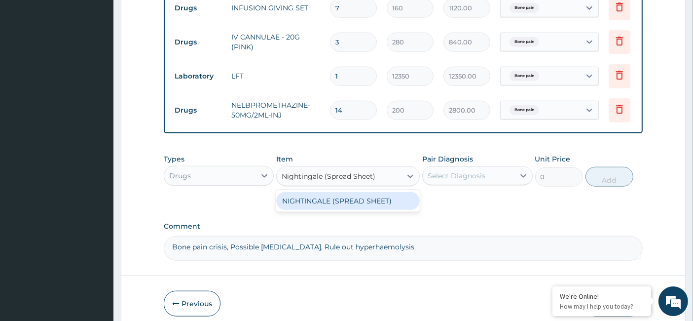
click at [315, 192] on div "NIGHTINGALE (SPREAD SHEET)" at bounding box center [348, 201] width 144 height 18
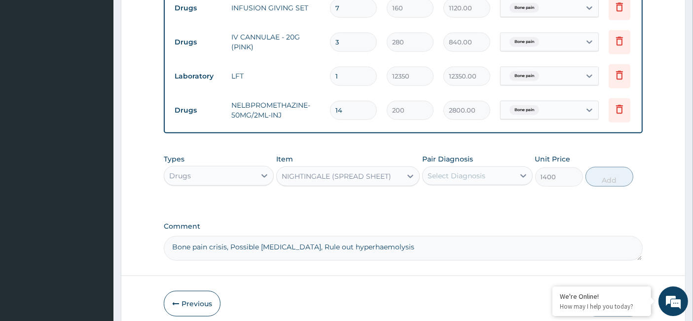
click at [468, 171] on div "Select Diagnosis" at bounding box center [457, 176] width 58 height 10
click at [452, 195] on label "Bone pain" at bounding box center [457, 200] width 37 height 10
click at [603, 168] on button "Add" at bounding box center [610, 177] width 48 height 20
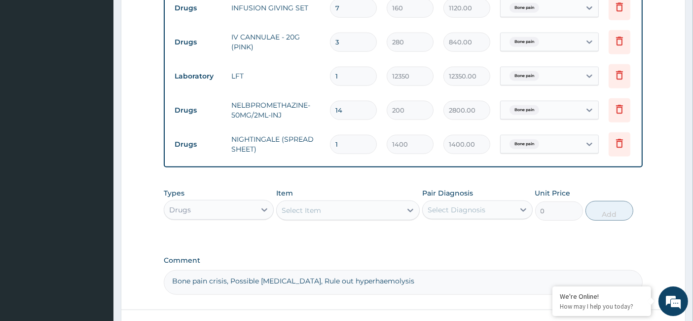
drag, startPoint x: 351, startPoint y: 131, endPoint x: 328, endPoint y: 132, distance: 23.2
click at [328, 132] on td "1" at bounding box center [353, 144] width 57 height 29
click at [316, 205] on div "Select Item" at bounding box center [301, 210] width 39 height 10
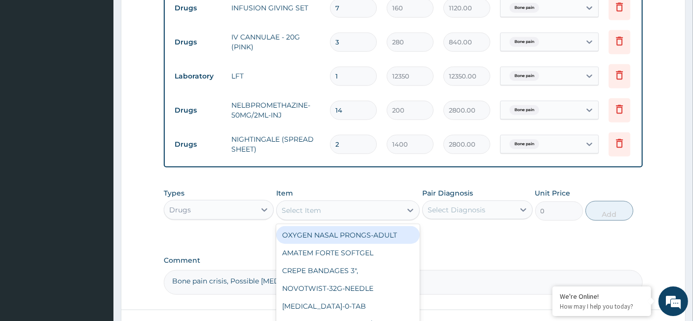
paste input "NORMAL SALINE 500MLS (BIOFLEX)-0.90%-INFUSION"
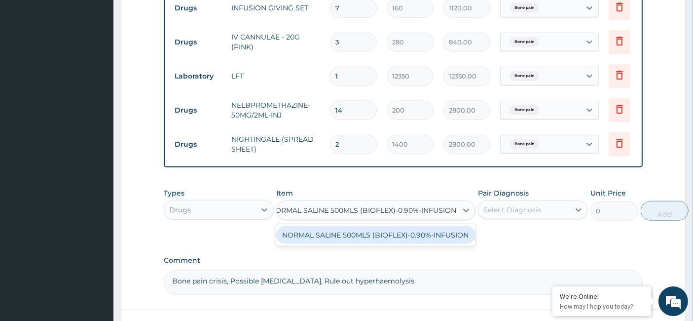
click at [321, 231] on div "NORMAL SALINE 500MLS (BIOFLEX)-0.90%-INFUSION" at bounding box center [375, 235] width 199 height 18
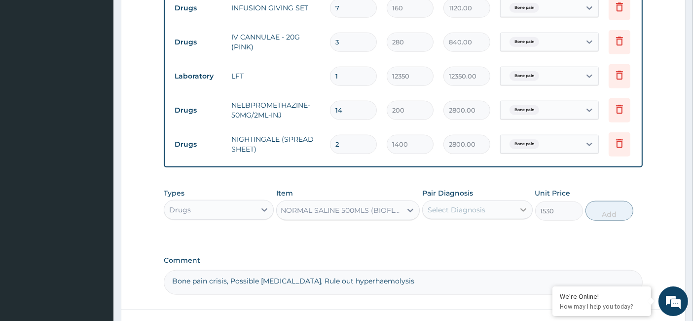
scroll to position [0, 1]
click at [499, 202] on div "Select Diagnosis" at bounding box center [468, 210] width 91 height 16
click at [445, 229] on label "Bone pain" at bounding box center [457, 234] width 37 height 10
click at [602, 201] on button "Add" at bounding box center [610, 211] width 48 height 20
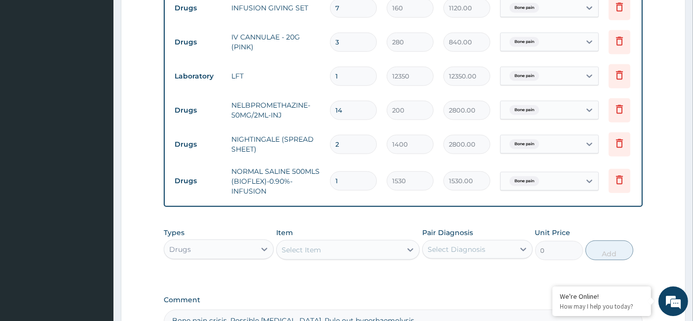
click at [341, 251] on div "Select Item" at bounding box center [339, 250] width 125 height 16
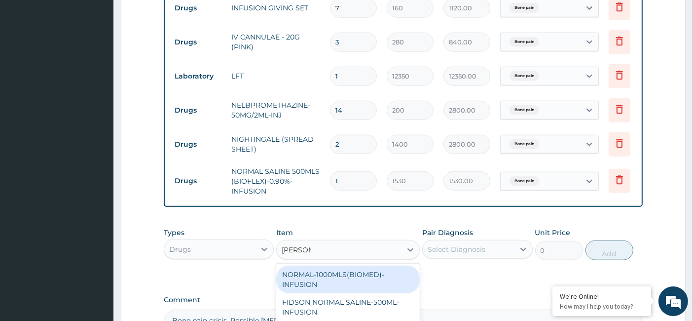
click at [323, 281] on div "NORMAL-1000MLS(BIOMED)-INFUSION" at bounding box center [348, 280] width 144 height 28
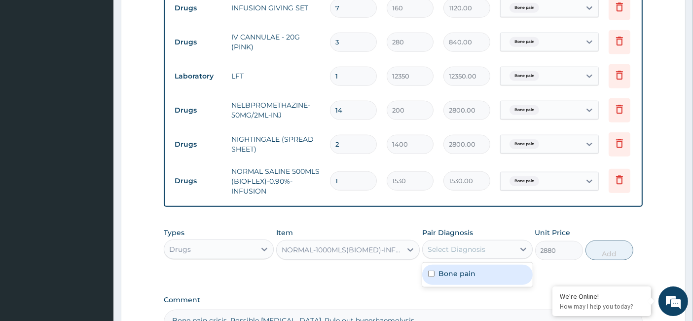
click at [459, 254] on div "Select Diagnosis" at bounding box center [457, 249] width 58 height 10
click at [443, 280] on div "Bone pain" at bounding box center [477, 275] width 110 height 20
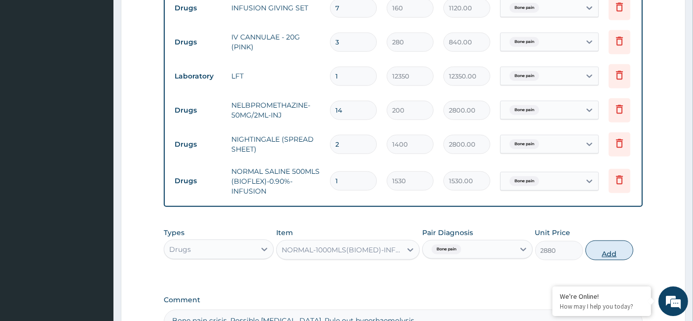
click at [611, 255] on button "Add" at bounding box center [610, 250] width 48 height 20
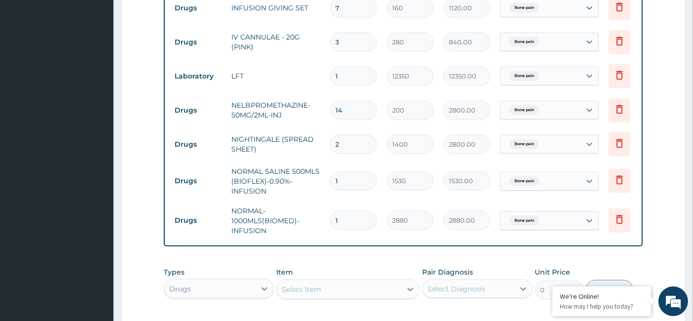
click at [327, 218] on td "1" at bounding box center [353, 220] width 57 height 29
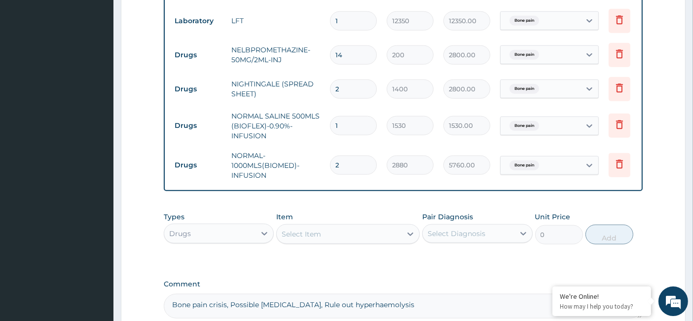
scroll to position [1176, 0]
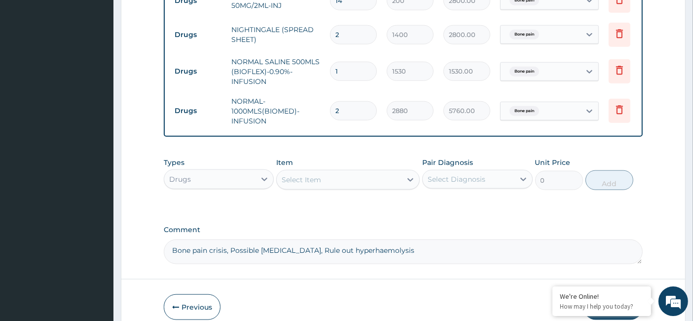
click at [234, 171] on div "Drugs" at bounding box center [219, 179] width 110 height 20
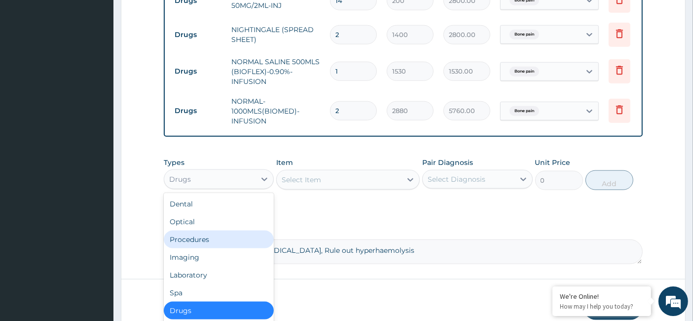
click at [209, 237] on div "Procedures" at bounding box center [219, 239] width 110 height 18
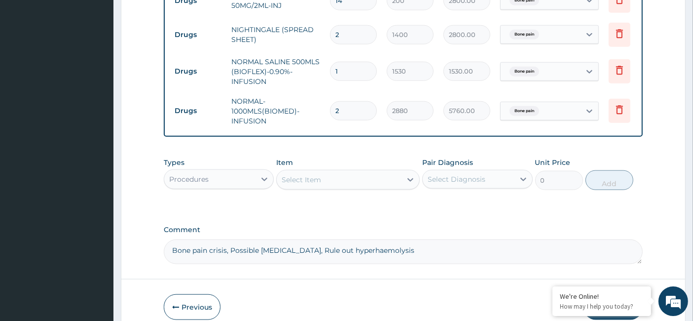
click at [320, 180] on div "Select Item" at bounding box center [301, 180] width 39 height 10
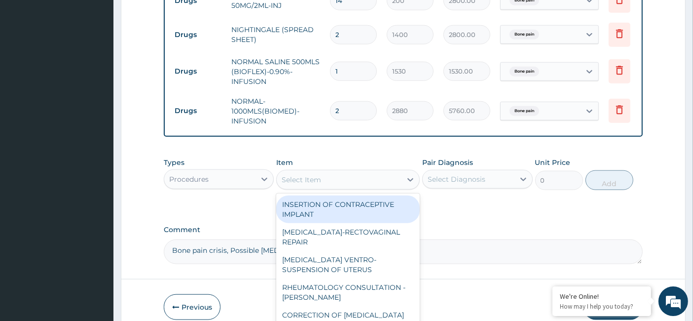
paste input "Nursing care"
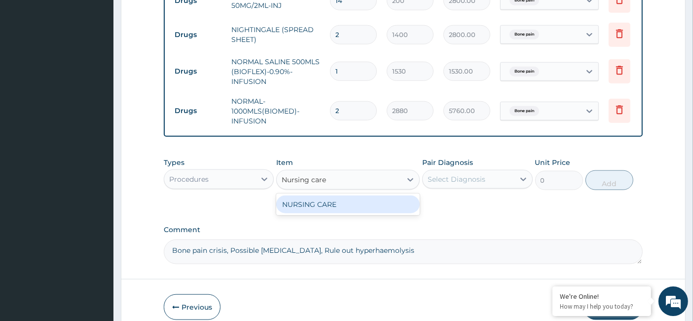
click at [341, 200] on div "NURSING CARE" at bounding box center [348, 204] width 144 height 18
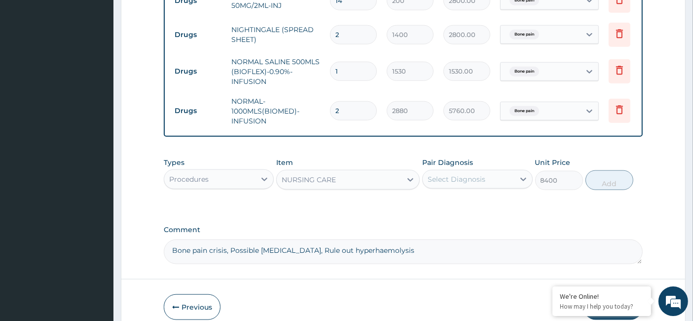
drag, startPoint x: 476, startPoint y: 179, endPoint x: 466, endPoint y: 192, distance: 17.0
click at [476, 178] on div "Select Diagnosis" at bounding box center [457, 179] width 58 height 10
click at [445, 209] on div "Bone pain" at bounding box center [477, 204] width 110 height 20
drag, startPoint x: 608, startPoint y: 181, endPoint x: 409, endPoint y: 165, distance: 199.5
click at [608, 180] on button "Add" at bounding box center [610, 180] width 48 height 20
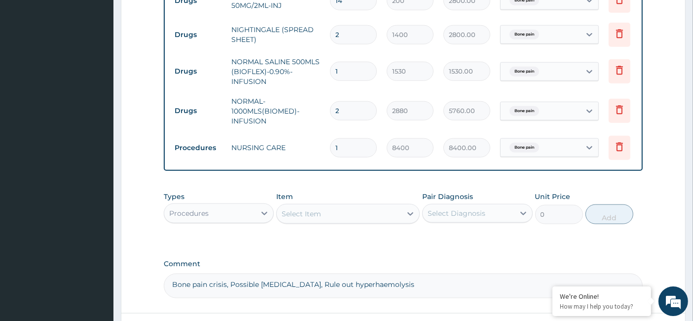
click at [332, 146] on input "1" at bounding box center [353, 147] width 47 height 19
click at [226, 211] on div "Procedures" at bounding box center [209, 213] width 91 height 16
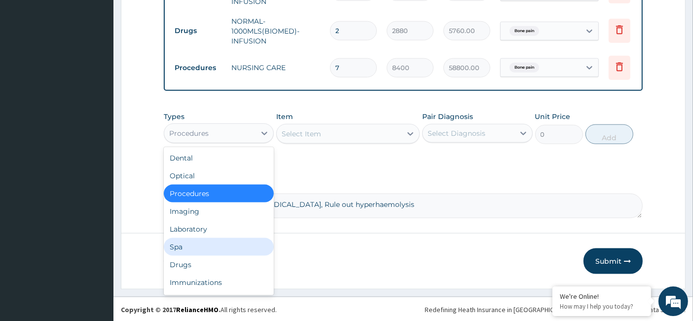
scroll to position [1257, 0]
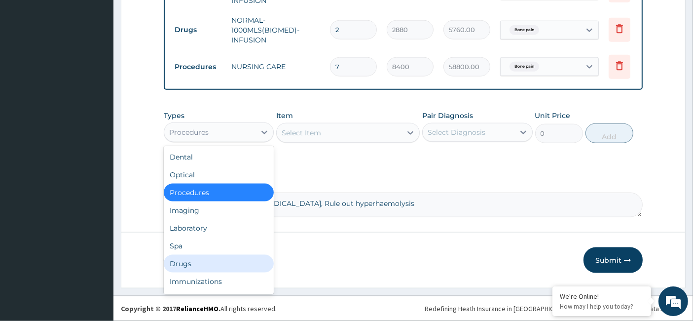
click at [197, 260] on div "Drugs" at bounding box center [219, 264] width 110 height 18
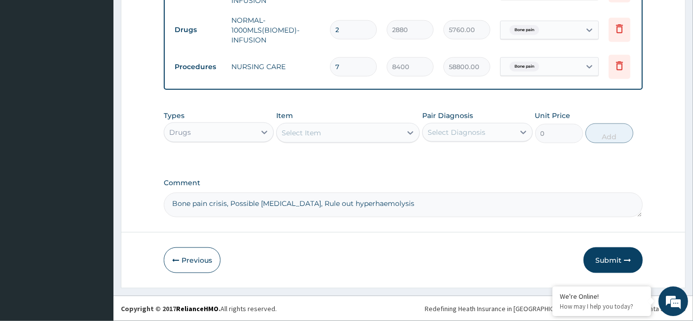
click at [303, 127] on div "Select Item" at bounding box center [339, 133] width 125 height 16
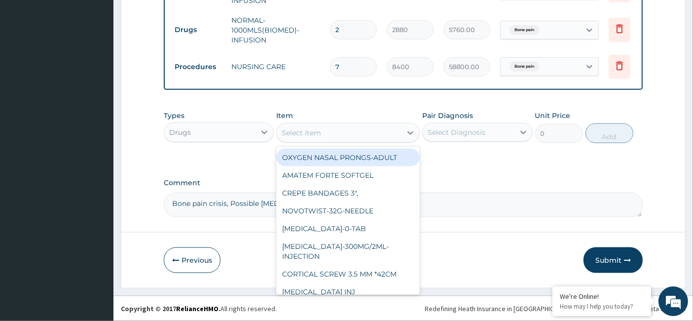
paste input "[MEDICAL_DATA]-40MG-INJECTION"
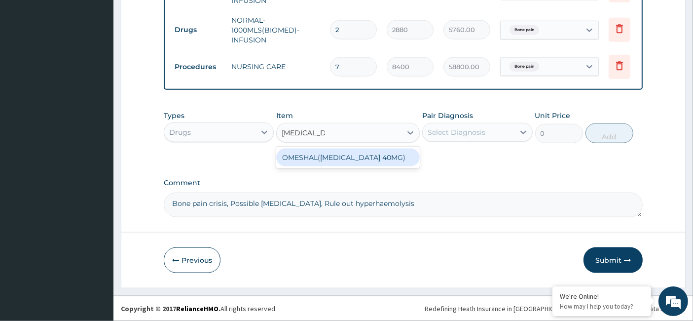
drag, startPoint x: 363, startPoint y: 160, endPoint x: 425, endPoint y: 144, distance: 64.8
click at [363, 160] on div "OMESHAL([MEDICAL_DATA] 40MG)" at bounding box center [348, 158] width 144 height 18
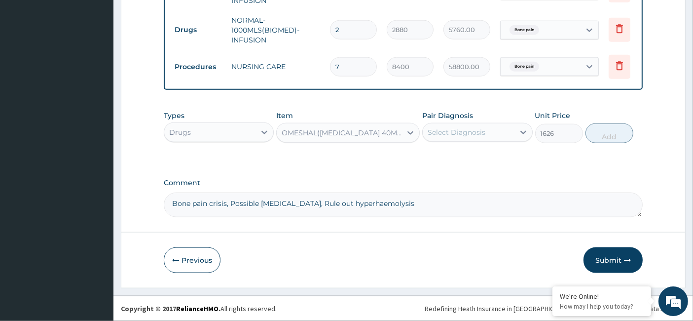
click at [471, 130] on div "Select Diagnosis" at bounding box center [457, 132] width 58 height 10
click at [443, 160] on label "Bone pain" at bounding box center [457, 157] width 37 height 10
click at [615, 137] on button "Add" at bounding box center [610, 133] width 48 height 20
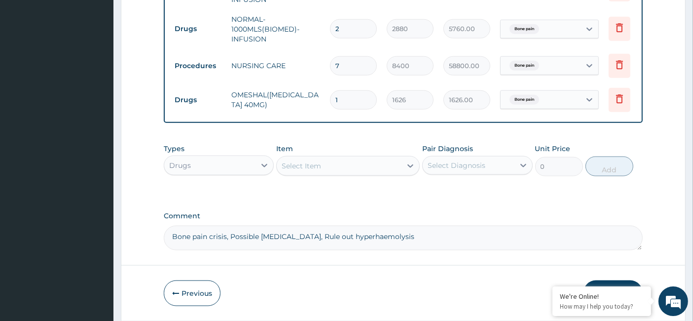
drag, startPoint x: 332, startPoint y: 97, endPoint x: 323, endPoint y: 98, distance: 9.4
click at [323, 98] on tr "Drugs OMESHAL([MEDICAL_DATA] 40MG) 1 1626 1626.00 Bone pain Delete" at bounding box center [412, 100] width 484 height 34
click at [208, 161] on div "Drugs" at bounding box center [209, 165] width 91 height 16
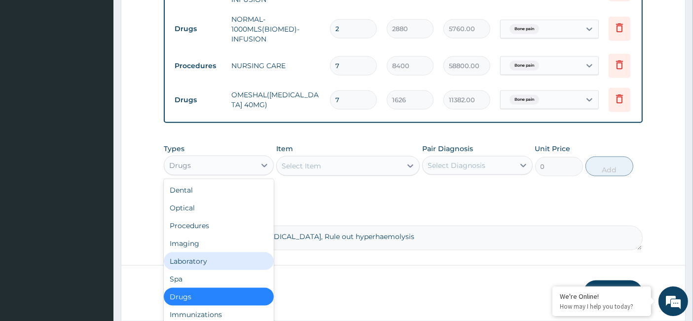
click at [208, 258] on div "Laboratory" at bounding box center [219, 261] width 110 height 18
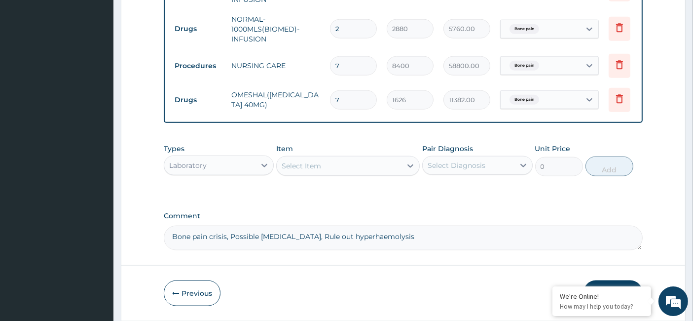
click at [343, 167] on div "Select Item" at bounding box center [339, 166] width 125 height 16
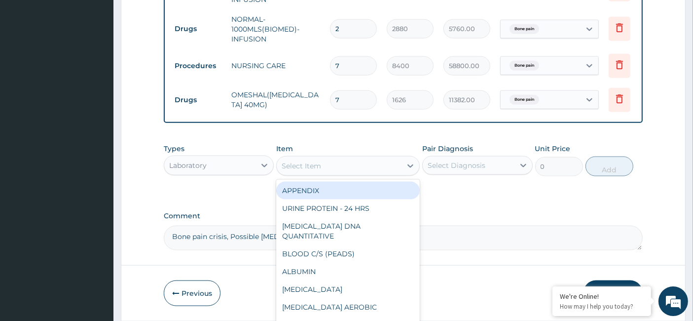
paste input "Pack Red Cell"
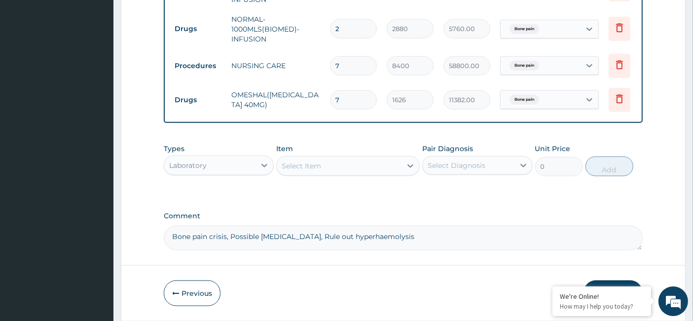
click at [202, 165] on div "Laboratory" at bounding box center [188, 165] width 38 height 10
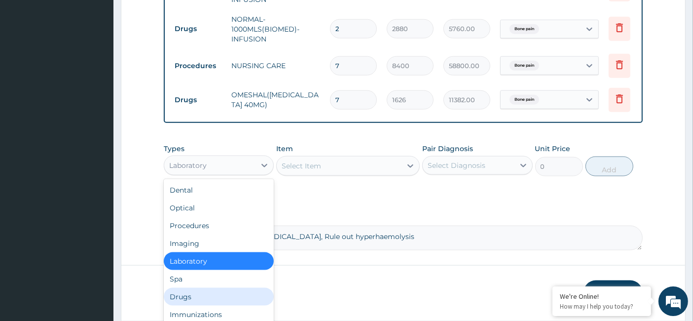
click at [209, 300] on div "Drugs" at bounding box center [219, 297] width 110 height 18
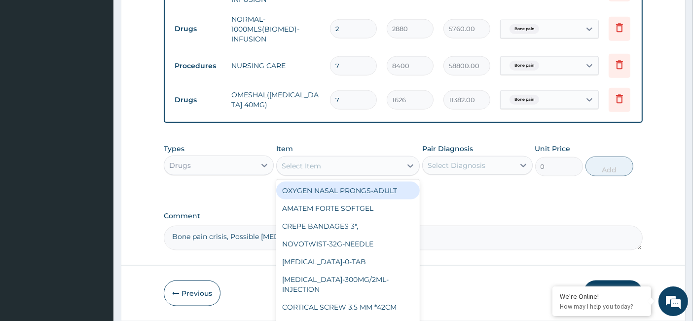
click at [304, 165] on div "Select Item" at bounding box center [301, 166] width 39 height 10
paste input "[MEDICAL_DATA]-30mg-Injection"
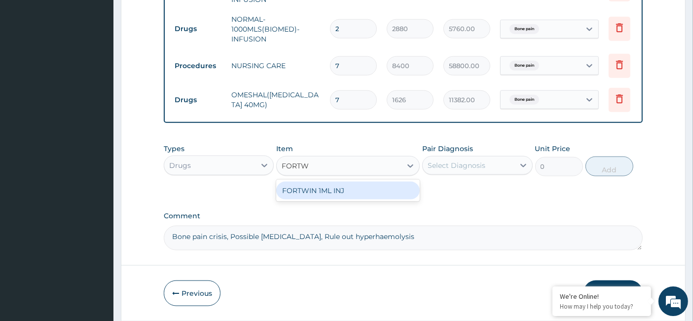
click at [295, 189] on div "FORTWIN 1ML INJ" at bounding box center [348, 191] width 144 height 18
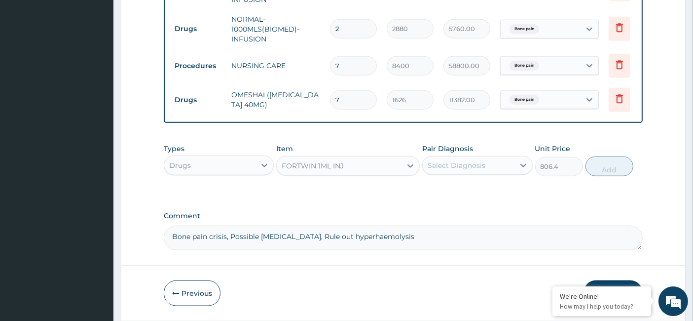
click at [458, 170] on div "Select Diagnosis" at bounding box center [457, 165] width 58 height 10
click at [435, 196] on div "Bone pain" at bounding box center [477, 191] width 110 height 20
click at [602, 169] on button "Add" at bounding box center [610, 166] width 48 height 20
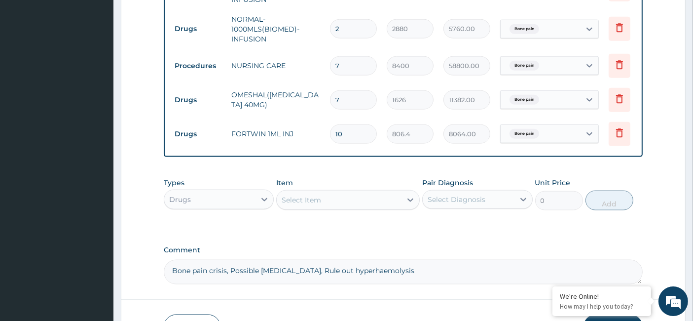
click at [296, 203] on div "Select Item" at bounding box center [301, 200] width 39 height 10
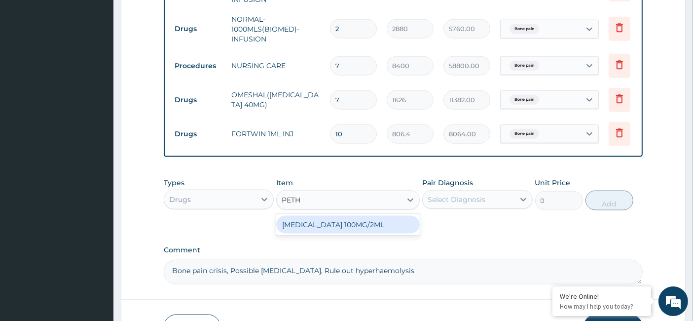
click at [359, 225] on div "[MEDICAL_DATA] 100MG/2ML" at bounding box center [348, 225] width 144 height 18
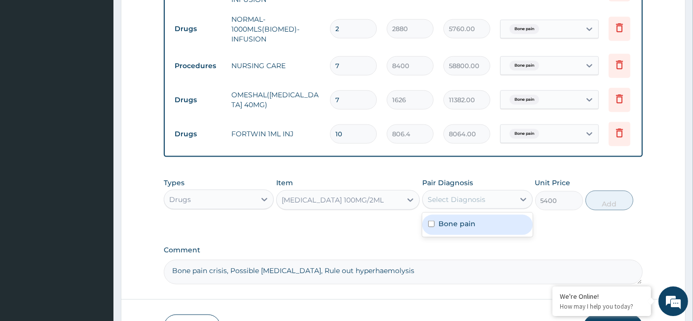
click at [459, 204] on div "Select Diagnosis" at bounding box center [457, 199] width 58 height 10
click at [444, 227] on label "Bone pain" at bounding box center [457, 224] width 37 height 10
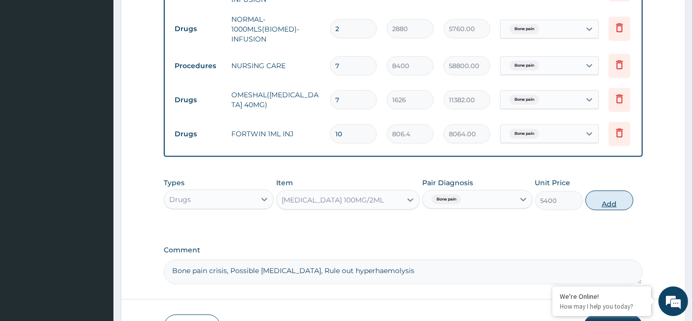
click at [603, 206] on button "Add" at bounding box center [610, 200] width 48 height 20
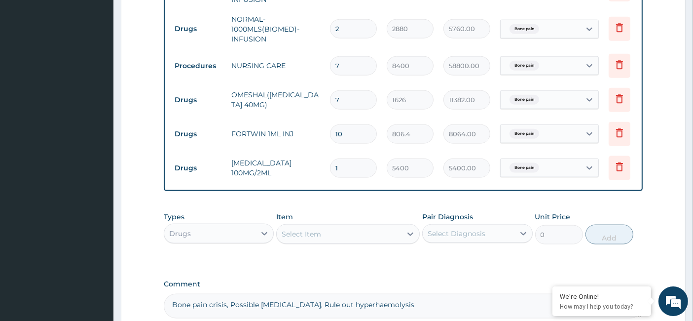
click at [233, 240] on div "Drugs" at bounding box center [209, 234] width 91 height 16
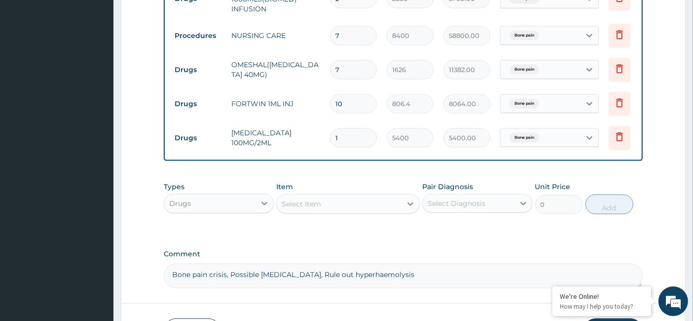
scroll to position [1312, 0]
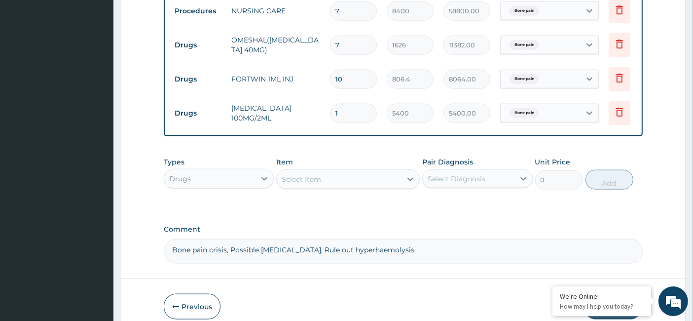
click at [203, 181] on div "Drugs" at bounding box center [209, 179] width 91 height 16
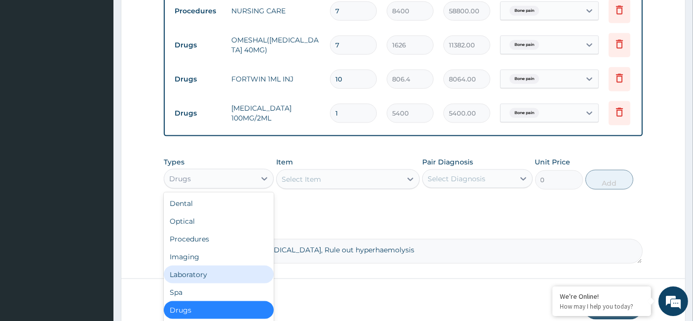
click at [209, 274] on div "Laboratory" at bounding box center [219, 275] width 110 height 18
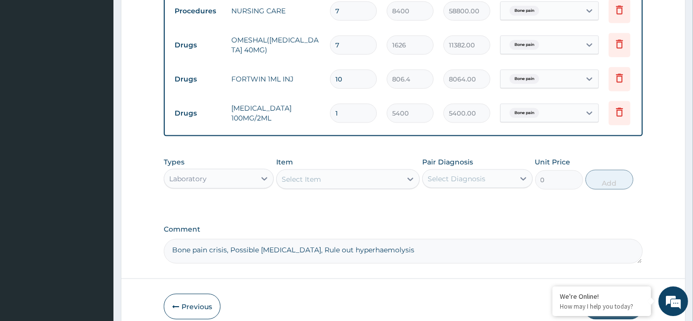
click at [303, 184] on div "Select Item" at bounding box center [301, 179] width 39 height 10
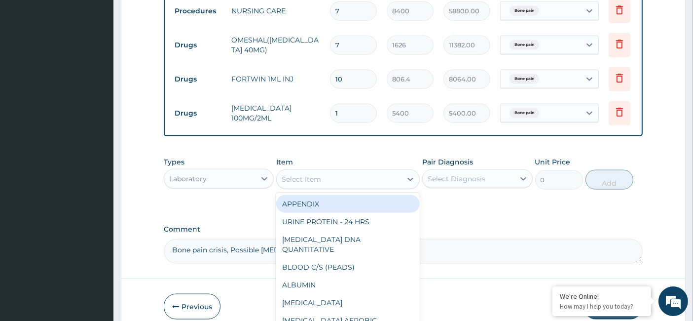
paste input "Procalcitonin"
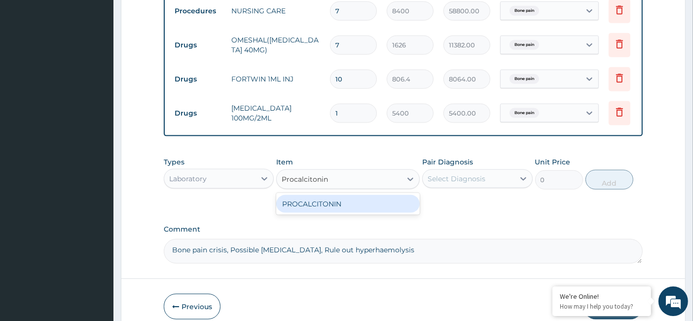
click at [320, 207] on div "PROCALCITONIN" at bounding box center [348, 204] width 144 height 18
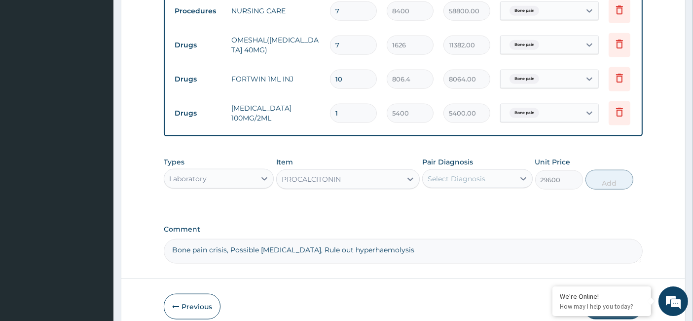
click at [486, 178] on div "Select Diagnosis" at bounding box center [468, 179] width 91 height 16
click at [441, 207] on label "Bone pain" at bounding box center [457, 203] width 37 height 10
click at [605, 184] on button "Add" at bounding box center [610, 180] width 48 height 20
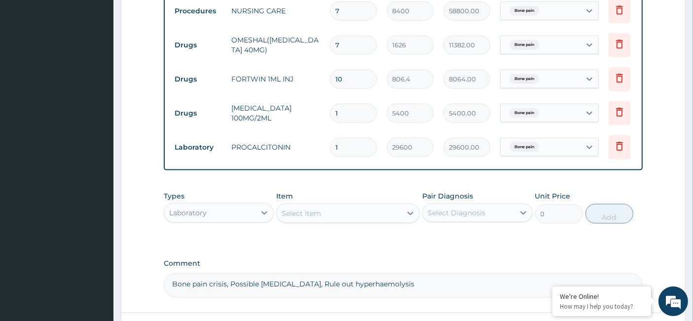
click at [211, 214] on div "Laboratory" at bounding box center [209, 213] width 91 height 16
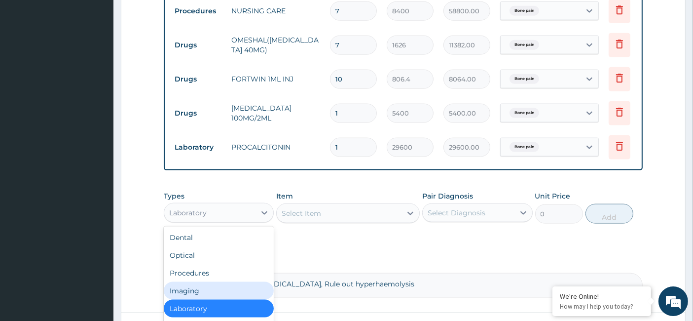
click at [207, 294] on div "Imaging" at bounding box center [219, 291] width 110 height 18
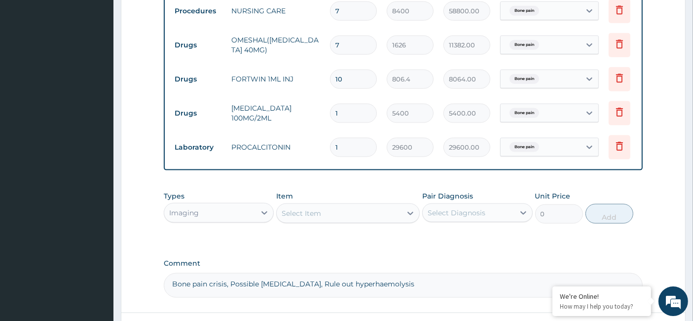
click at [317, 216] on div "Select Item" at bounding box center [301, 213] width 39 height 10
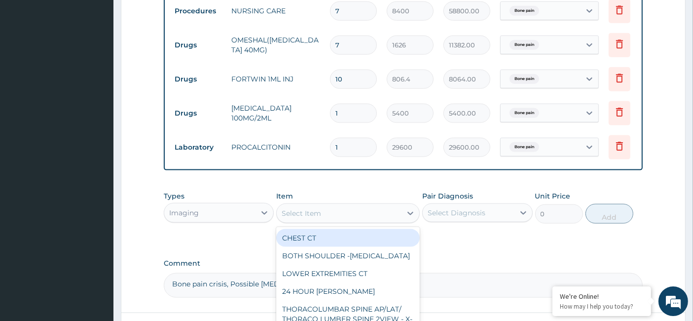
paste input "[MEDICAL_DATA]+Chest - [MEDICAL_DATA]"
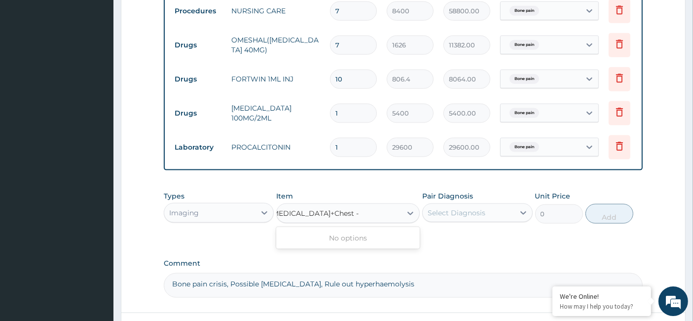
scroll to position [0, 0]
click at [271, 213] on div "Types Imaging Item option PROCALCITONIN, selected. Select is focused ,type to r…" at bounding box center [404, 207] width 480 height 42
click at [214, 216] on div "Imaging" at bounding box center [209, 213] width 91 height 16
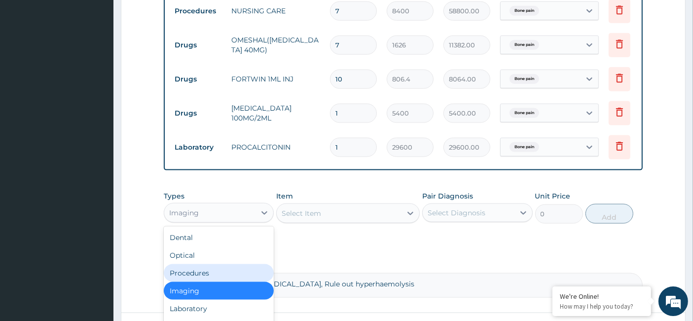
click at [212, 277] on div "Procedures" at bounding box center [219, 273] width 110 height 18
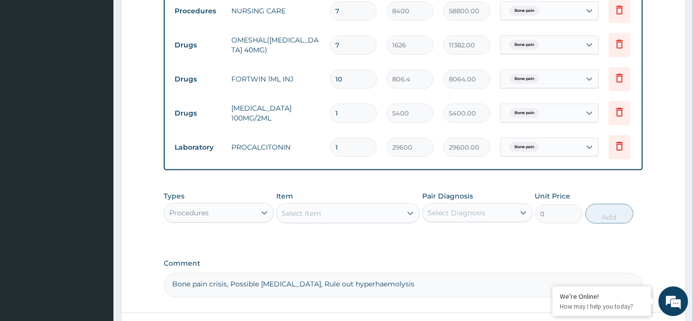
click at [324, 221] on div "Select Item" at bounding box center [339, 213] width 125 height 16
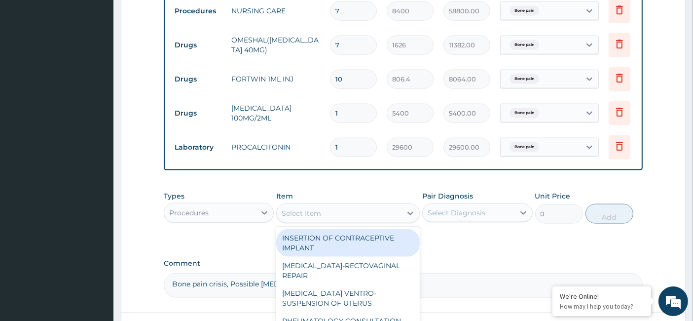
paste input "Semi-Private"
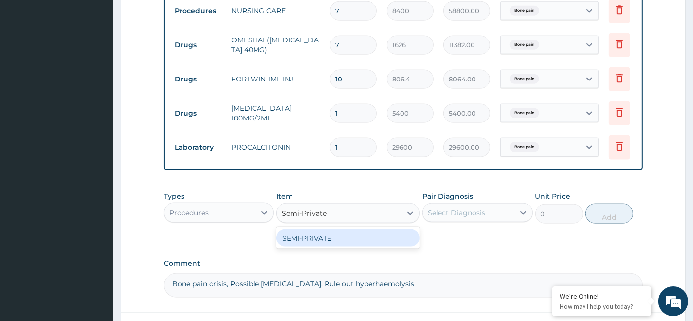
click at [324, 238] on div "SEMI-PRIVATE" at bounding box center [348, 238] width 144 height 18
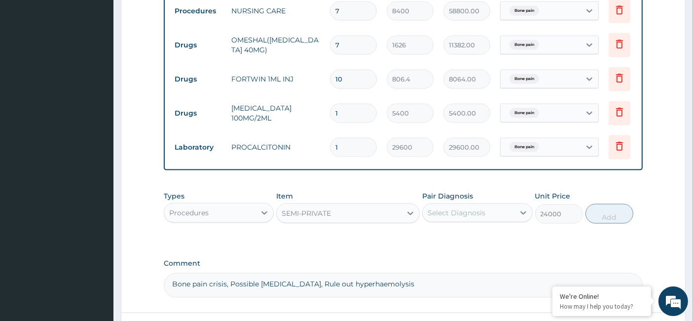
click at [456, 215] on div "Select Diagnosis" at bounding box center [457, 213] width 58 height 10
click at [448, 240] on label "Bone pain" at bounding box center [457, 237] width 37 height 10
click at [607, 211] on button "Add" at bounding box center [610, 214] width 48 height 20
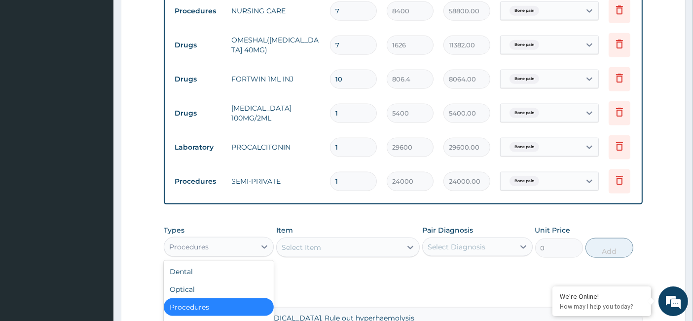
click at [234, 247] on div "Procedures" at bounding box center [209, 247] width 91 height 16
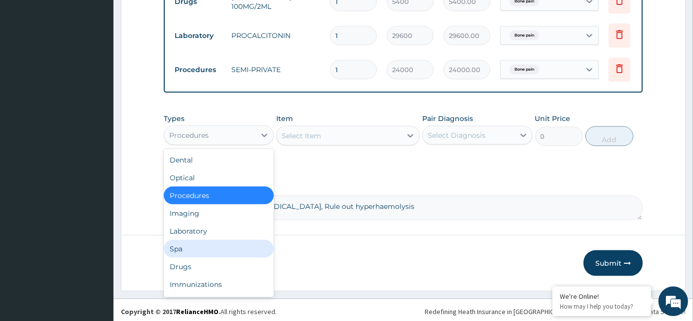
scroll to position [1428, 0]
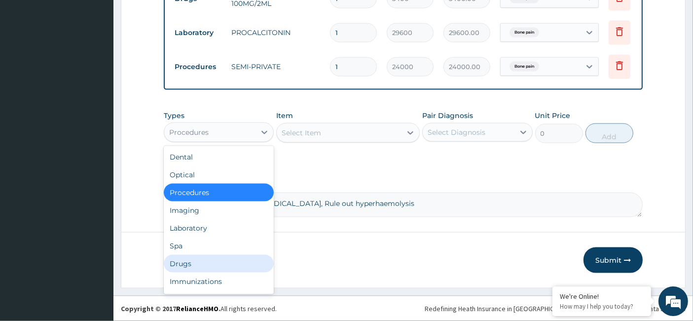
click at [198, 264] on div "Drugs" at bounding box center [219, 264] width 110 height 18
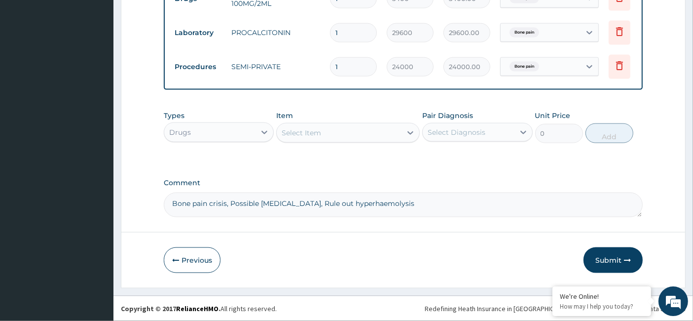
click at [310, 133] on div "Select Item" at bounding box center [301, 133] width 39 height 10
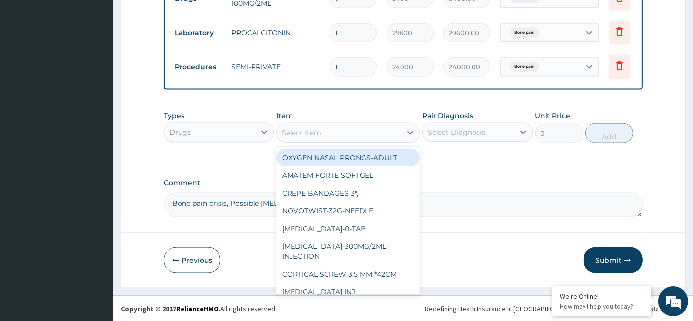
paste input "STERILE GLOVES 7.5-1X1-GLOVES"
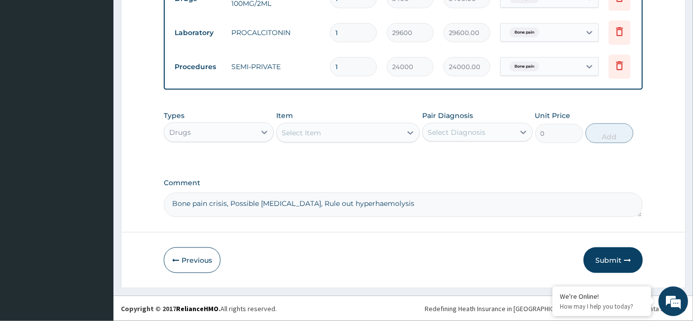
paste input "SURGICAL BLADE 20"
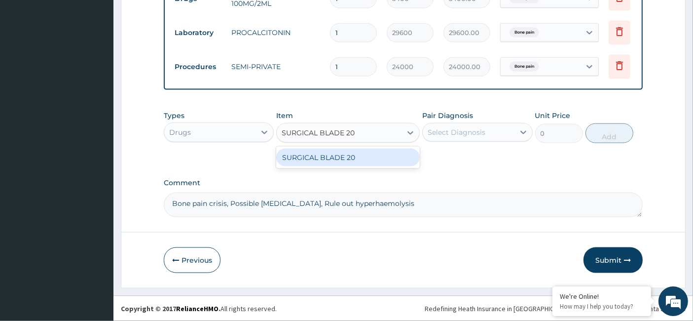
click at [341, 157] on div "SURGICAL BLADE 20" at bounding box center [348, 158] width 144 height 18
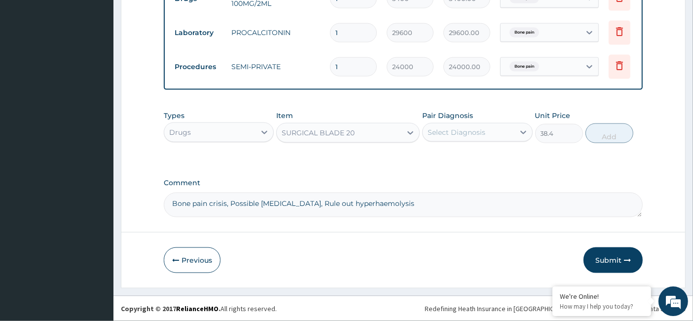
click at [483, 130] on div "Select Diagnosis" at bounding box center [457, 132] width 58 height 10
click at [451, 157] on label "Bone pain" at bounding box center [457, 157] width 37 height 10
click at [614, 133] on button "Add" at bounding box center [610, 133] width 48 height 20
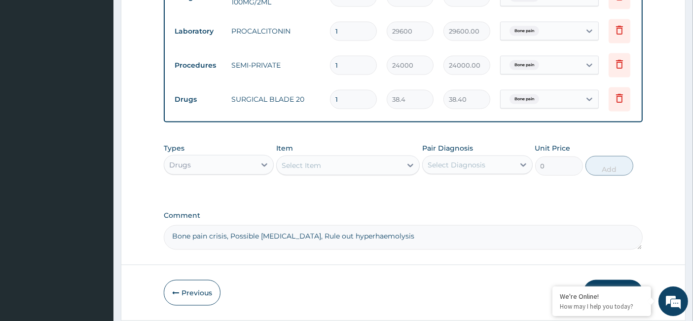
click at [296, 170] on div "Select Item" at bounding box center [301, 165] width 39 height 10
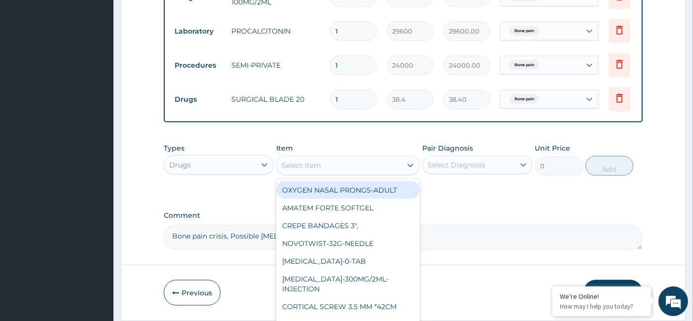
paste input "SURGICAL BLADE 23"
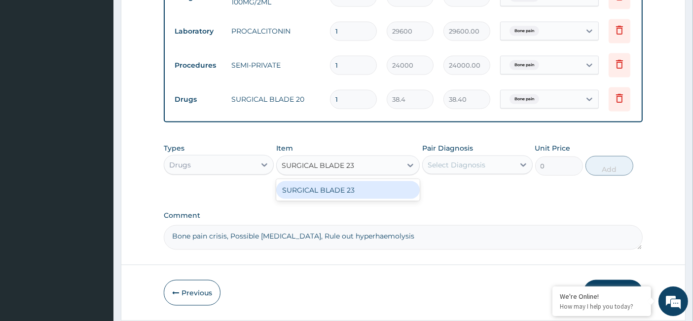
click at [368, 190] on div "SURGICAL BLADE 23" at bounding box center [348, 190] width 144 height 18
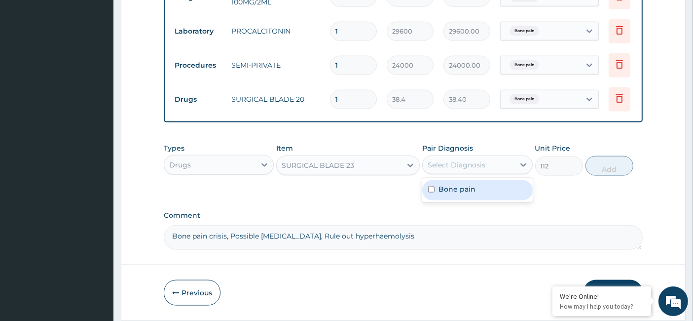
click at [440, 170] on div "Select Diagnosis" at bounding box center [457, 165] width 58 height 10
click at [438, 200] on div "Bone pain" at bounding box center [477, 190] width 110 height 20
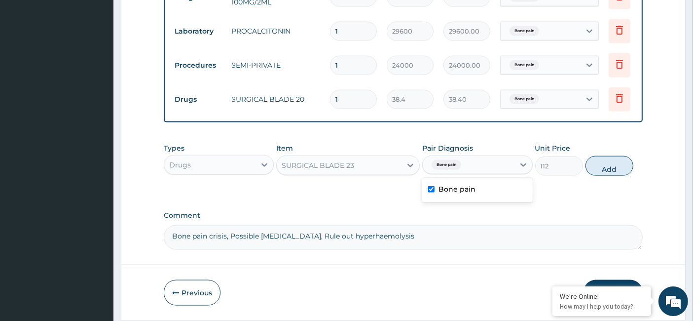
click at [605, 171] on button "Add" at bounding box center [610, 166] width 48 height 20
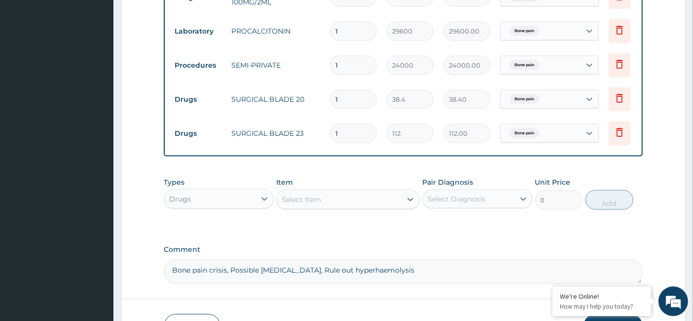
drag, startPoint x: 359, startPoint y: 134, endPoint x: 329, endPoint y: 135, distance: 30.1
click at [329, 135] on td "1" at bounding box center [353, 133] width 57 height 29
click at [313, 204] on div "Select Item" at bounding box center [301, 199] width 39 height 10
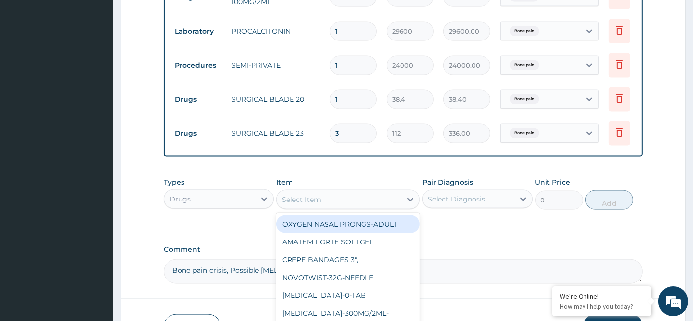
paste input "Surgical Gown XL (PPE)"
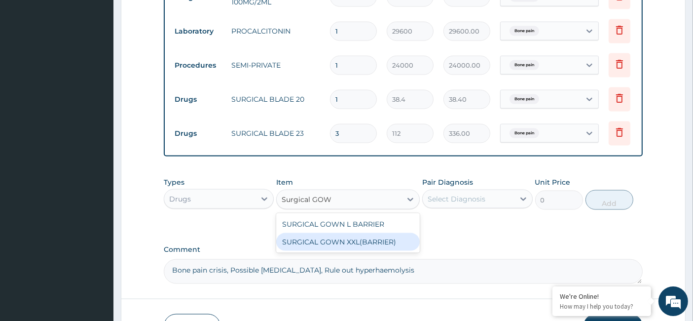
click at [352, 242] on div "SURGICAL GOWN XXL(BARRIER)" at bounding box center [348, 242] width 144 height 18
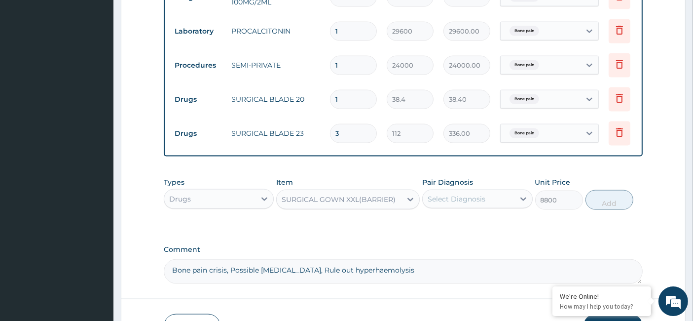
drag, startPoint x: 472, startPoint y: 202, endPoint x: 448, endPoint y: 213, distance: 26.7
click at [472, 201] on div "Select Diagnosis" at bounding box center [457, 199] width 58 height 10
click at [441, 228] on label "Bone pain" at bounding box center [457, 223] width 37 height 10
click at [602, 202] on button "Add" at bounding box center [610, 200] width 48 height 20
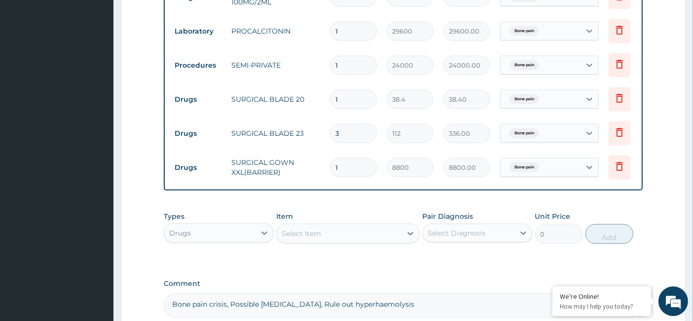
click at [296, 236] on div "Select Item" at bounding box center [301, 233] width 39 height 10
click at [311, 234] on div "Select Item" at bounding box center [301, 233] width 39 height 10
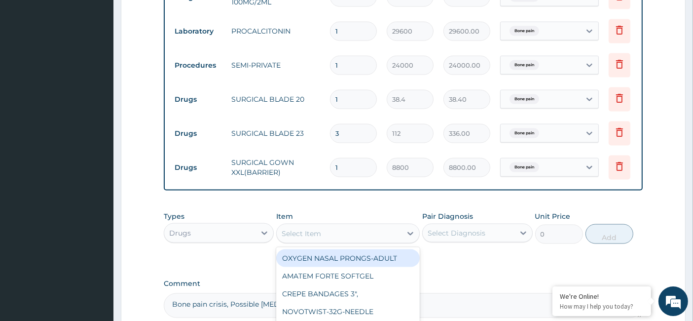
paste input "Syringes - 10mL"
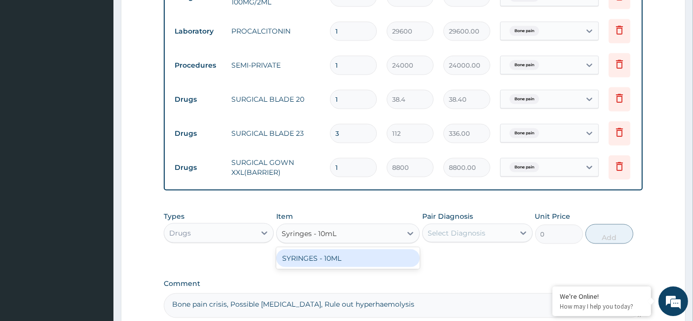
click at [326, 264] on div "SYRINGES - 10ML" at bounding box center [348, 258] width 144 height 18
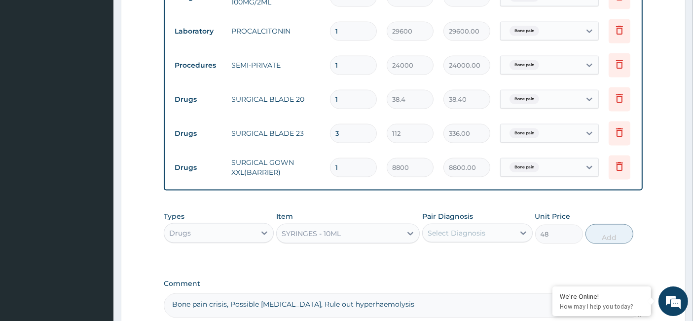
click at [465, 235] on div "Select Diagnosis" at bounding box center [457, 233] width 58 height 10
click at [447, 259] on label "Bone pain" at bounding box center [457, 257] width 37 height 10
click at [616, 233] on button "Add" at bounding box center [610, 234] width 48 height 20
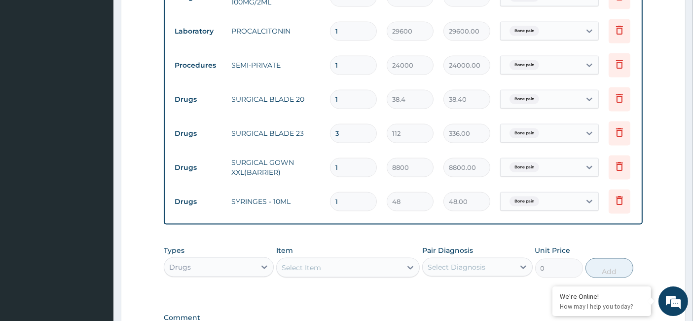
click at [318, 197] on tr "Drugs SYRINGES - 10ML 1 48 48.00 Bone pain Delete" at bounding box center [412, 202] width 484 height 34
click at [306, 270] on div "Select Item" at bounding box center [301, 268] width 39 height 10
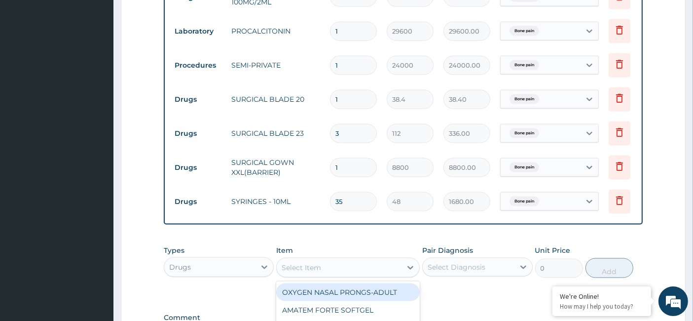
paste input "Syringes - 20ml"
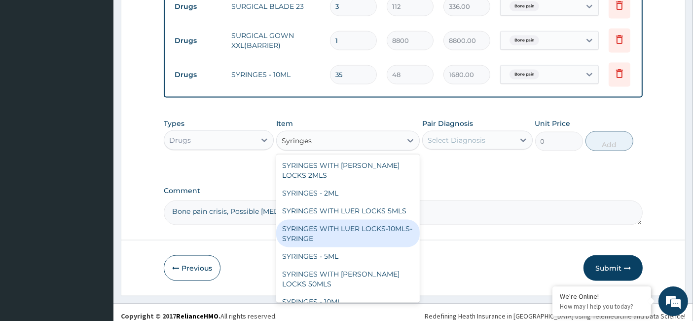
scroll to position [1564, 0]
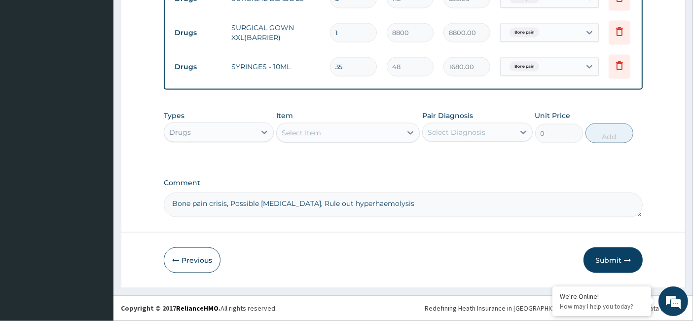
paste input "Syringes - 2mL"
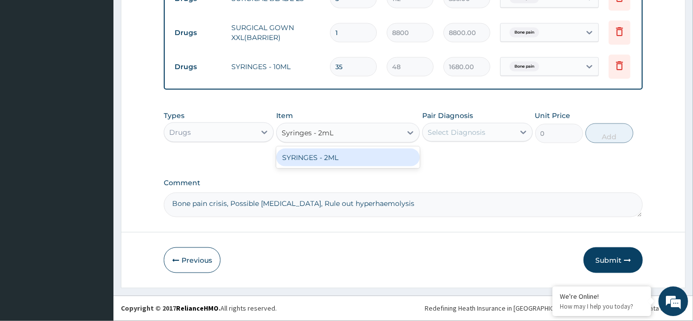
click at [333, 164] on div "SYRINGES - 2ML" at bounding box center [348, 158] width 144 height 18
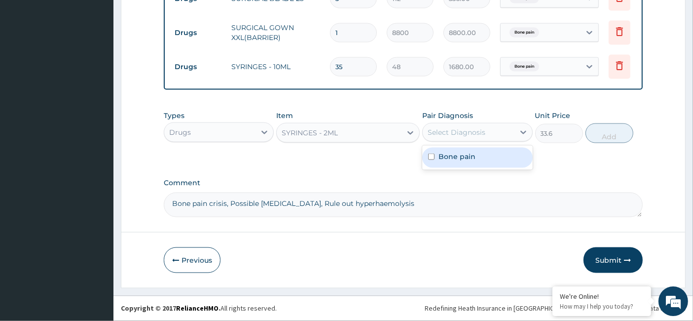
click at [453, 128] on div "Select Diagnosis" at bounding box center [457, 132] width 58 height 10
click at [449, 159] on label "Bone pain" at bounding box center [457, 157] width 37 height 10
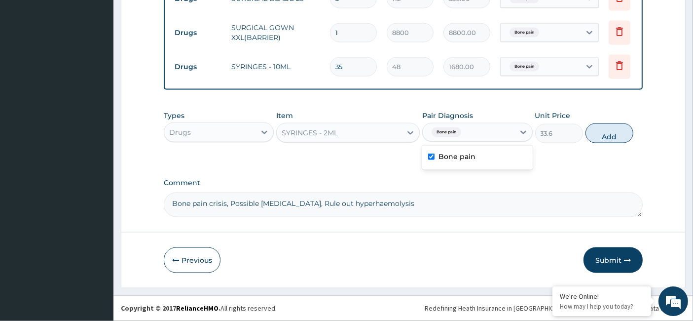
click at [605, 133] on button "Add" at bounding box center [610, 133] width 48 height 20
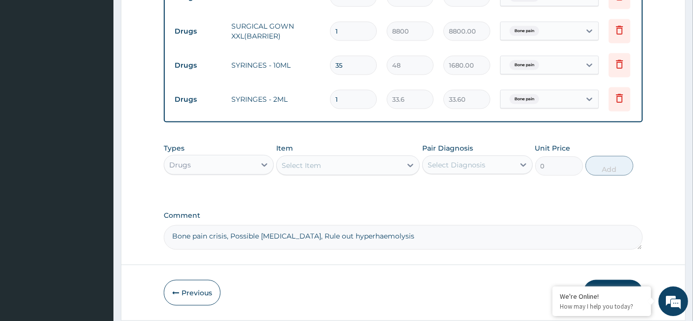
click at [308, 94] on tr "Drugs SYRINGES - 2ML 1 33.6 33.60 Bone pain Delete" at bounding box center [412, 99] width 484 height 34
click at [303, 169] on div "Select Item" at bounding box center [301, 165] width 39 height 10
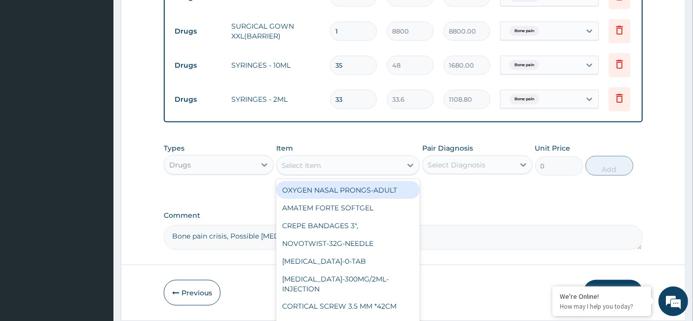
paste input "Syringes - 5mL"
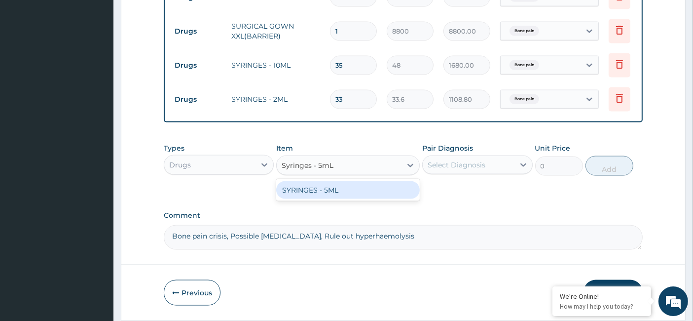
click at [316, 191] on div "SYRINGES - 5ML" at bounding box center [348, 190] width 144 height 18
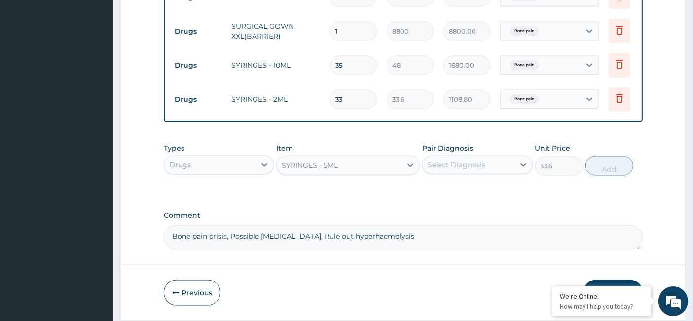
click at [455, 170] on div "Select Diagnosis" at bounding box center [457, 165] width 58 height 10
click at [444, 191] on label "Bone pain" at bounding box center [457, 189] width 37 height 10
click at [610, 173] on button "Add" at bounding box center [610, 166] width 48 height 20
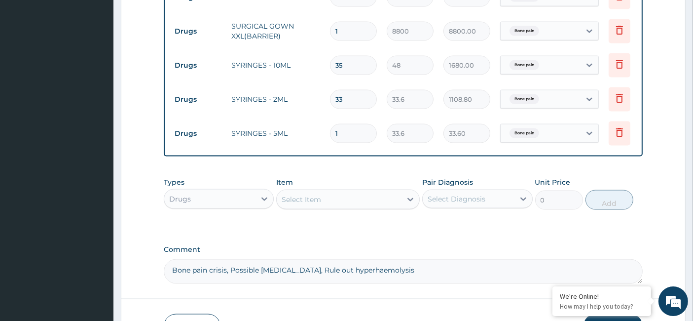
drag, startPoint x: 351, startPoint y: 127, endPoint x: 331, endPoint y: 128, distance: 20.2
click at [331, 128] on input "1" at bounding box center [353, 133] width 47 height 19
click at [328, 203] on div "Select Item" at bounding box center [339, 199] width 125 height 16
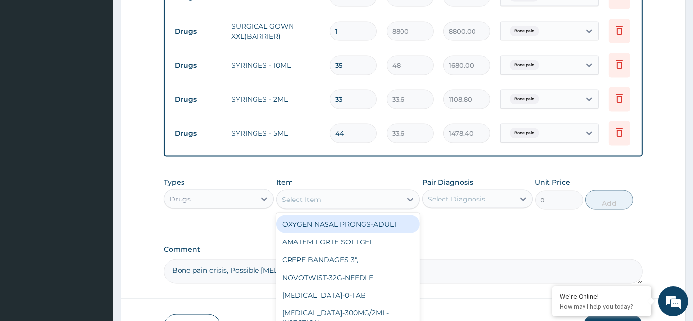
paste input "Tandak-1.5g-Injection"
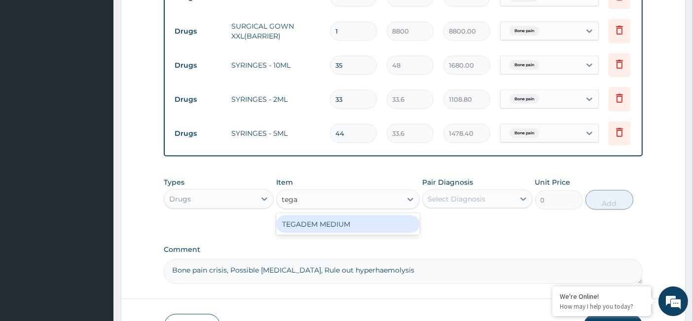
click at [326, 225] on div "TEGADEM MEDIUM" at bounding box center [348, 224] width 144 height 18
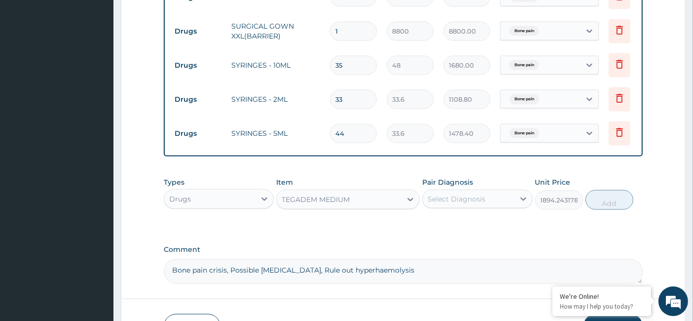
click at [304, 197] on div "TEGADEM MEDIUM" at bounding box center [316, 199] width 68 height 10
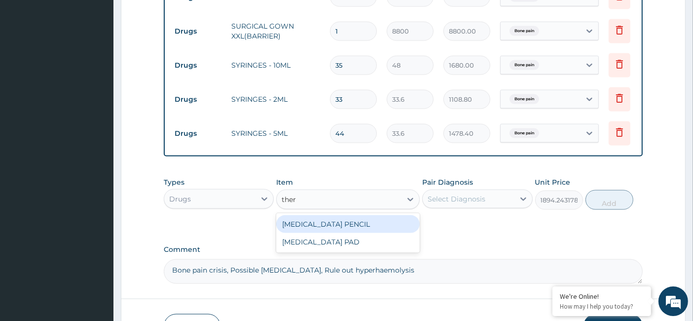
scroll to position [0, 0]
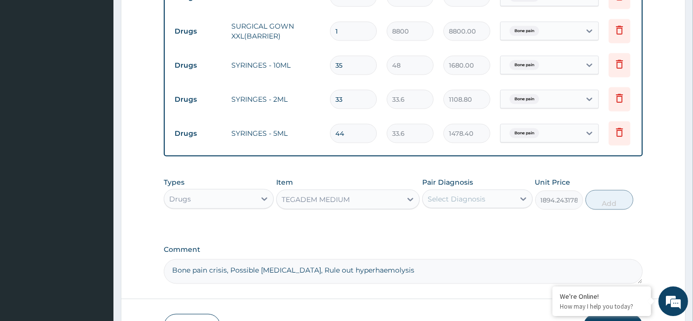
click at [298, 195] on div "TEGADEM MEDIUM" at bounding box center [339, 199] width 125 height 16
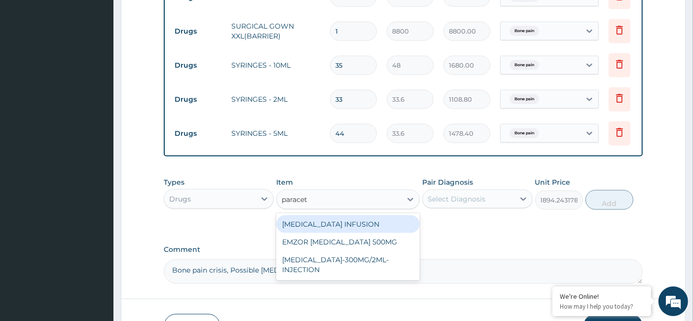
click at [328, 223] on div "[MEDICAL_DATA] INFUSION" at bounding box center [348, 224] width 144 height 18
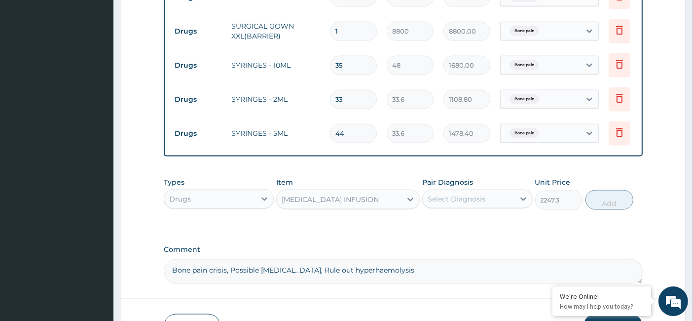
click at [461, 204] on div "Select Diagnosis" at bounding box center [457, 199] width 58 height 10
click at [439, 226] on label "Bone pain" at bounding box center [457, 223] width 37 height 10
click at [609, 207] on button "Add" at bounding box center [610, 200] width 48 height 20
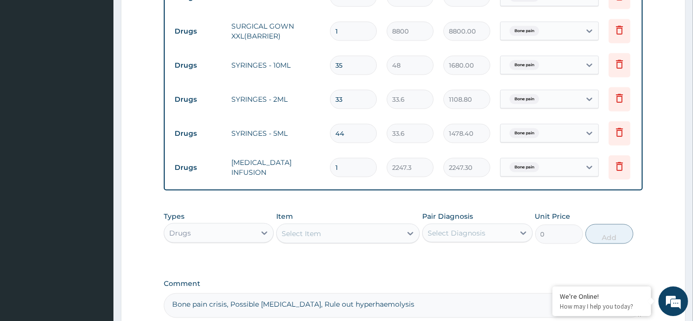
drag, startPoint x: 347, startPoint y: 160, endPoint x: 327, endPoint y: 166, distance: 21.2
click at [327, 166] on td "1" at bounding box center [353, 167] width 57 height 29
click at [311, 234] on div "Select Item" at bounding box center [301, 233] width 39 height 10
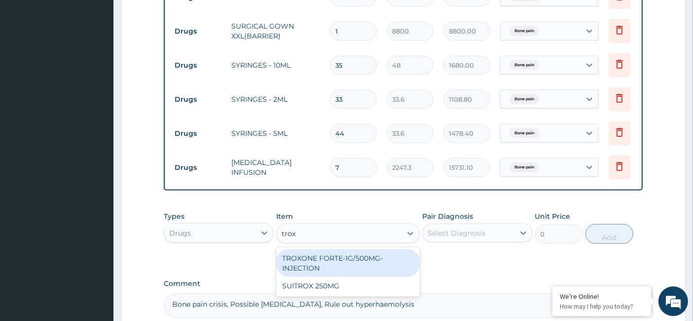
click at [316, 262] on div "TROXONE FORTE-1G/500MG-INJECTION" at bounding box center [348, 263] width 144 height 28
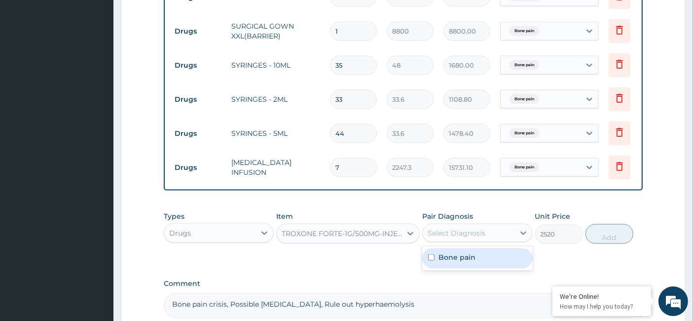
click at [463, 237] on div "Select Diagnosis" at bounding box center [457, 233] width 58 height 10
drag, startPoint x: 434, startPoint y: 263, endPoint x: 543, endPoint y: 255, distance: 108.9
click at [435, 263] on div "Bone pain" at bounding box center [477, 258] width 110 height 20
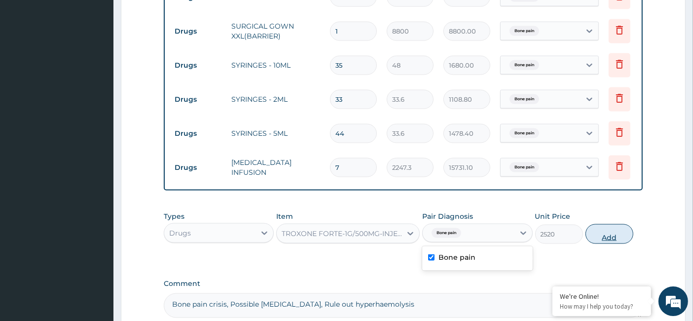
click at [603, 240] on button "Add" at bounding box center [610, 234] width 48 height 20
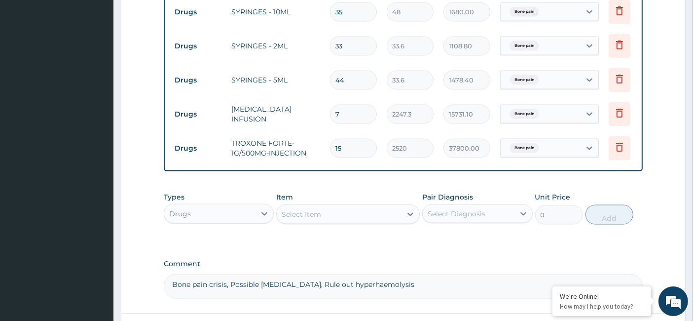
scroll to position [1619, 0]
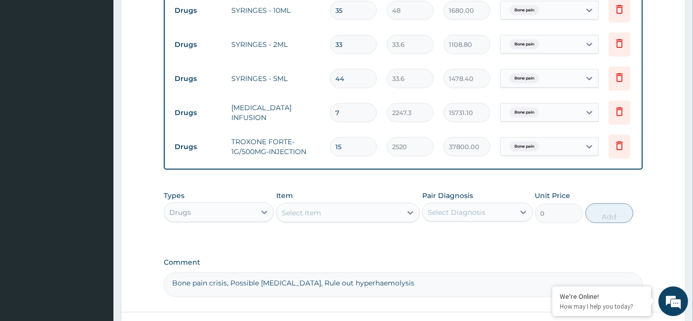
click at [216, 220] on div "Drugs" at bounding box center [209, 212] width 91 height 16
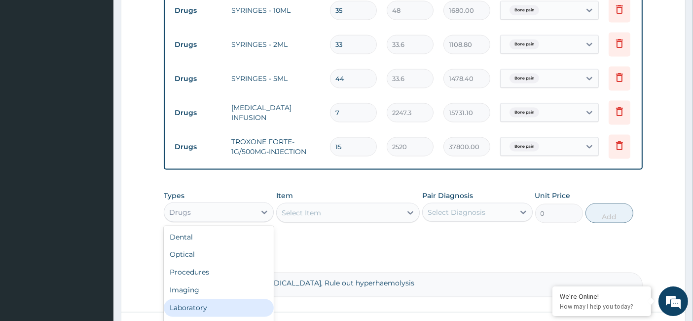
click at [215, 308] on div "Laboratory" at bounding box center [219, 308] width 110 height 18
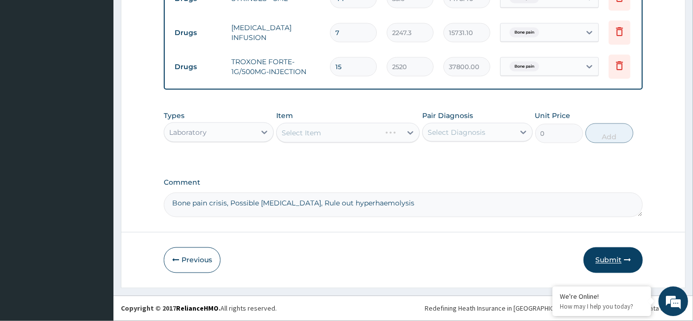
click at [613, 255] on button "Submit" at bounding box center [613, 260] width 59 height 26
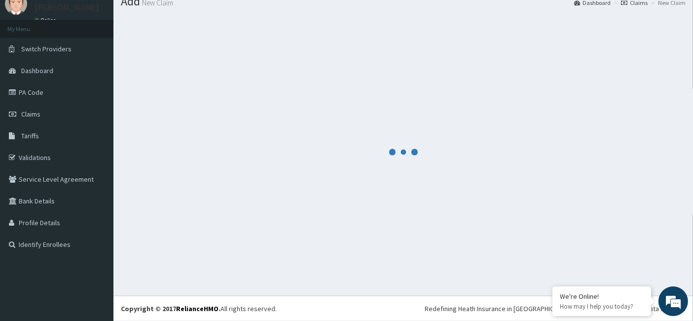
scroll to position [37, 0]
